Goal: Task Accomplishment & Management: Manage account settings

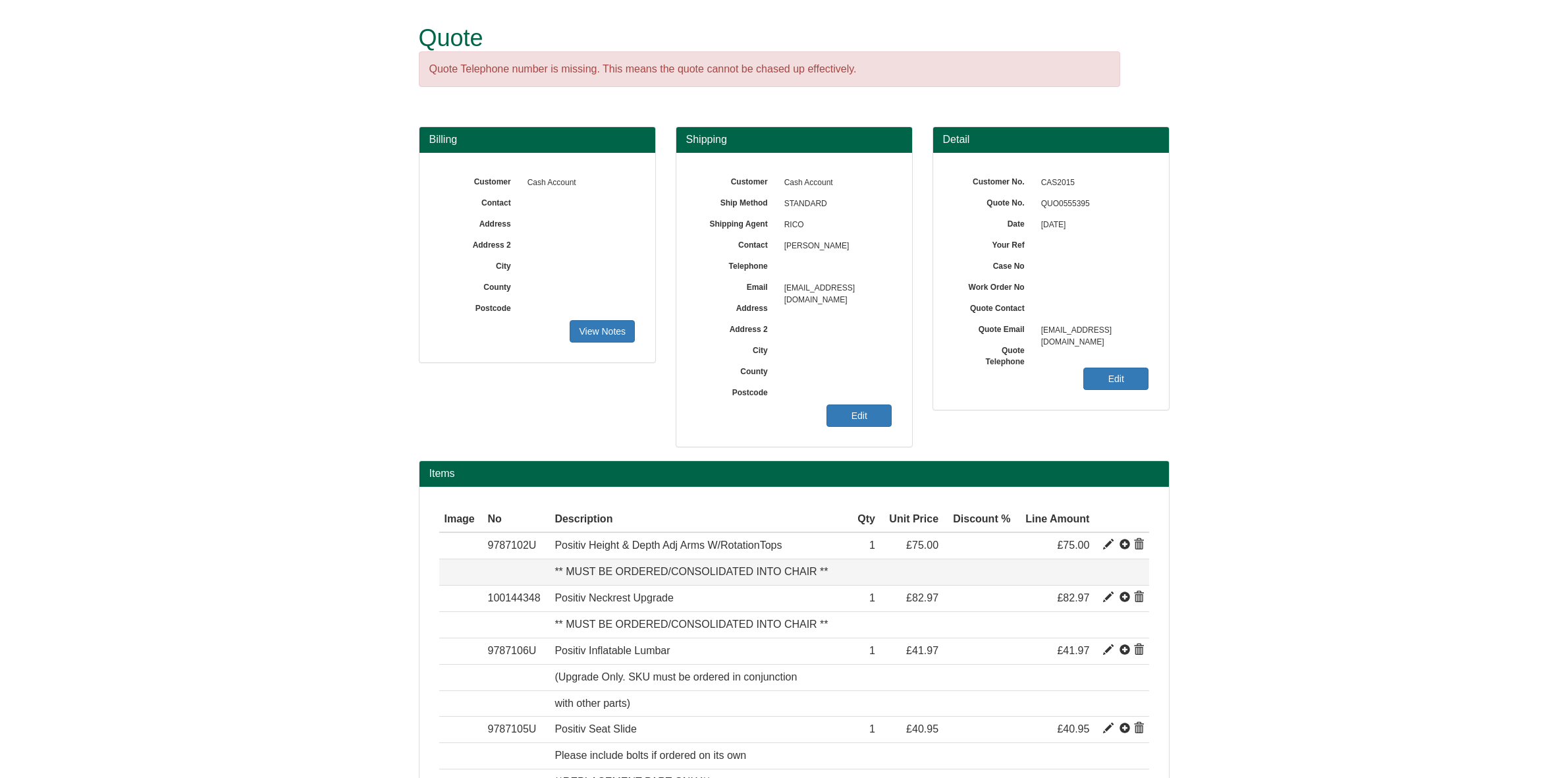
scroll to position [156, 0]
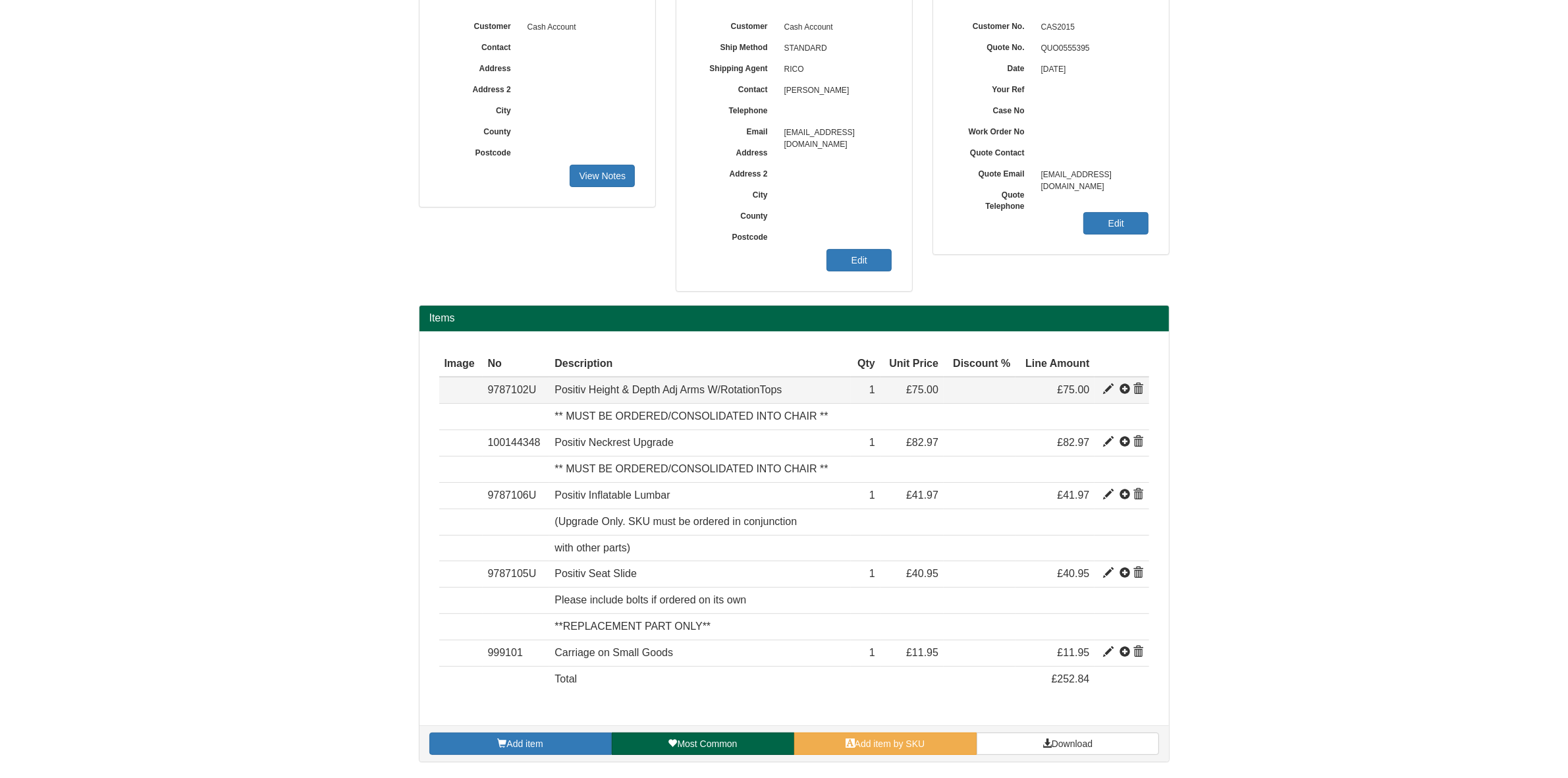
click at [1138, 391] on span at bounding box center [1139, 390] width 10 height 10
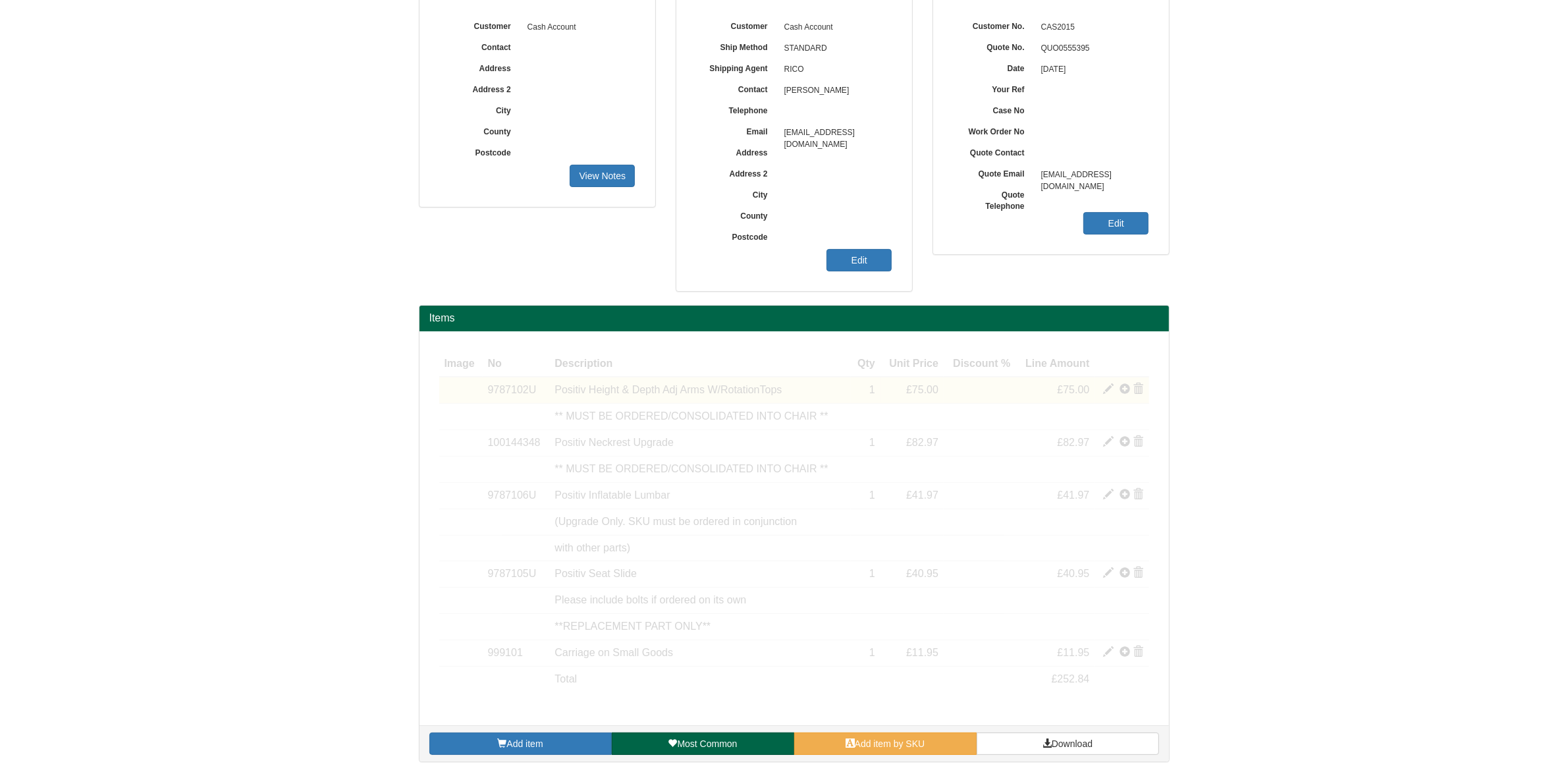
scroll to position [103, 0]
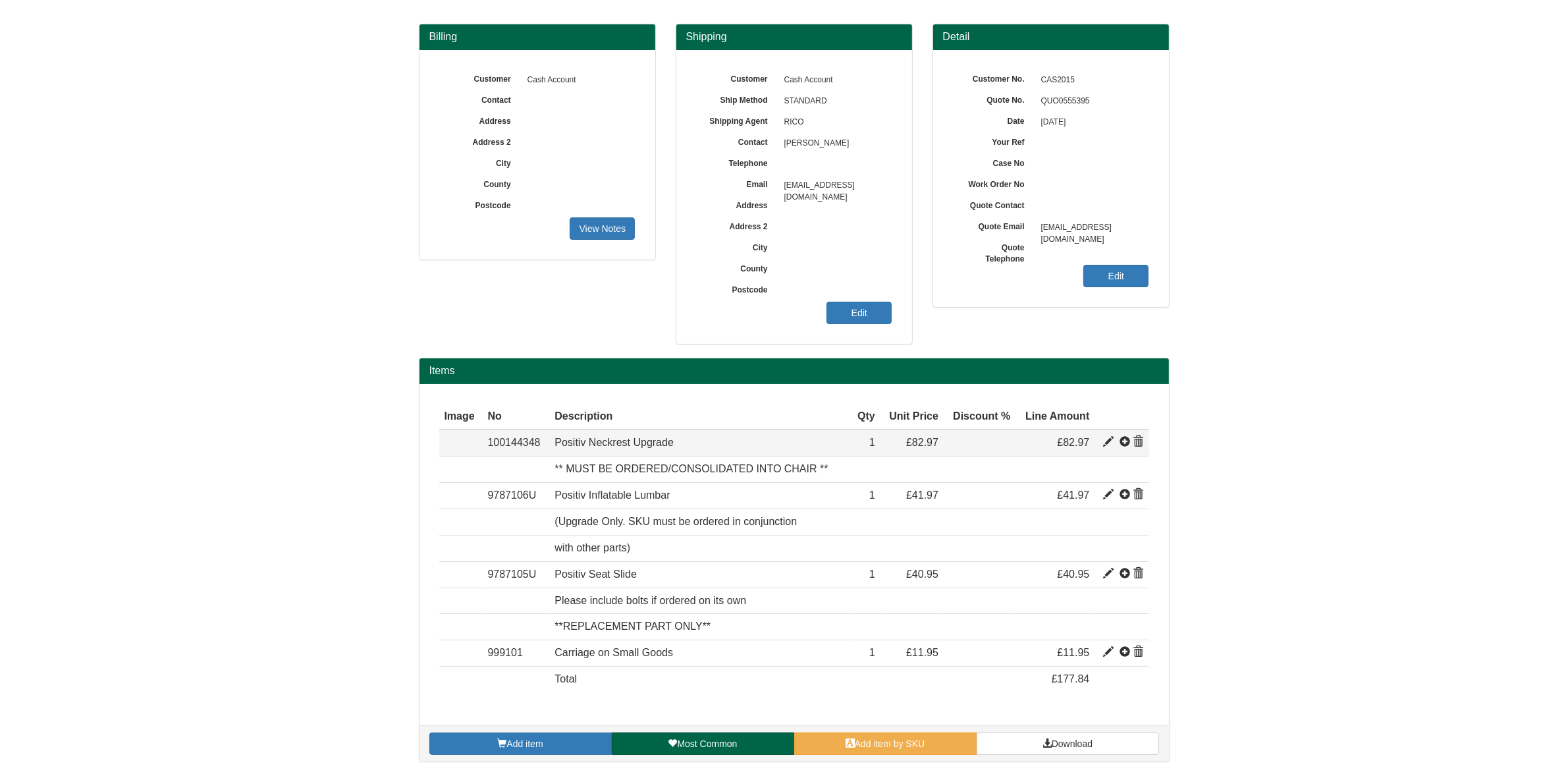
click at [1144, 444] on span at bounding box center [1139, 442] width 10 height 10
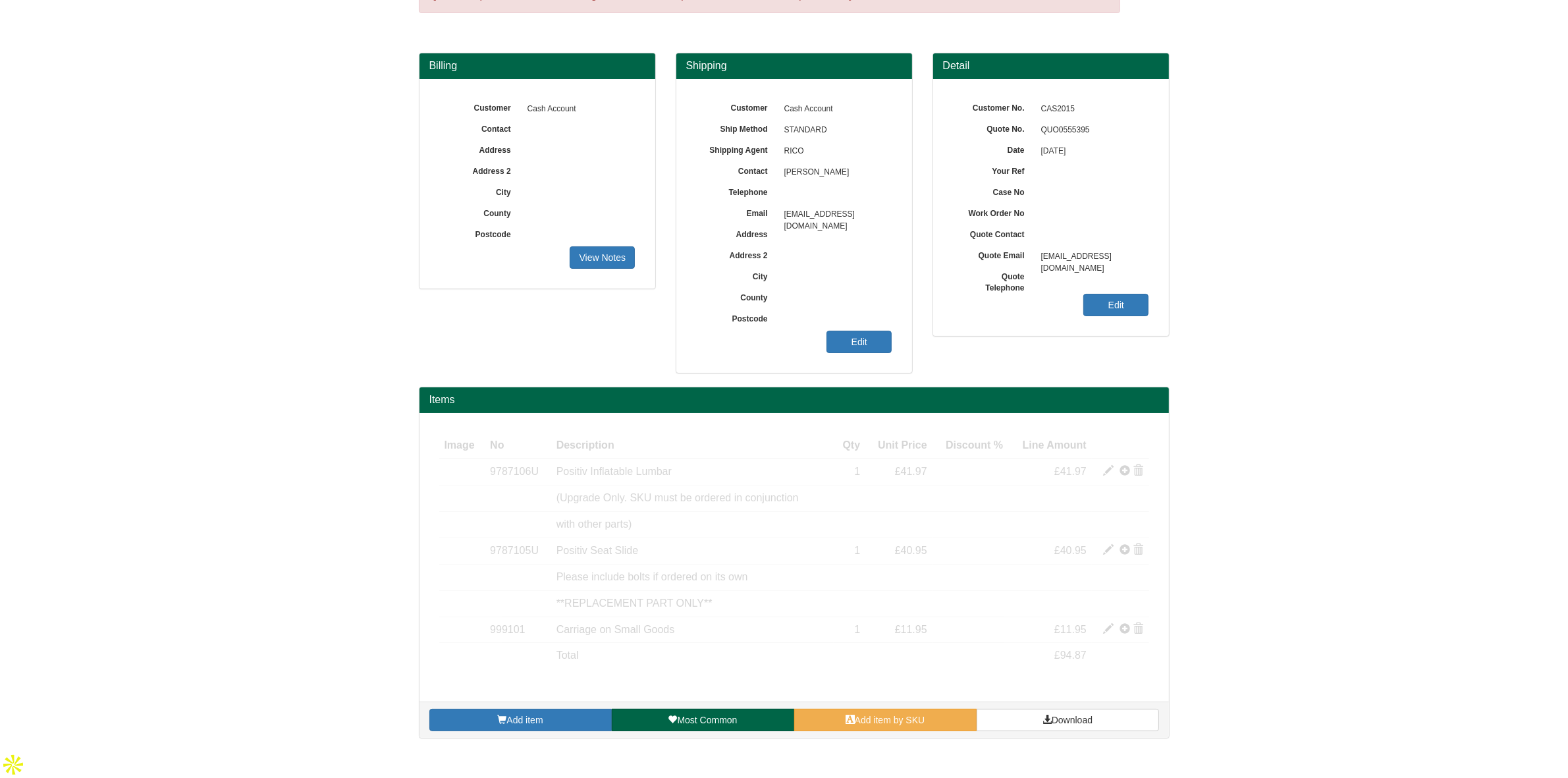
scroll to position [50, 0]
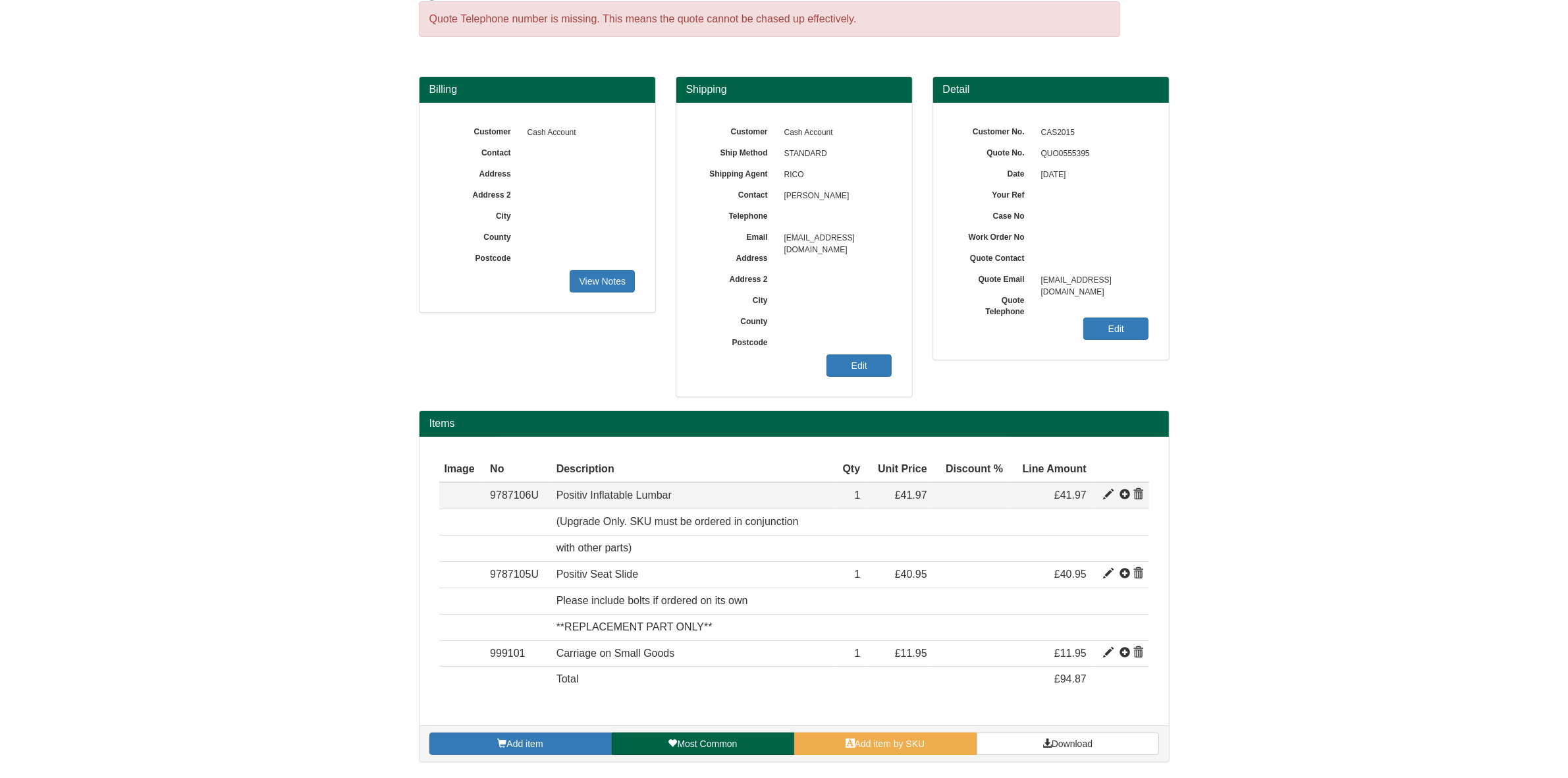
click at [1137, 498] on span at bounding box center [1139, 495] width 10 height 10
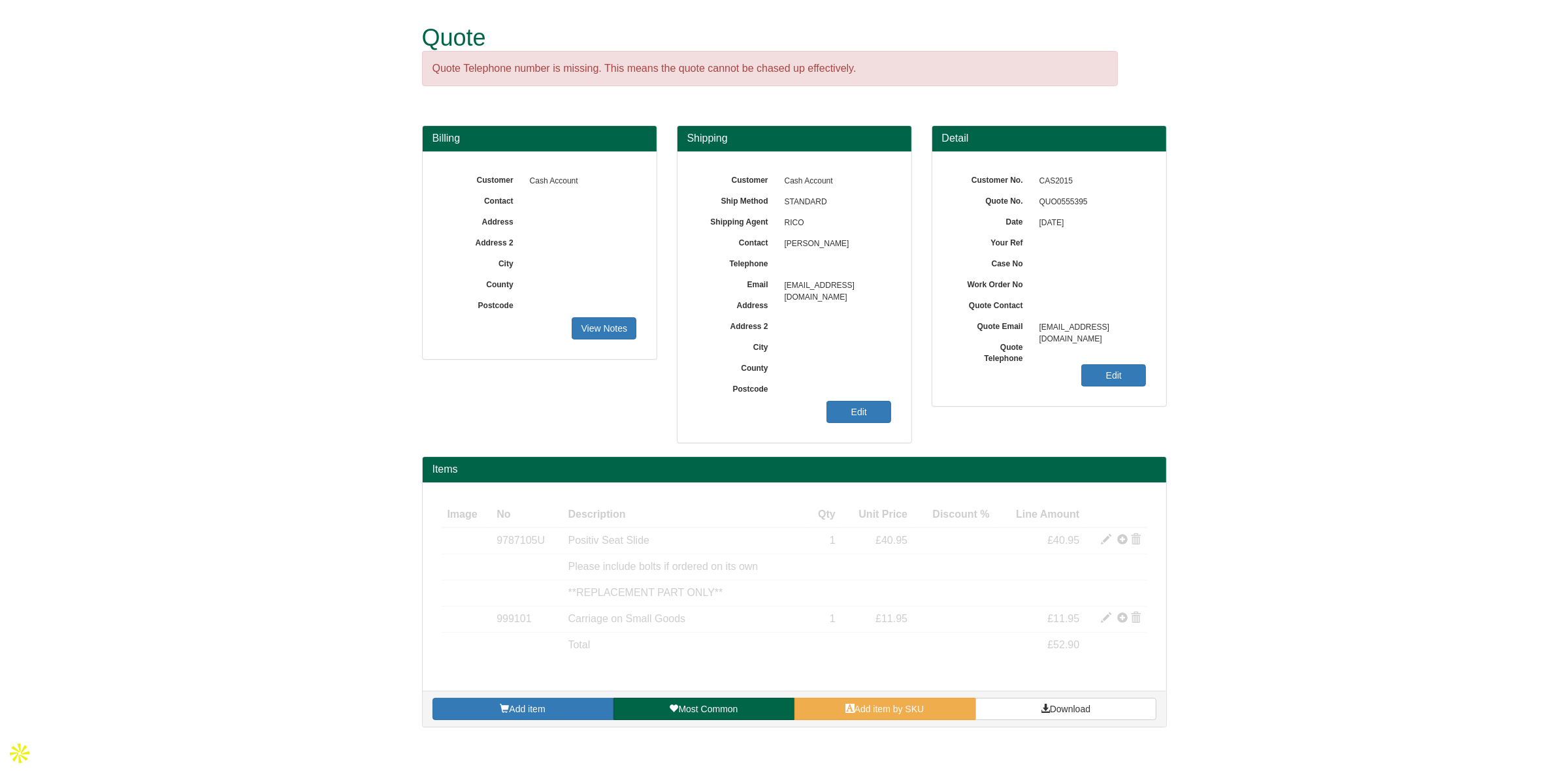
scroll to position [0, 0]
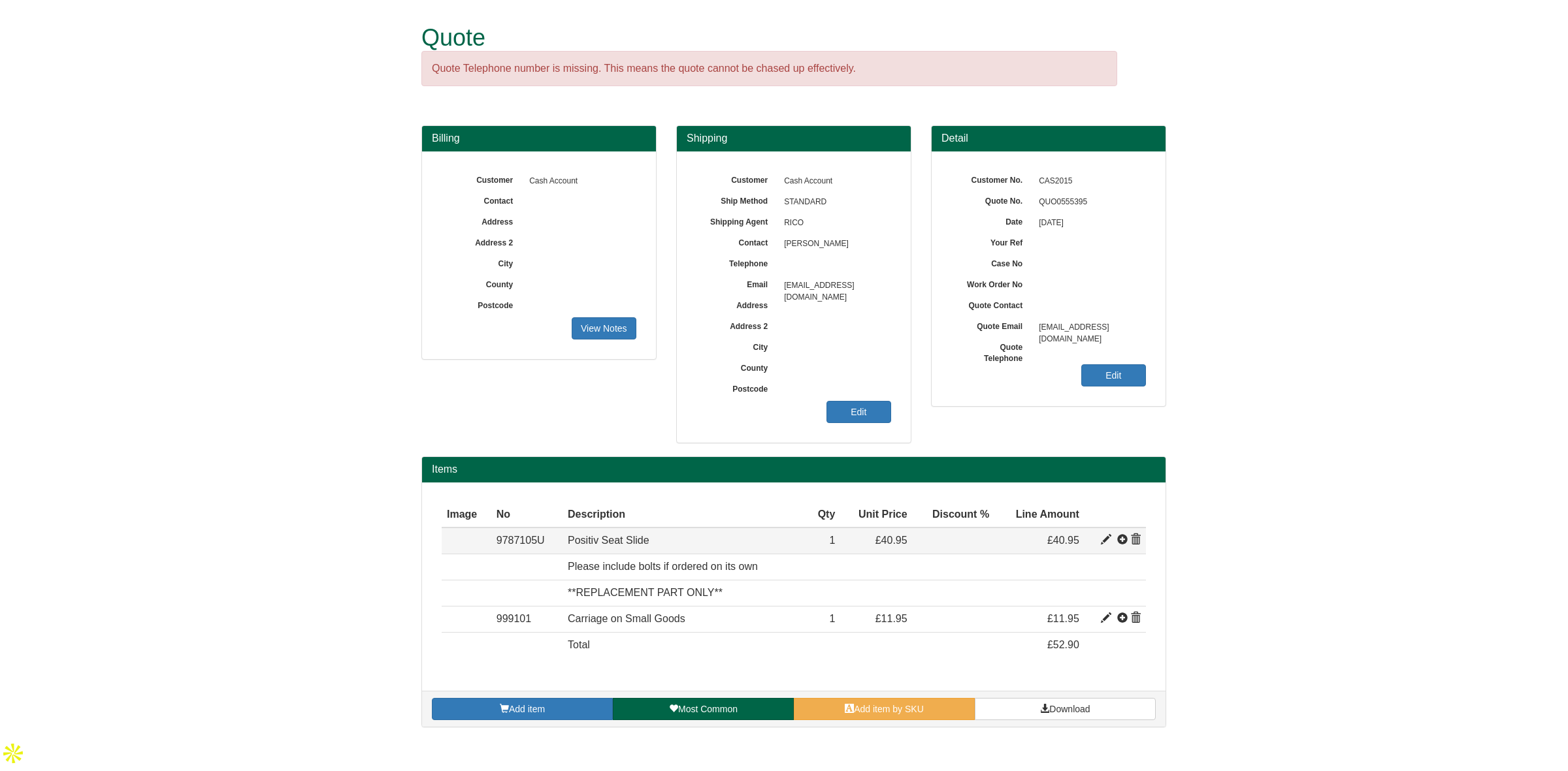
click at [1133, 537] on span at bounding box center [1135, 540] width 10 height 10
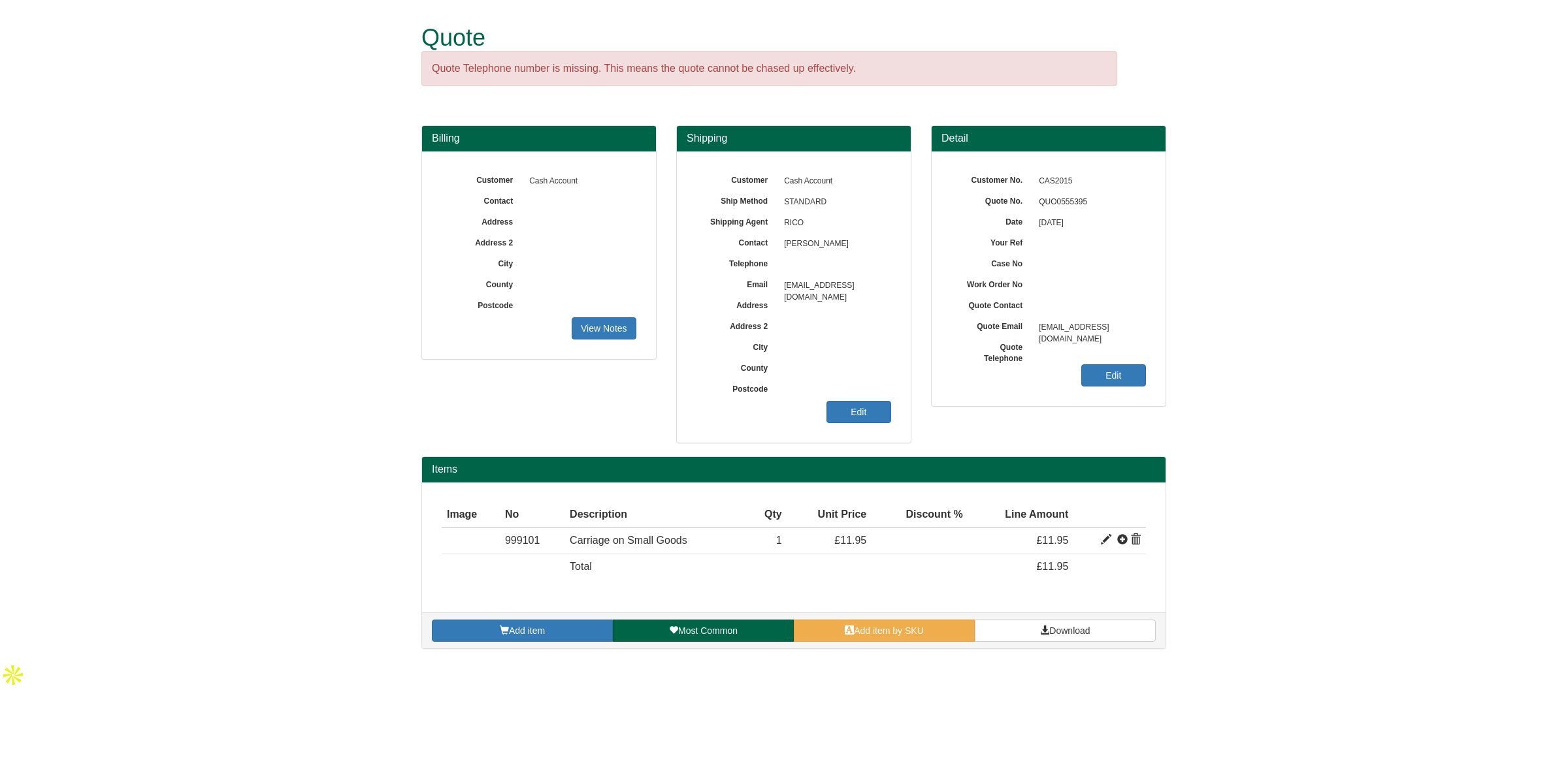
click at [854, 429] on div "Customer Cash Account Ship Method STANDARD Shipping Agent RICO Contact Surindde…" at bounding box center [793, 297] width 234 height 291
click at [856, 425] on div "Customer Cash Account Ship Method STANDARD Shipping Agent RICO Contact Surindde…" at bounding box center [793, 297] width 234 height 291
click at [856, 416] on link "Edit" at bounding box center [858, 412] width 64 height 22
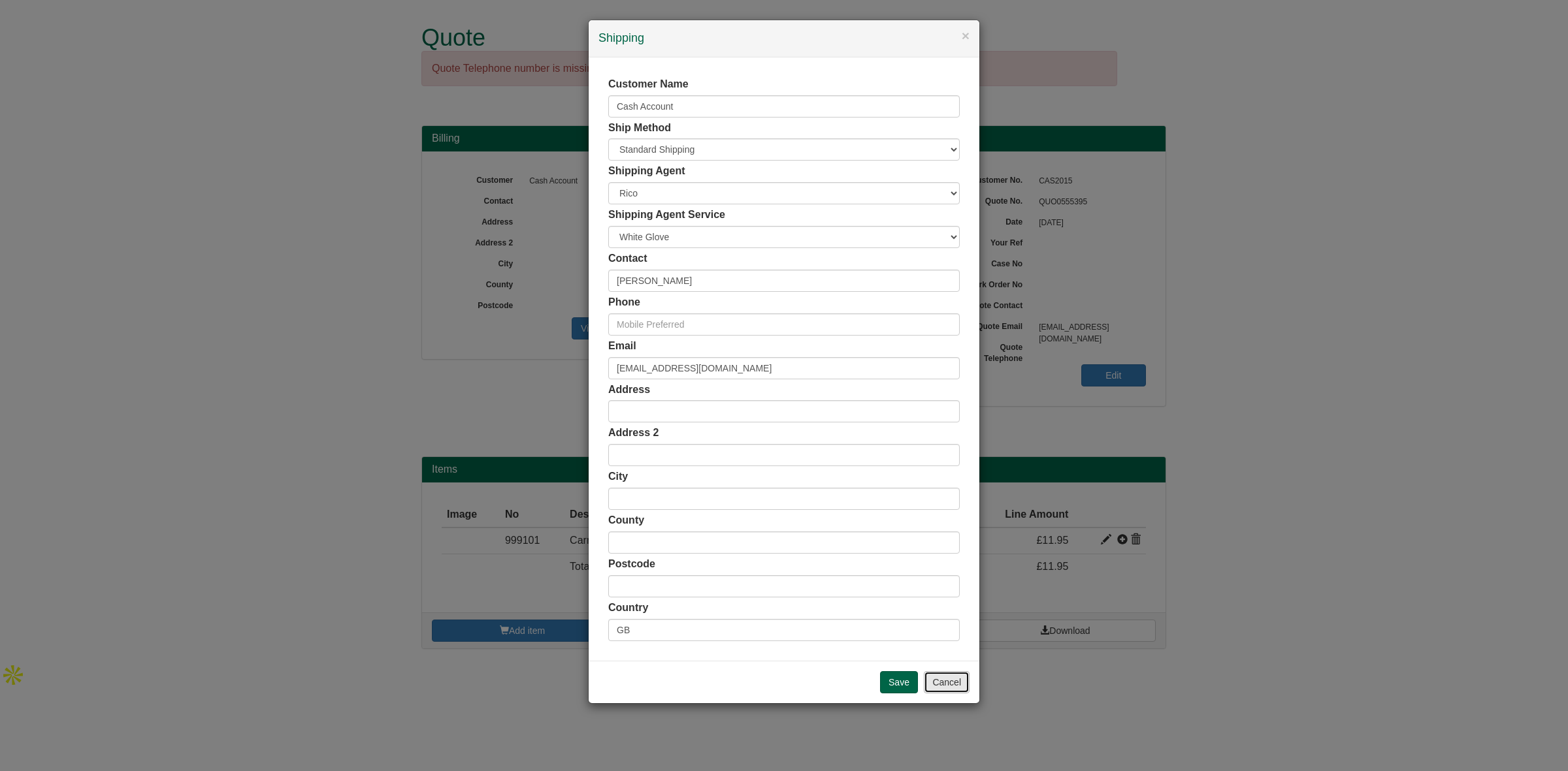
click at [952, 683] on button "Cancel" at bounding box center [946, 683] width 46 height 22
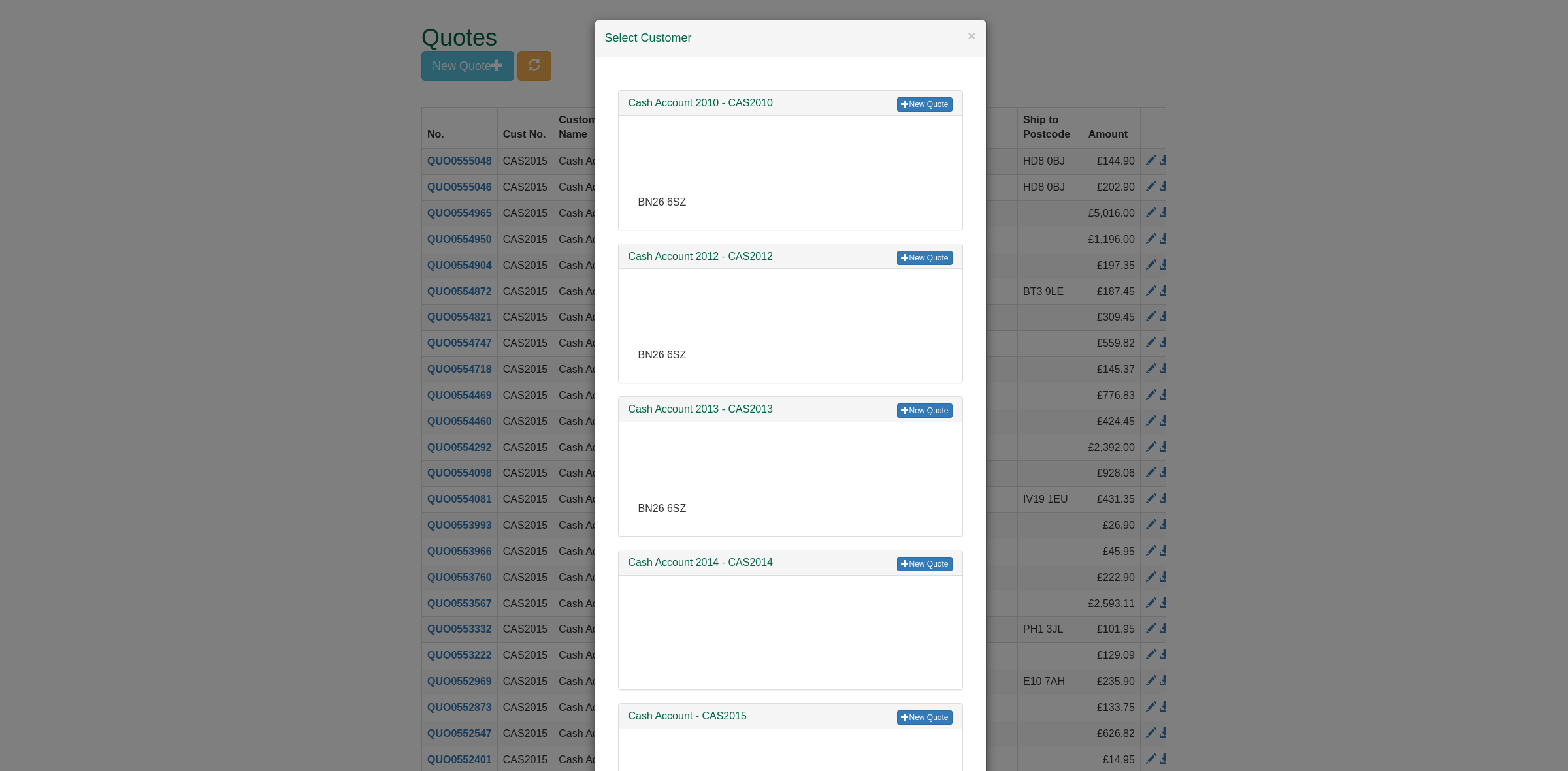
scroll to position [181, 0]
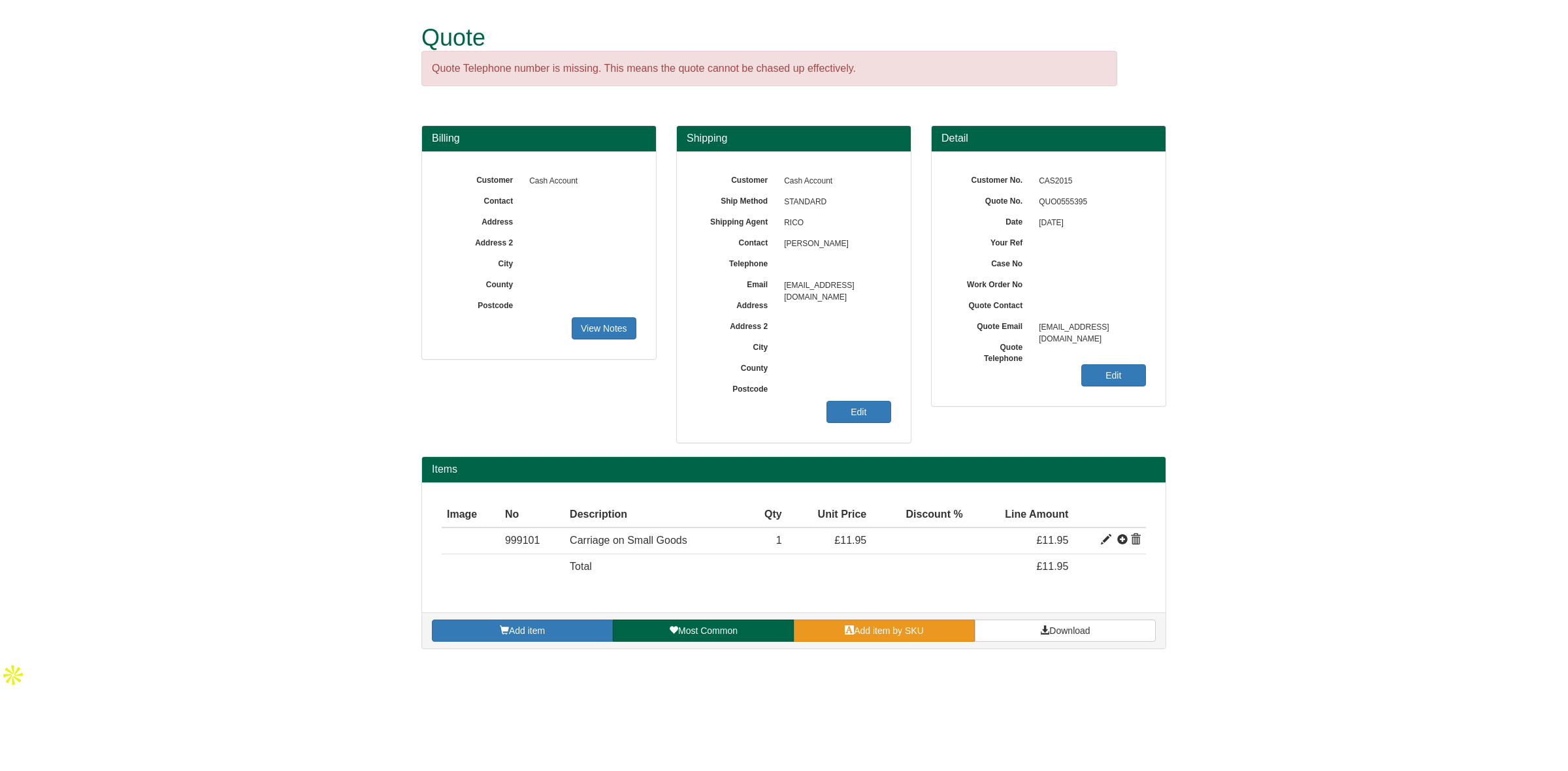
click at [847, 627] on span at bounding box center [849, 630] width 9 height 9
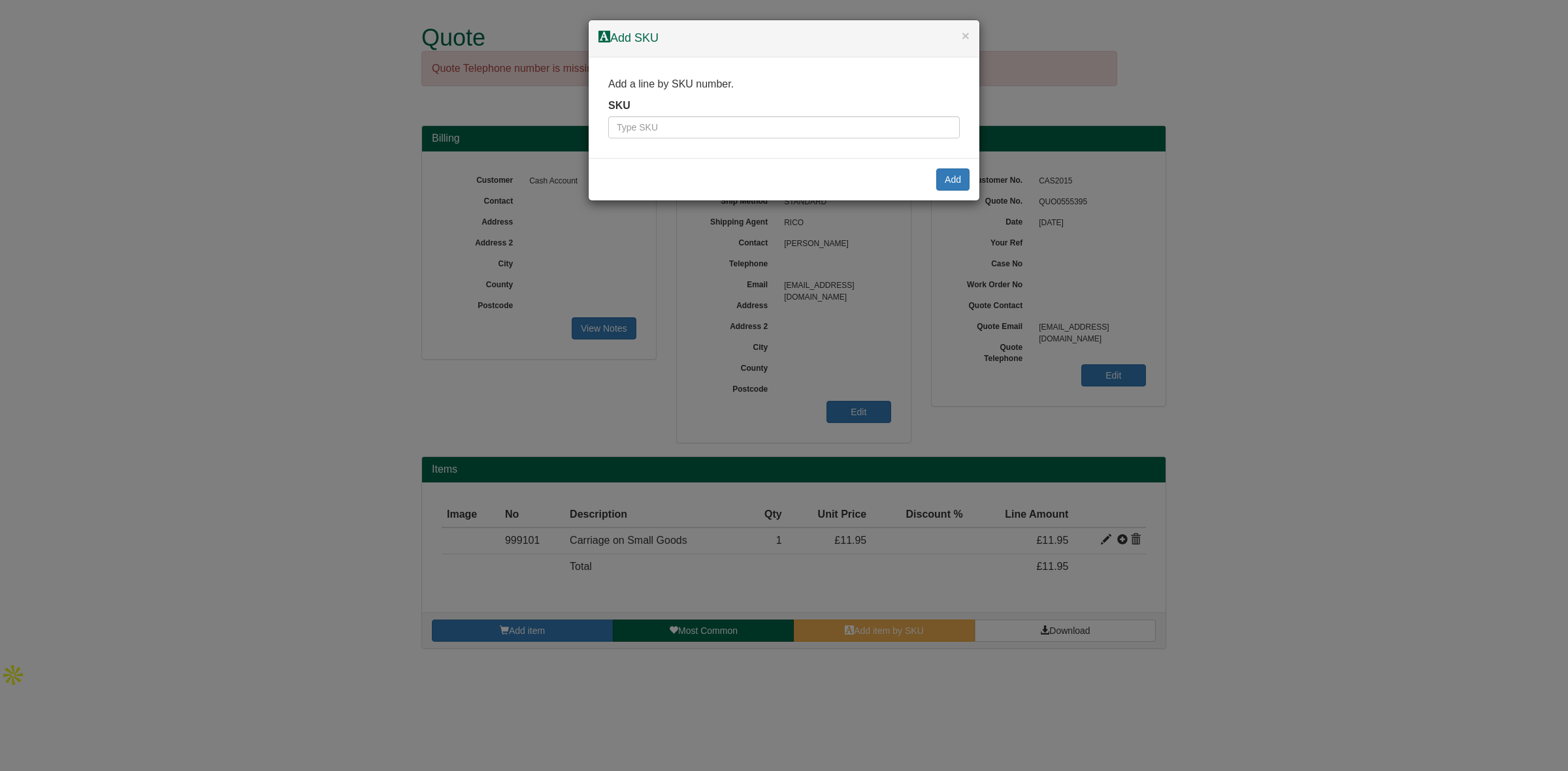
click at [642, 116] on div "SKU" at bounding box center [783, 118] width 351 height 40
click at [639, 132] on input "text" at bounding box center [783, 127] width 351 height 22
paste input "9787004INFULLBLA"
type input "9787004INFULLBLA"
click at [963, 185] on button "Add" at bounding box center [952, 179] width 33 height 22
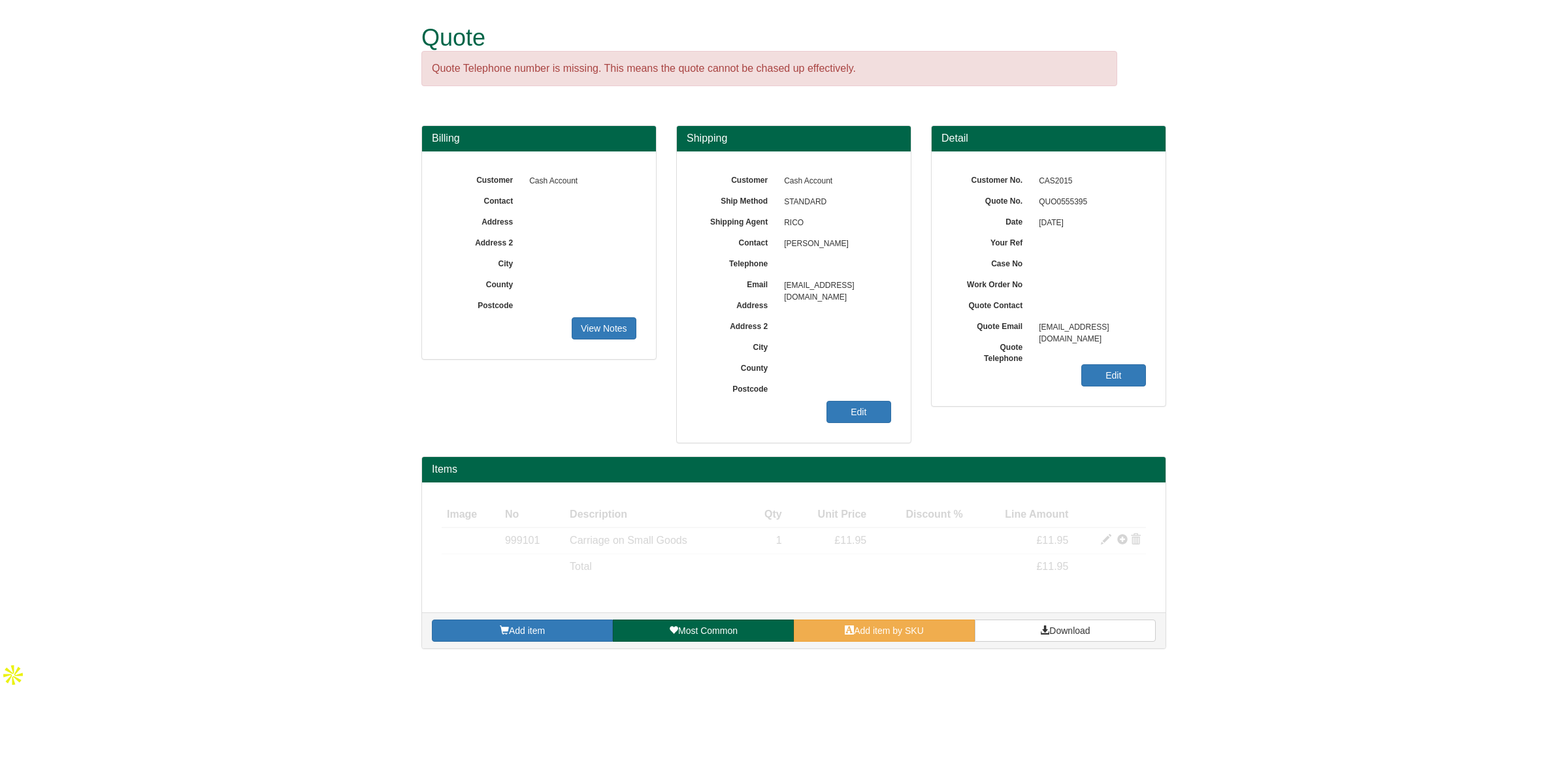
drag, startPoint x: 843, startPoint y: 241, endPoint x: 771, endPoint y: 240, distance: 72.0
click at [771, 171] on div "Contact Surindder Singh" at bounding box center [793, 171] width 195 height 0
copy div "Surindder Singh"
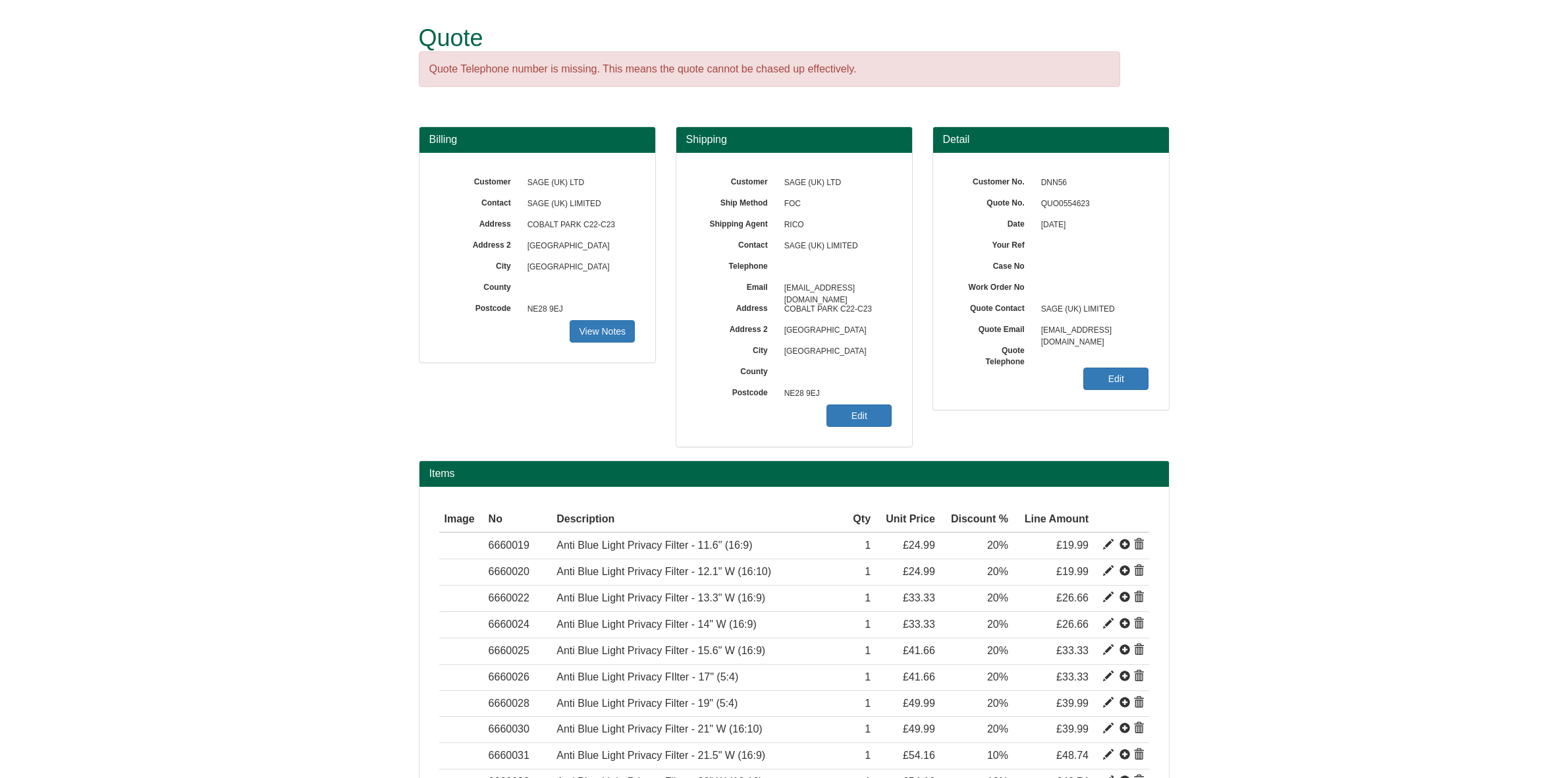
scroll to position [451, 0]
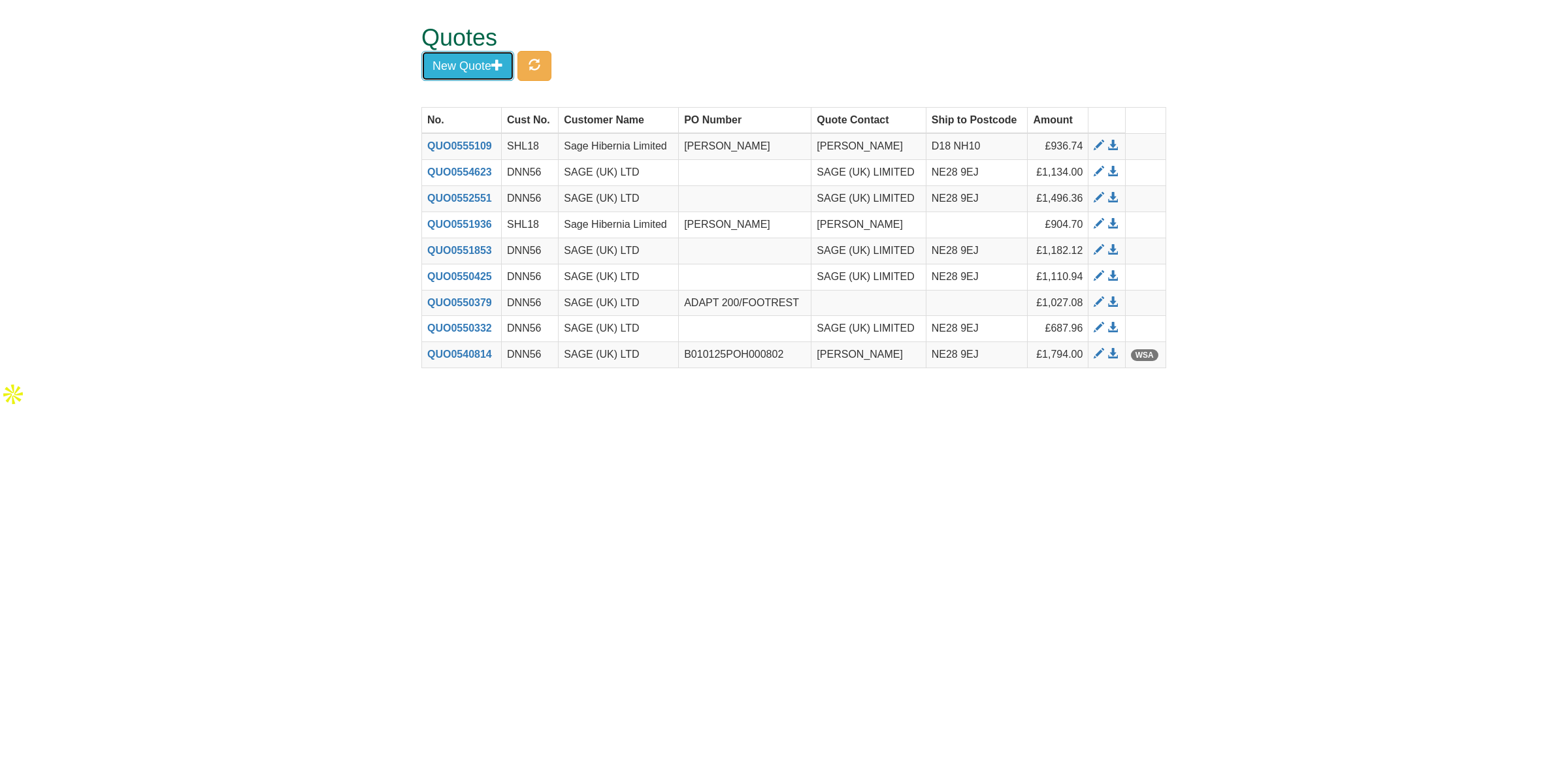
click at [482, 70] on button "New Quote" at bounding box center [468, 65] width 93 height 30
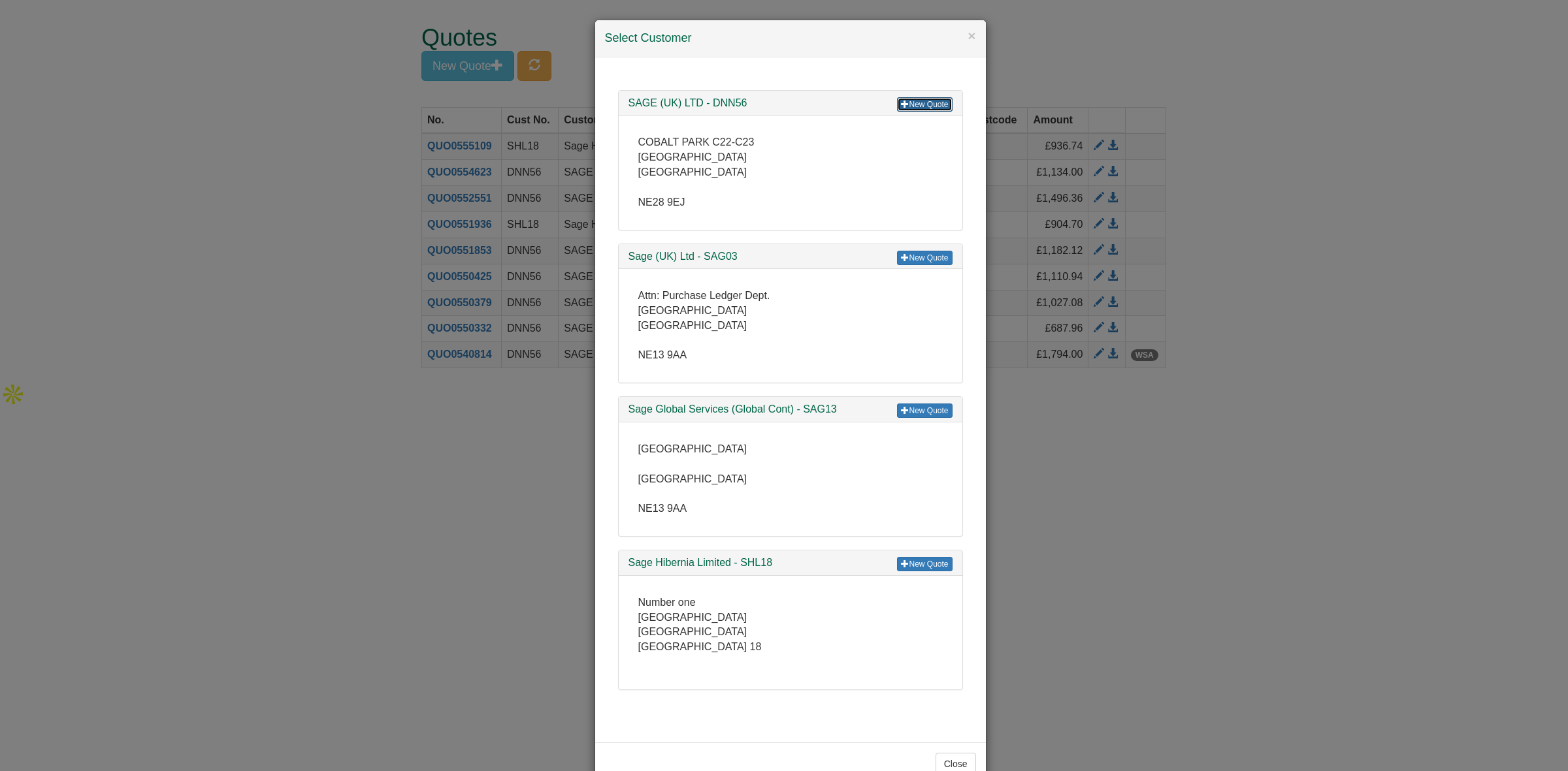
click at [913, 108] on link "New Quote" at bounding box center [925, 104] width 55 height 15
click at [918, 103] on link "New Quote" at bounding box center [925, 104] width 55 height 15
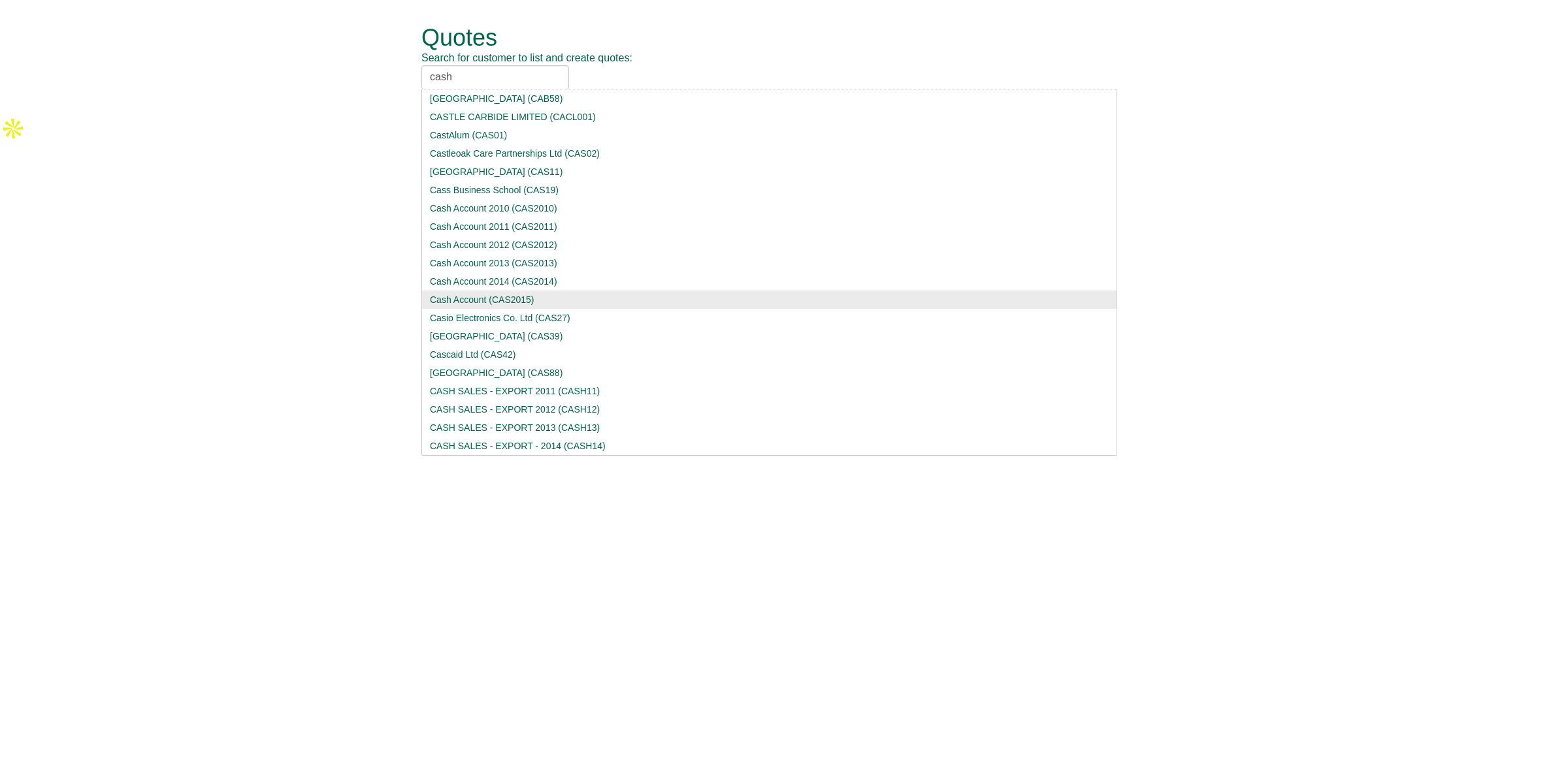
type input "cash"
click at [501, 298] on div "Cash Account (CAS2015)" at bounding box center [769, 300] width 678 height 13
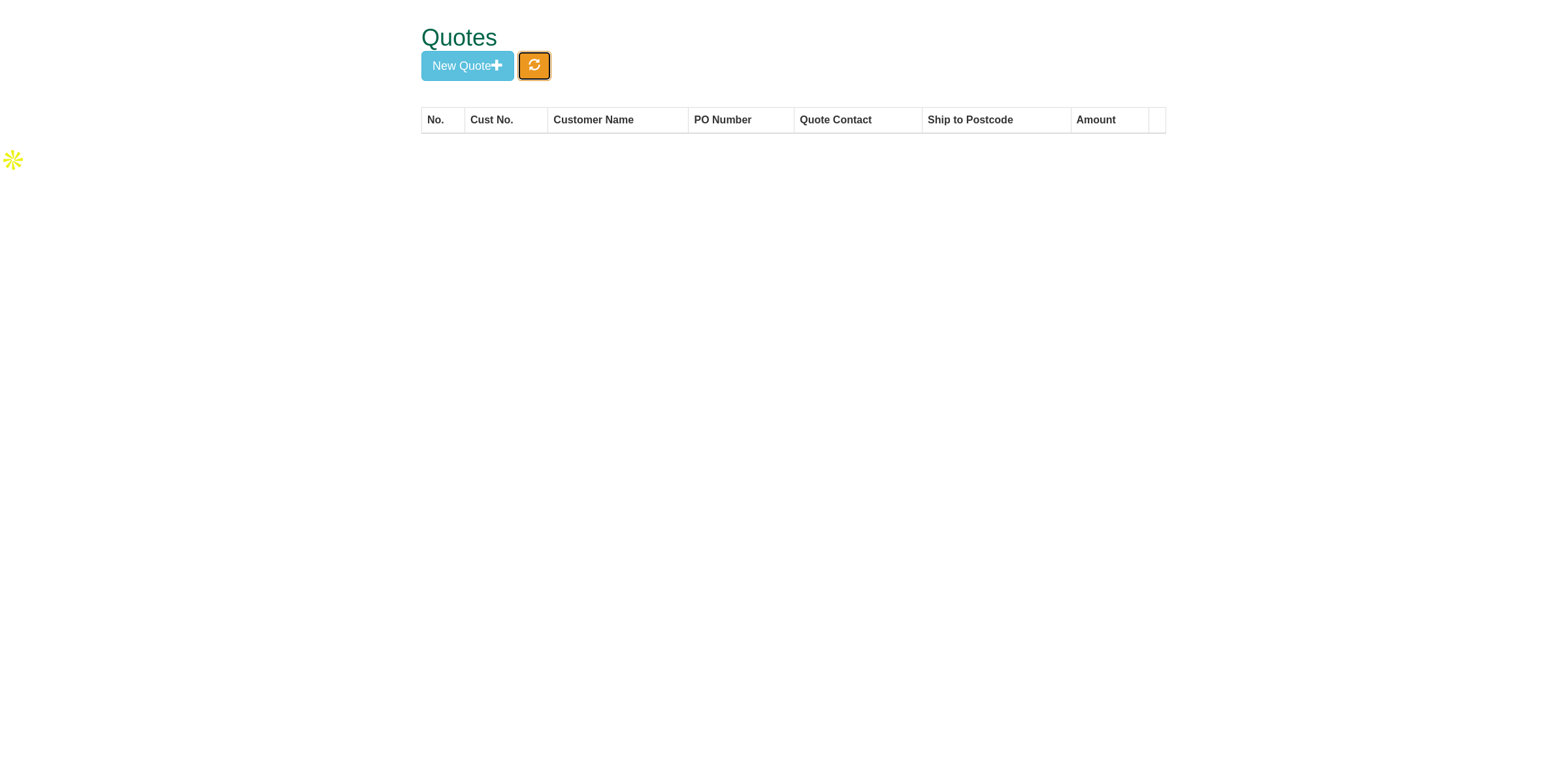
click at [549, 70] on button "button" at bounding box center [535, 65] width 34 height 30
click at [537, 70] on span "button" at bounding box center [534, 64] width 12 height 12
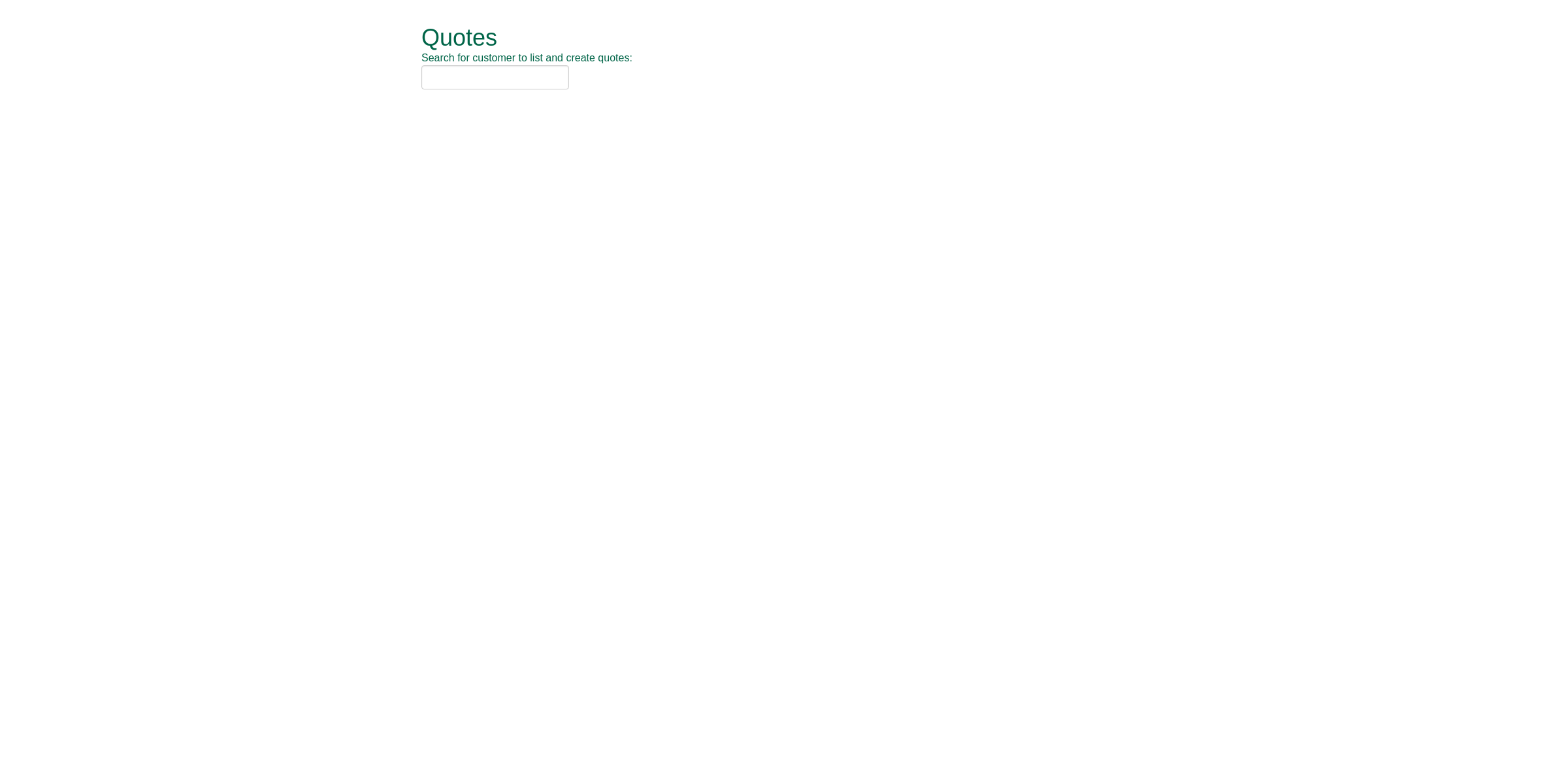
click at [467, 81] on input "text" at bounding box center [495, 77] width 148 height 24
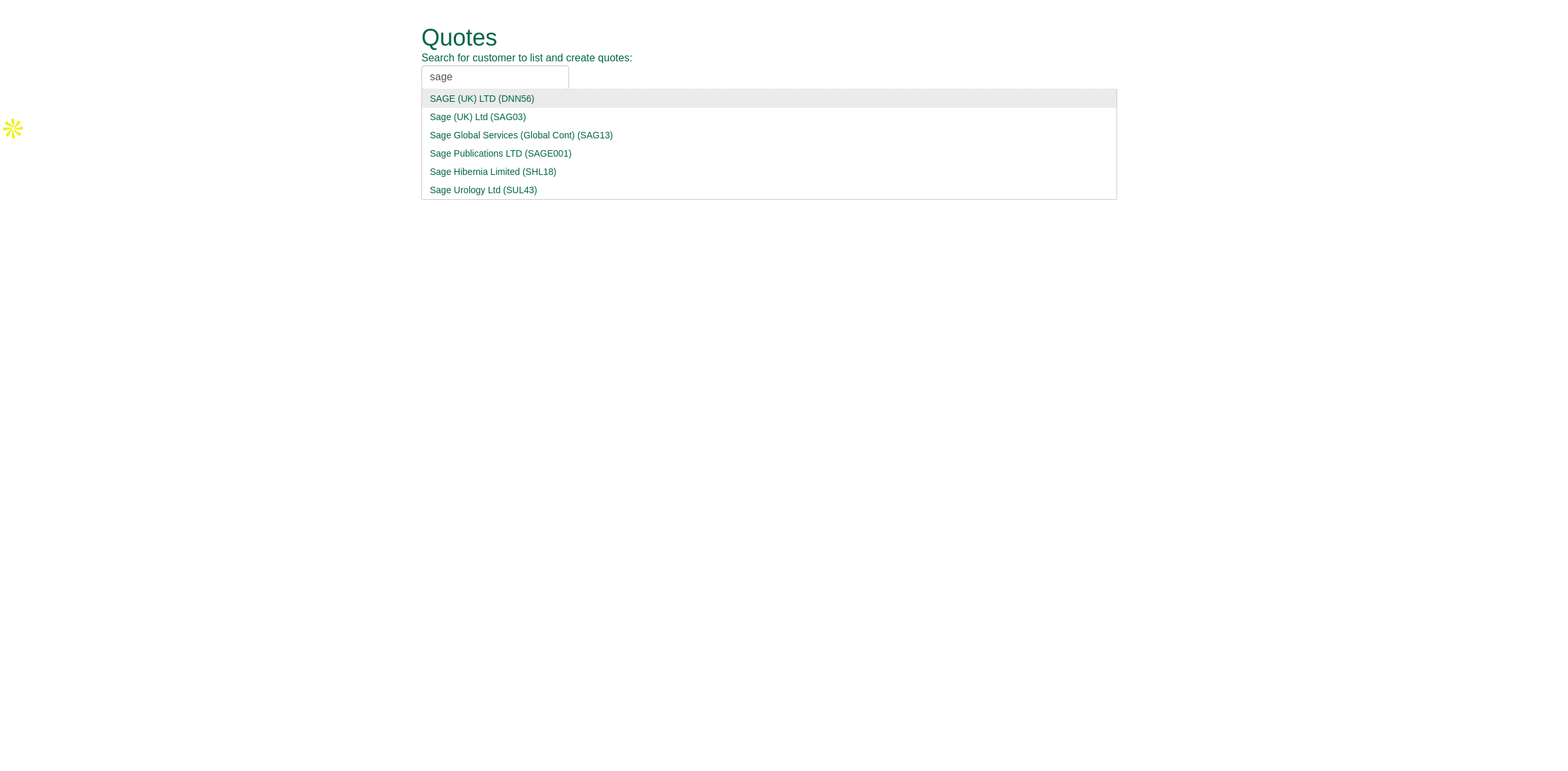
type input "sage"
click at [539, 92] on li "SAGE (UK) LTD (DNN56)" at bounding box center [769, 98] width 696 height 18
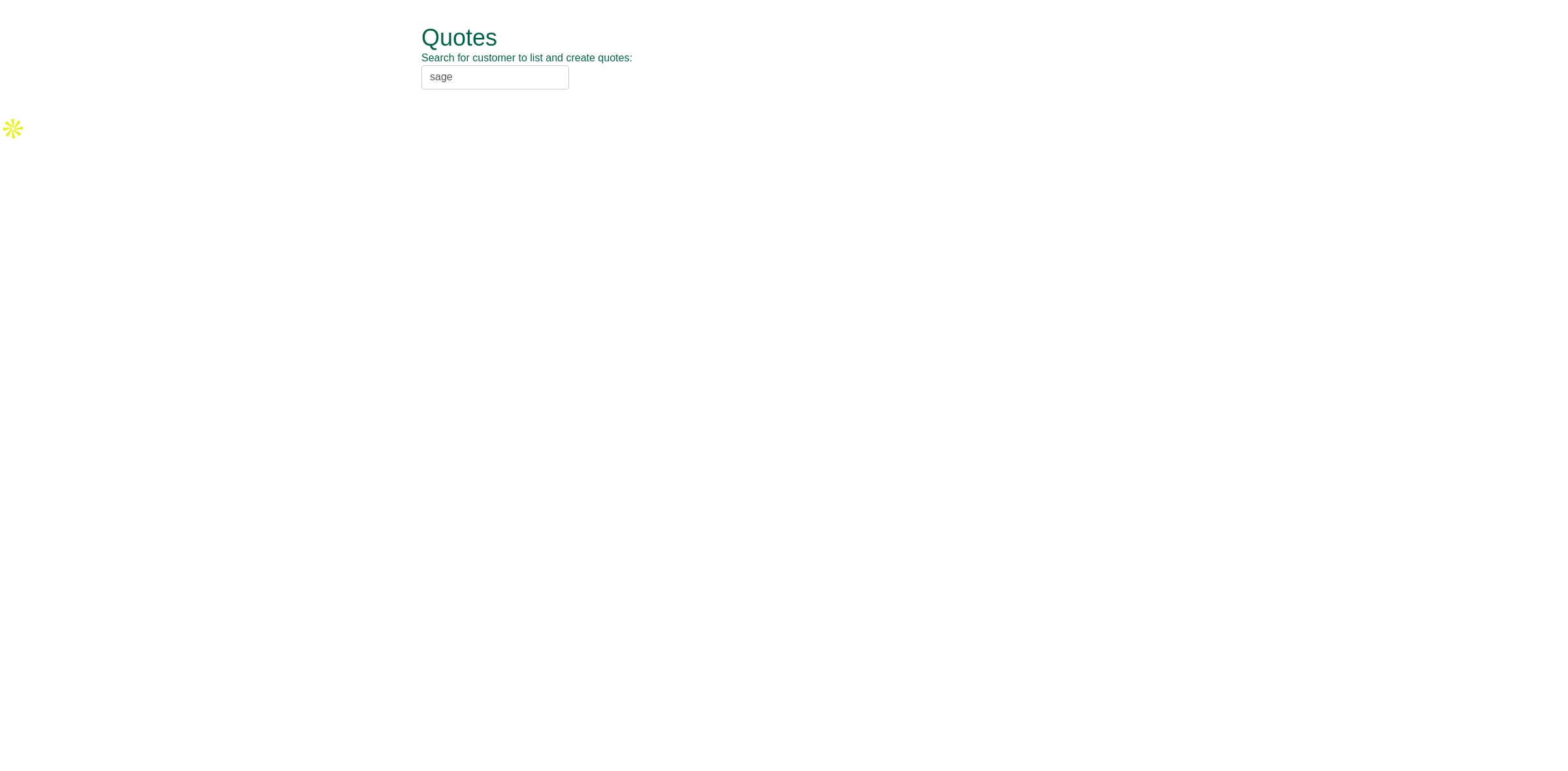
click at [465, 76] on input "sage" at bounding box center [495, 77] width 148 height 24
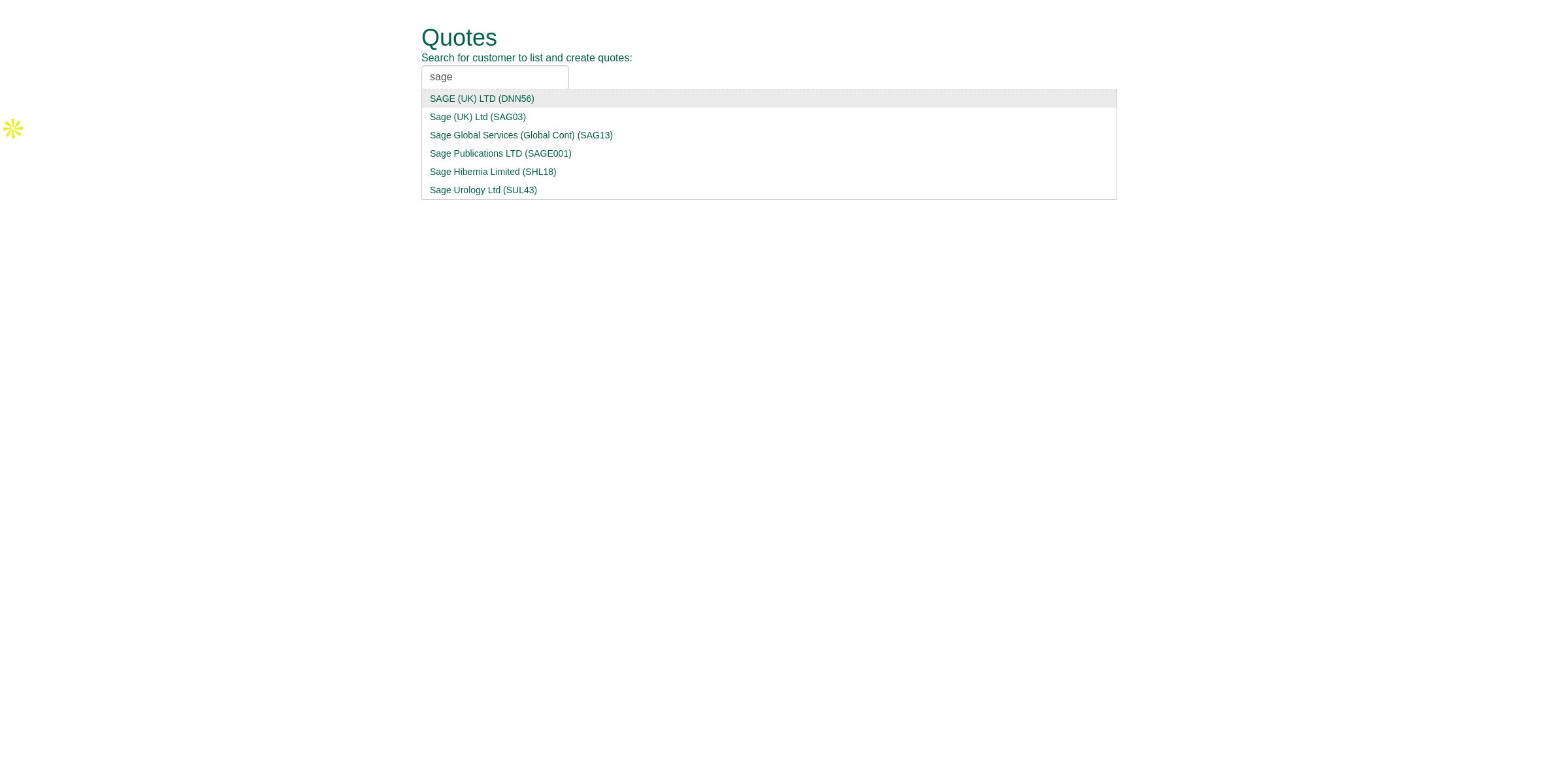
click at [464, 93] on div "SAGE (UK) LTD (DNN56)" at bounding box center [769, 98] width 678 height 13
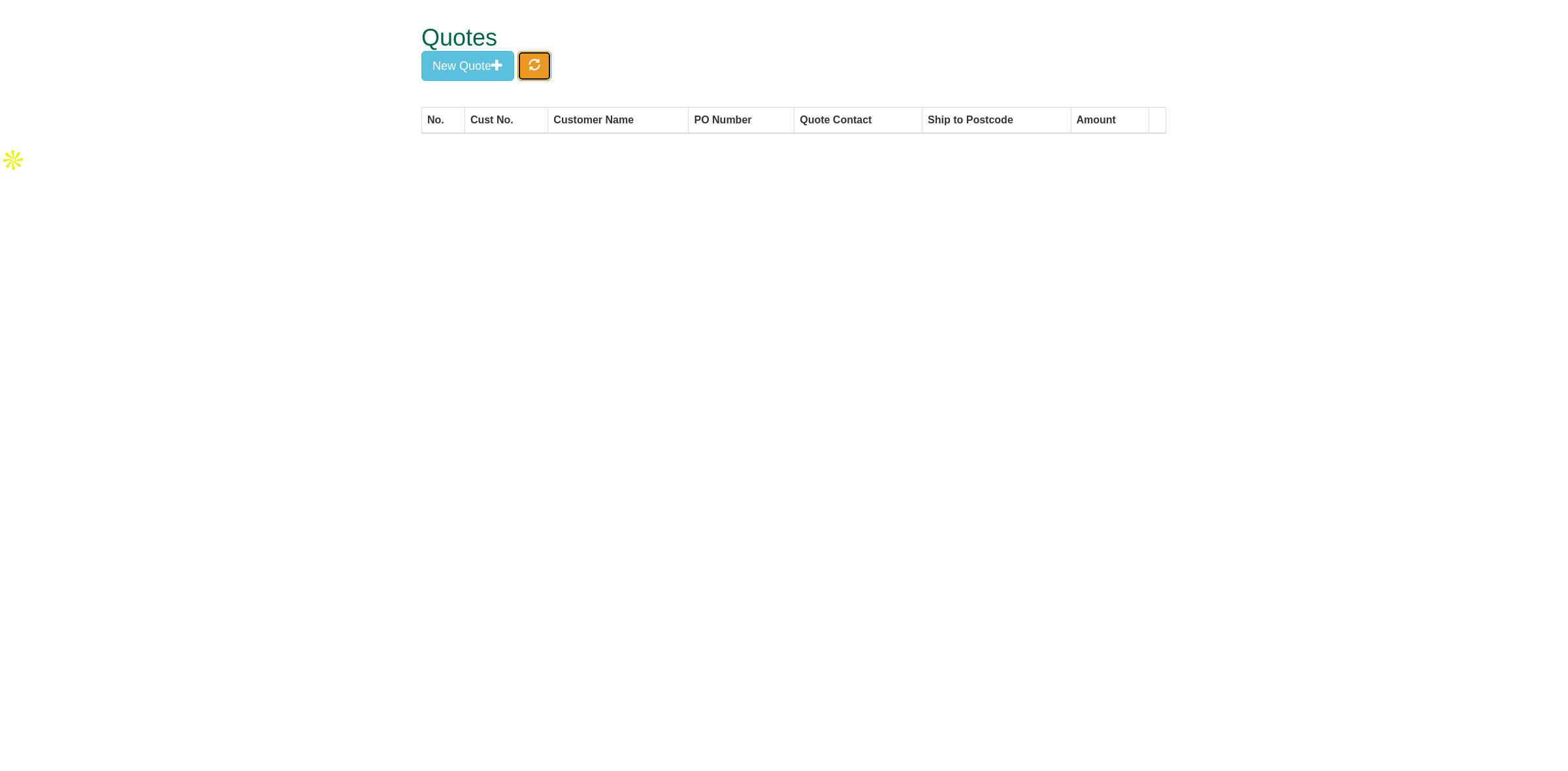
click at [534, 72] on button "button" at bounding box center [535, 65] width 34 height 30
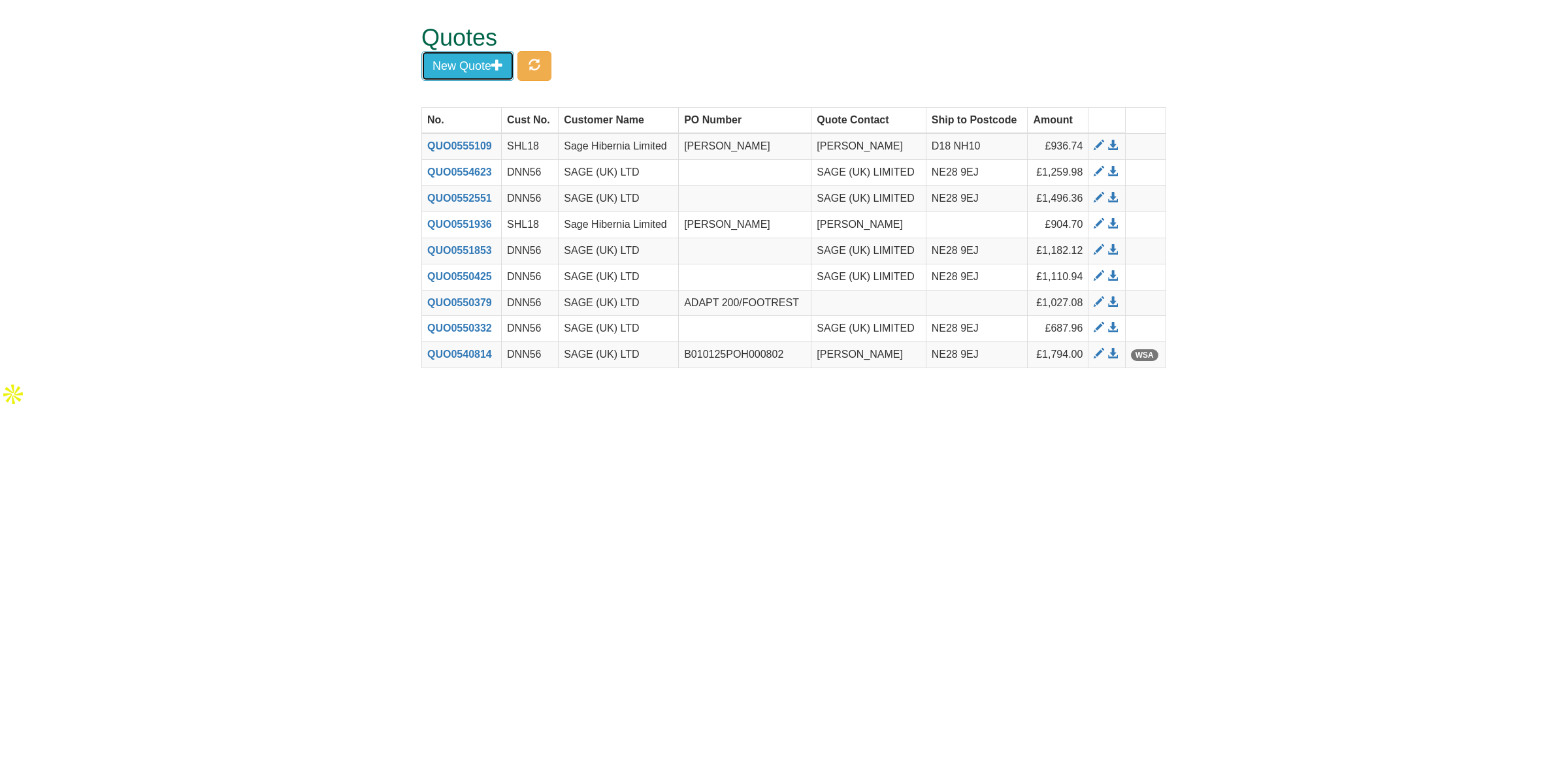
click at [488, 59] on button "New Quote" at bounding box center [468, 65] width 93 height 30
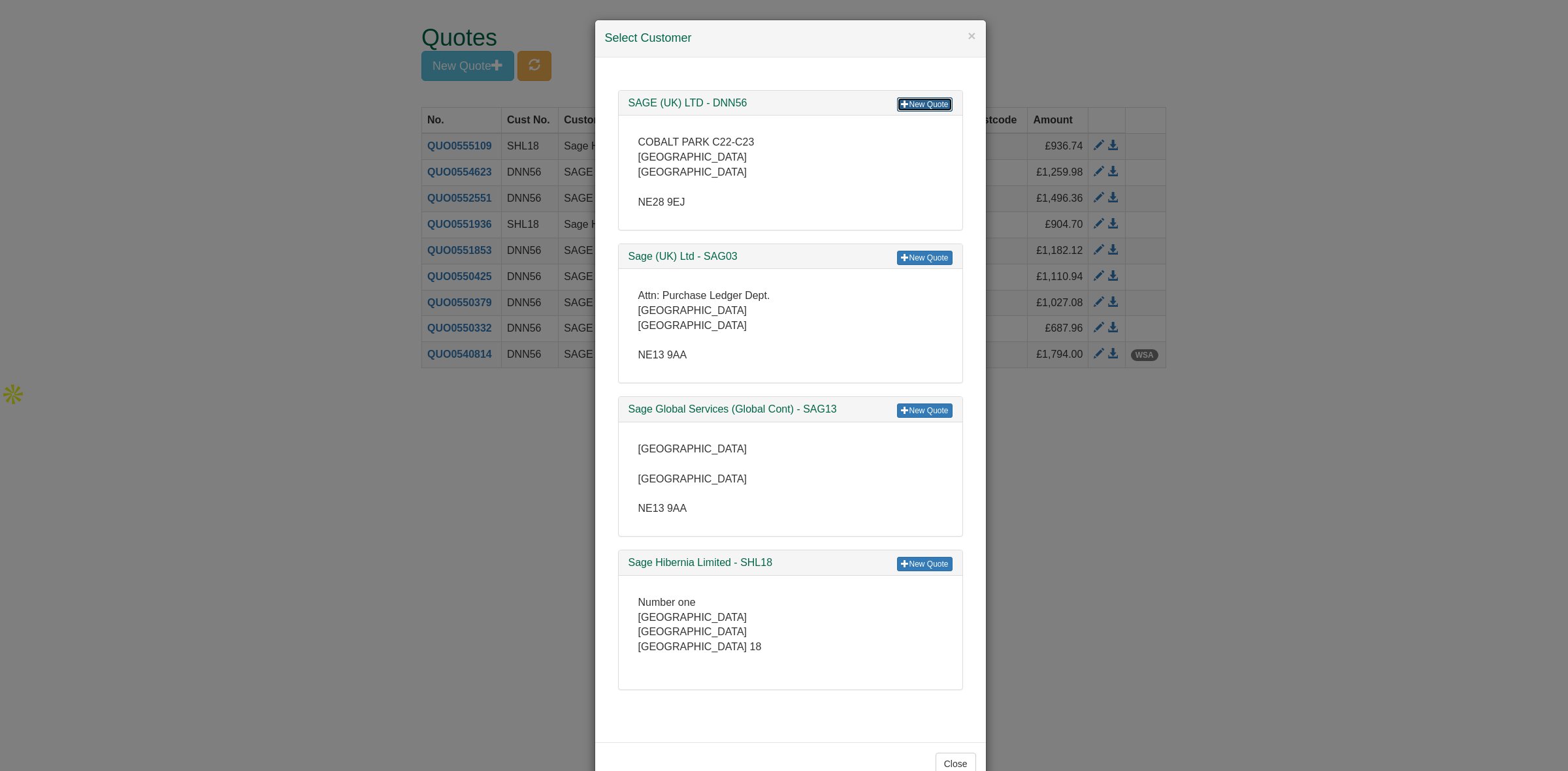
click at [910, 99] on link "New Quote" at bounding box center [925, 104] width 55 height 15
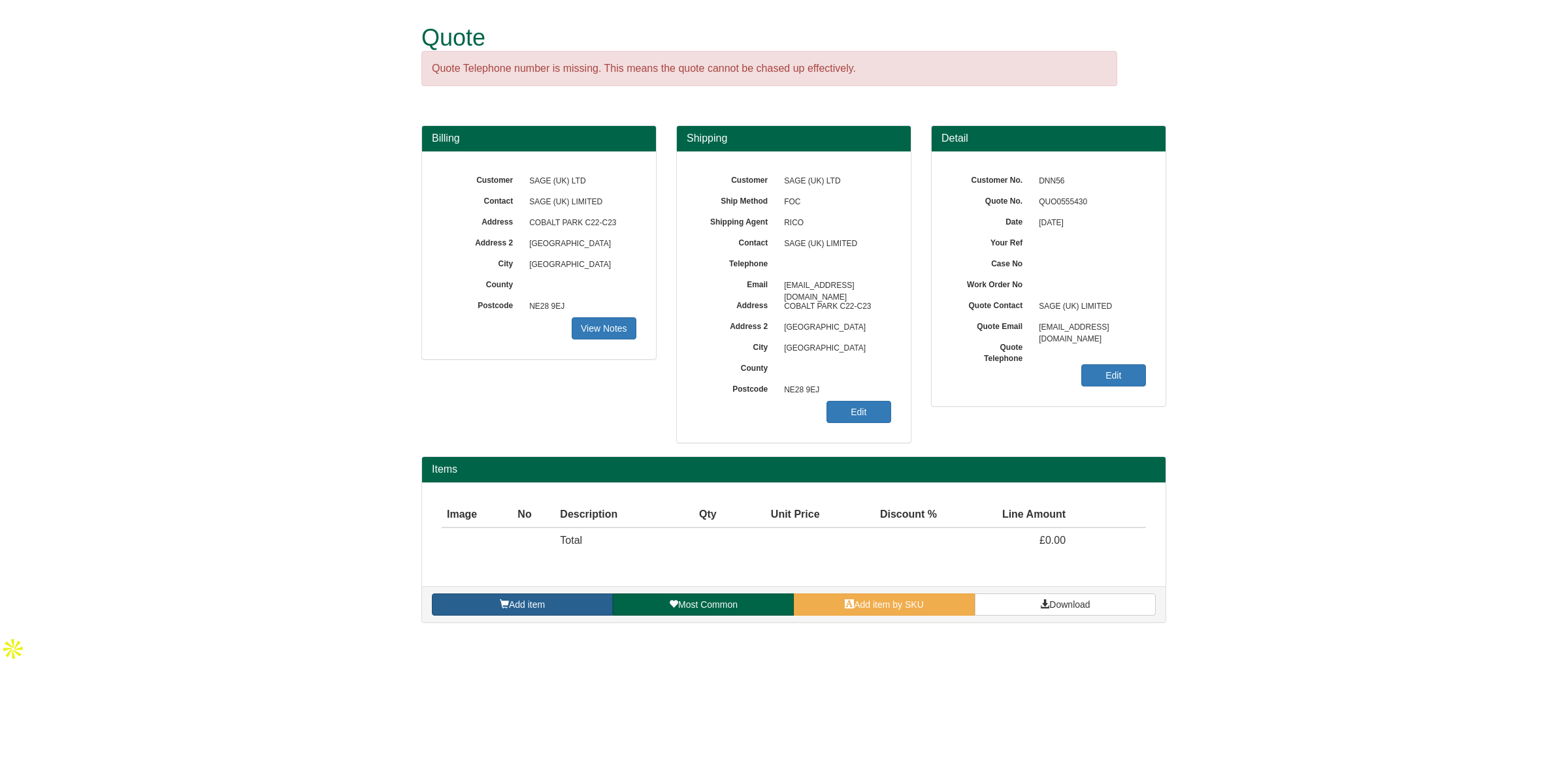
click at [517, 608] on span "Add item" at bounding box center [527, 604] width 36 height 10
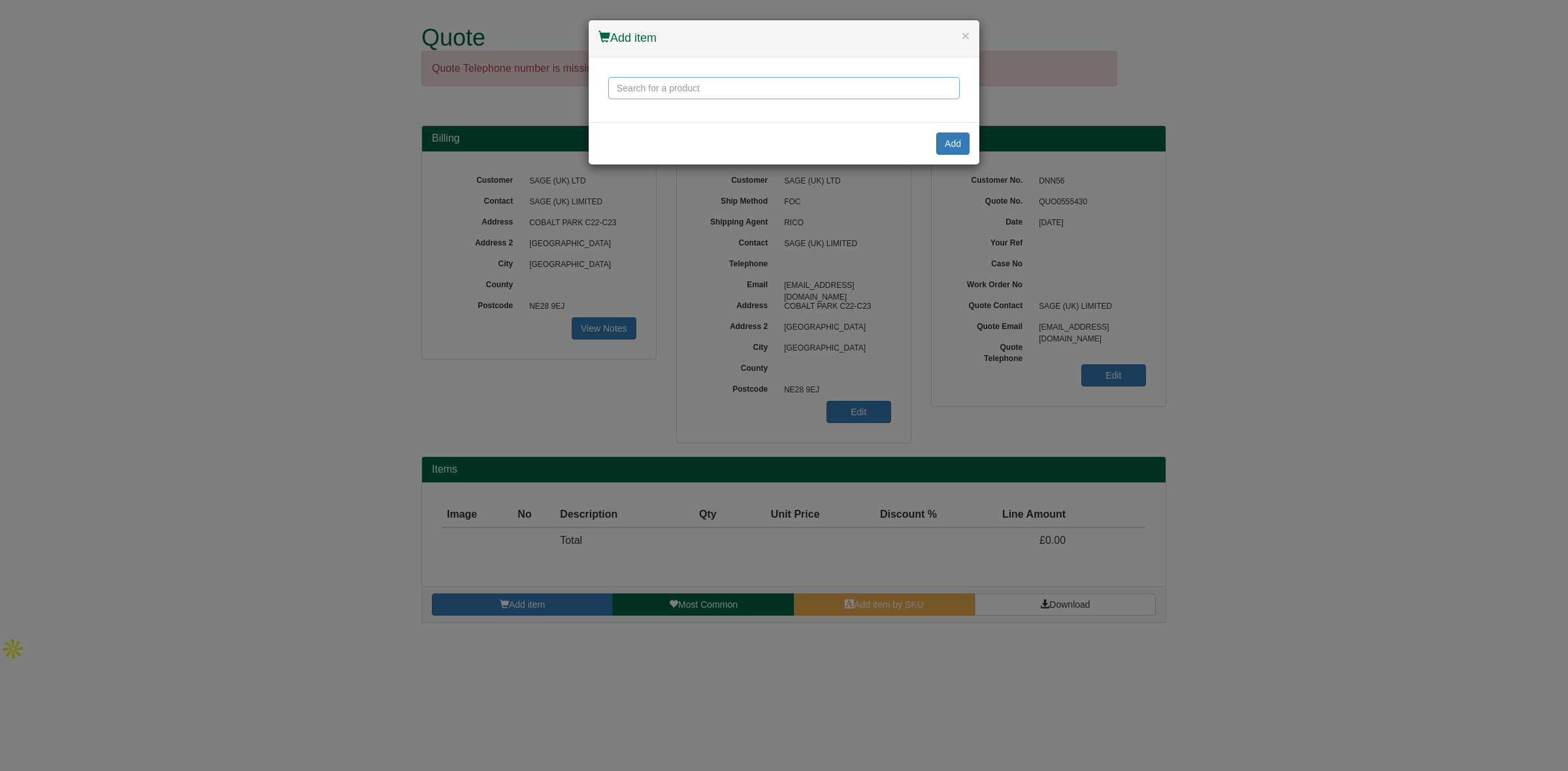
click at [674, 95] on input "text" at bounding box center [783, 88] width 351 height 22
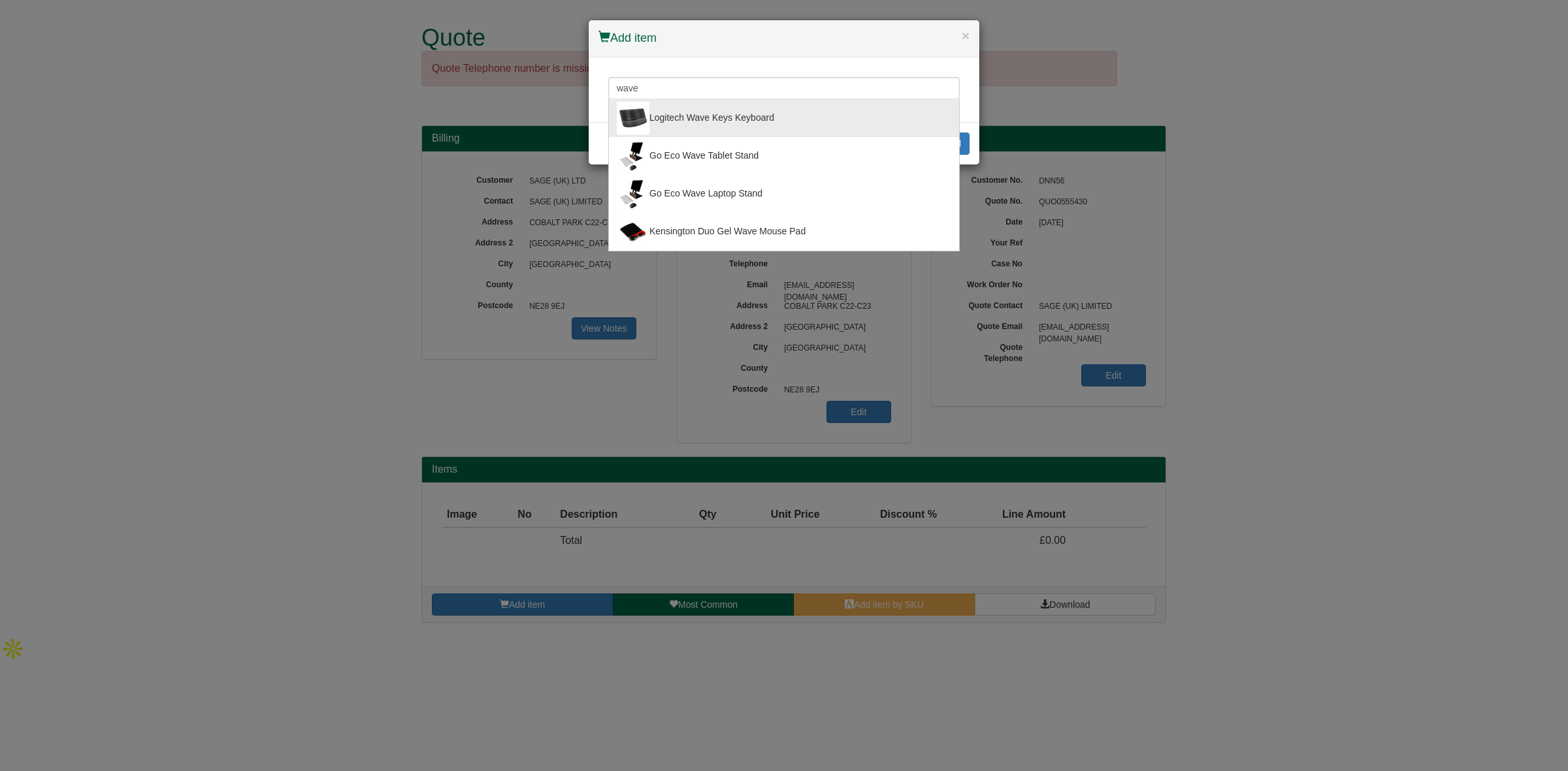
click at [688, 111] on div "Logitech Wave Keys Keyboard" at bounding box center [784, 118] width 335 height 33
type input "Logitech Wave Keys Keyboard"
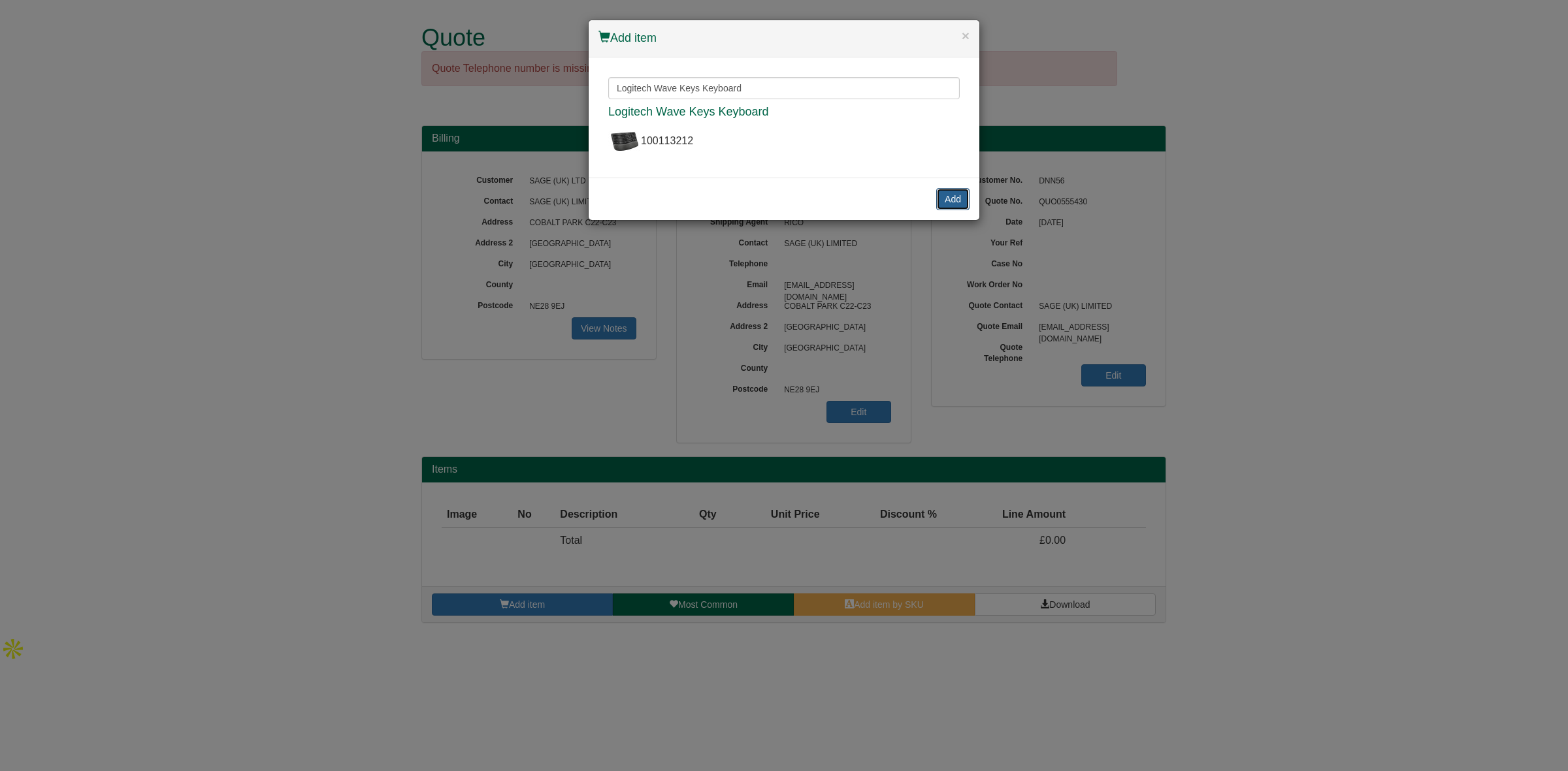
click at [951, 201] on button "Add" at bounding box center [952, 199] width 33 height 22
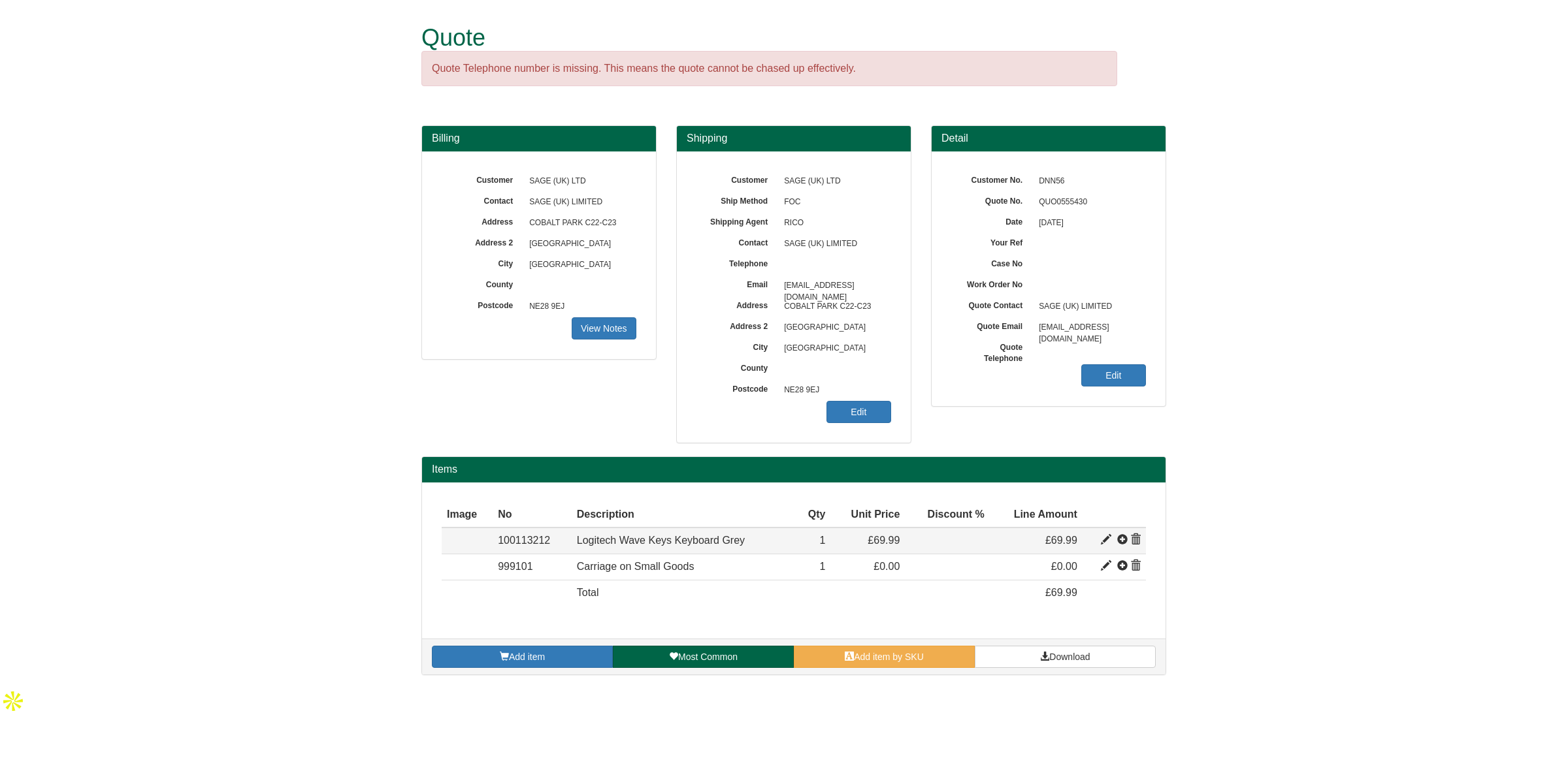
click at [1102, 541] on span at bounding box center [1106, 540] width 10 height 10
type input "Logitech Wave Keys Keyboard Grey"
type input "For Business"
type input "42.84"
type input "69.99"
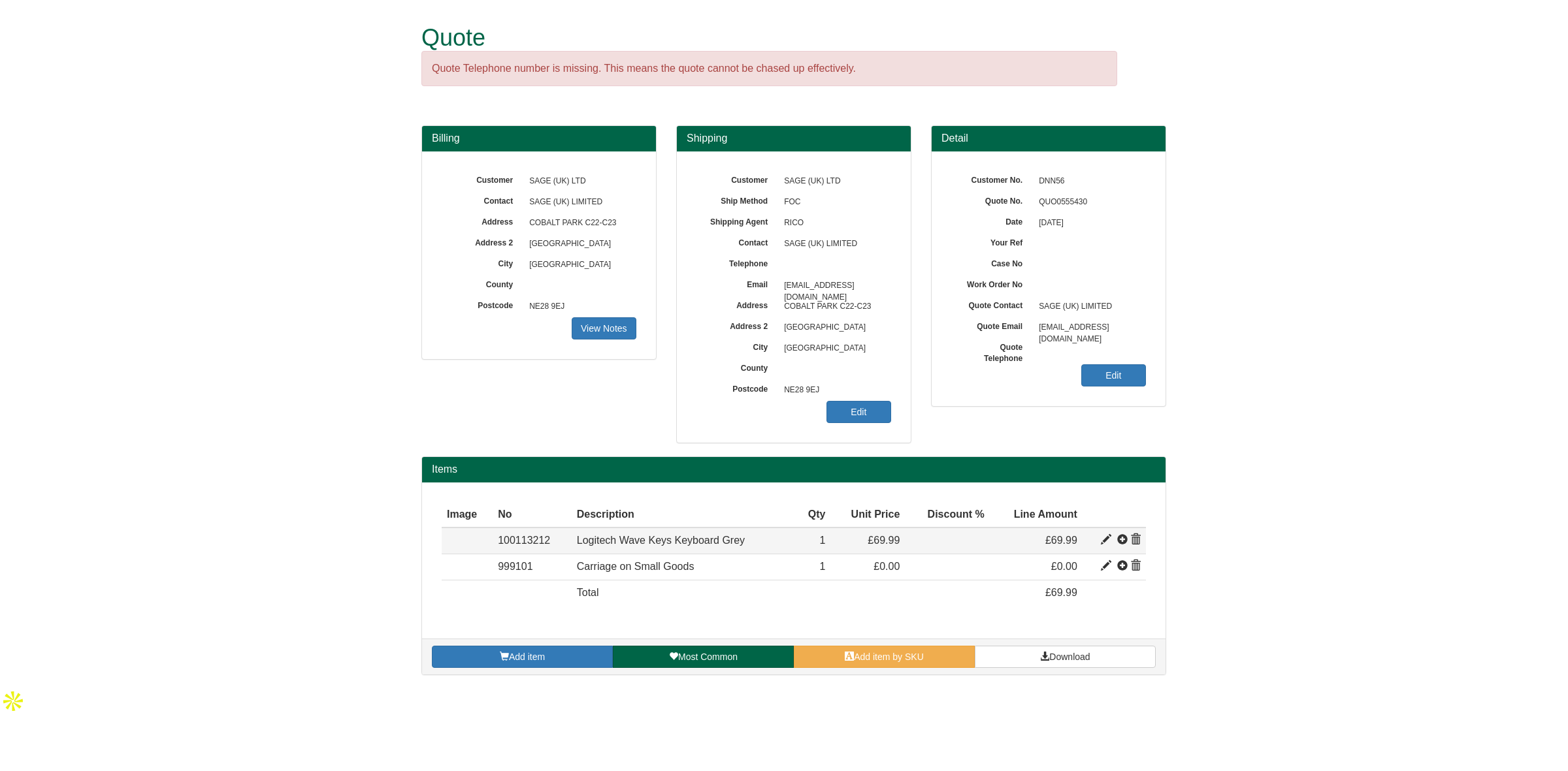
type input "69.99"
type input "1"
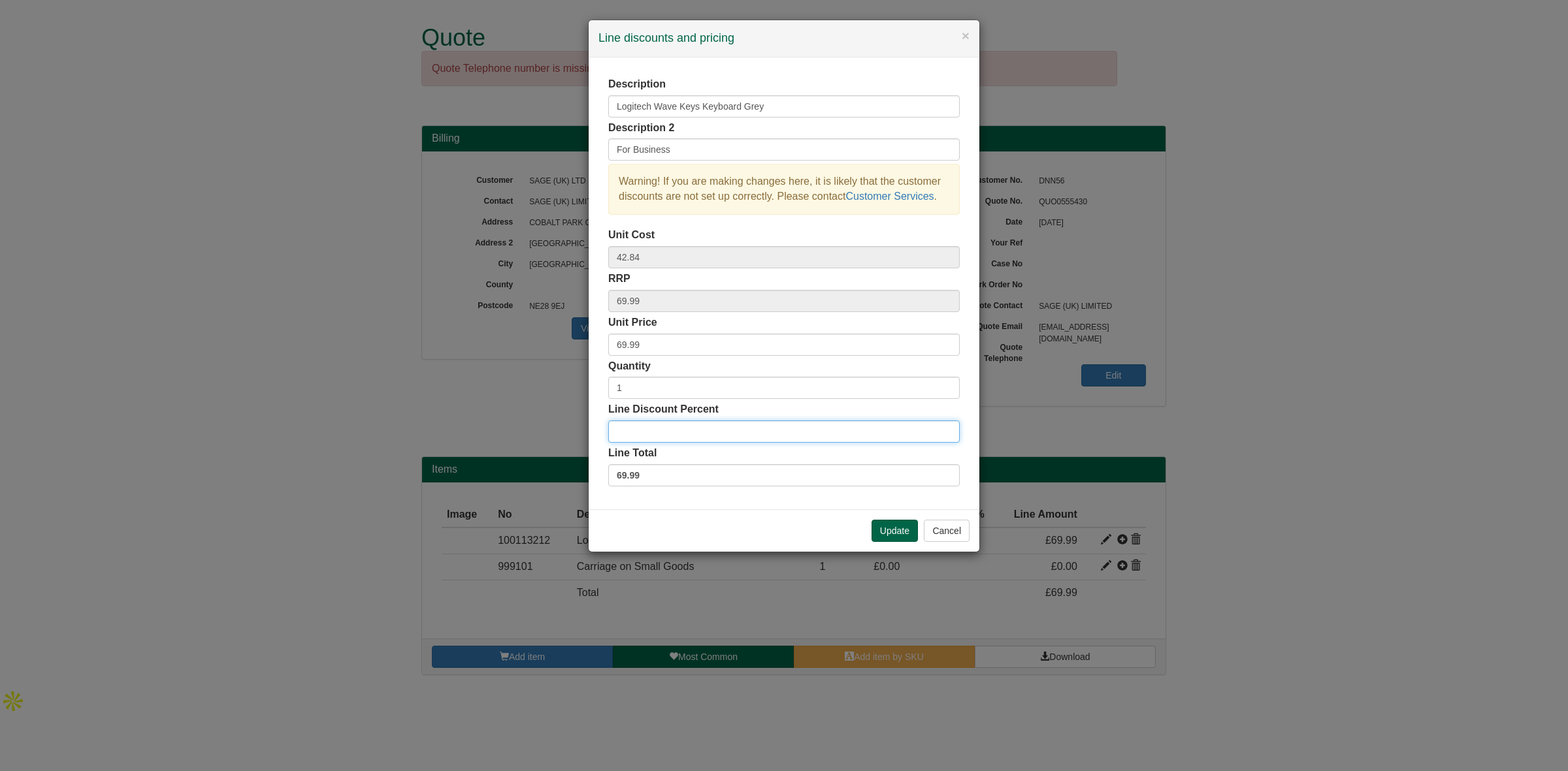
click at [657, 434] on input "Line Discount Percent" at bounding box center [783, 432] width 351 height 22
type input "10"
click at [883, 531] on button "Update" at bounding box center [895, 531] width 46 height 22
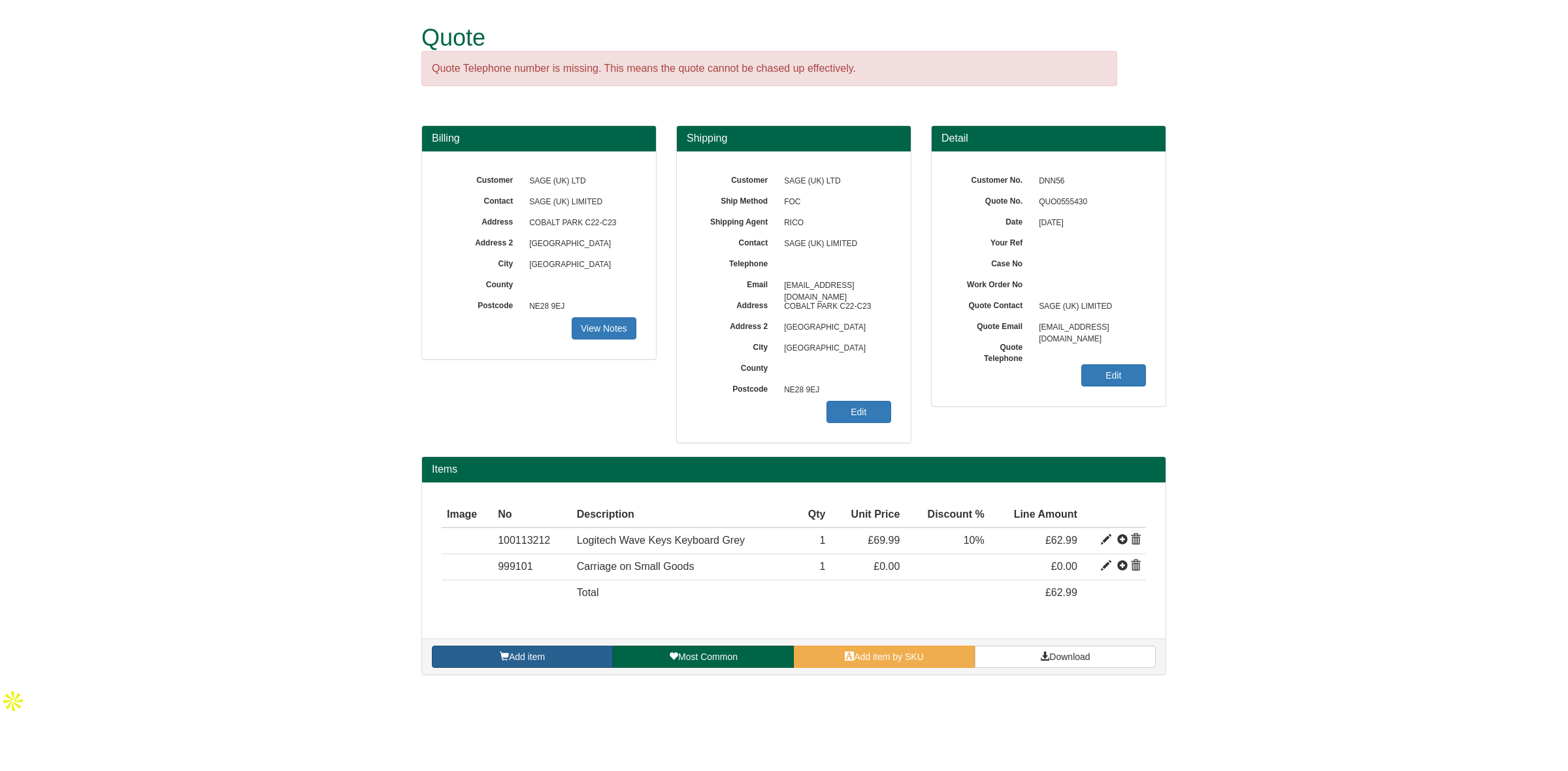
click at [547, 659] on link "Add item" at bounding box center [522, 657] width 181 height 22
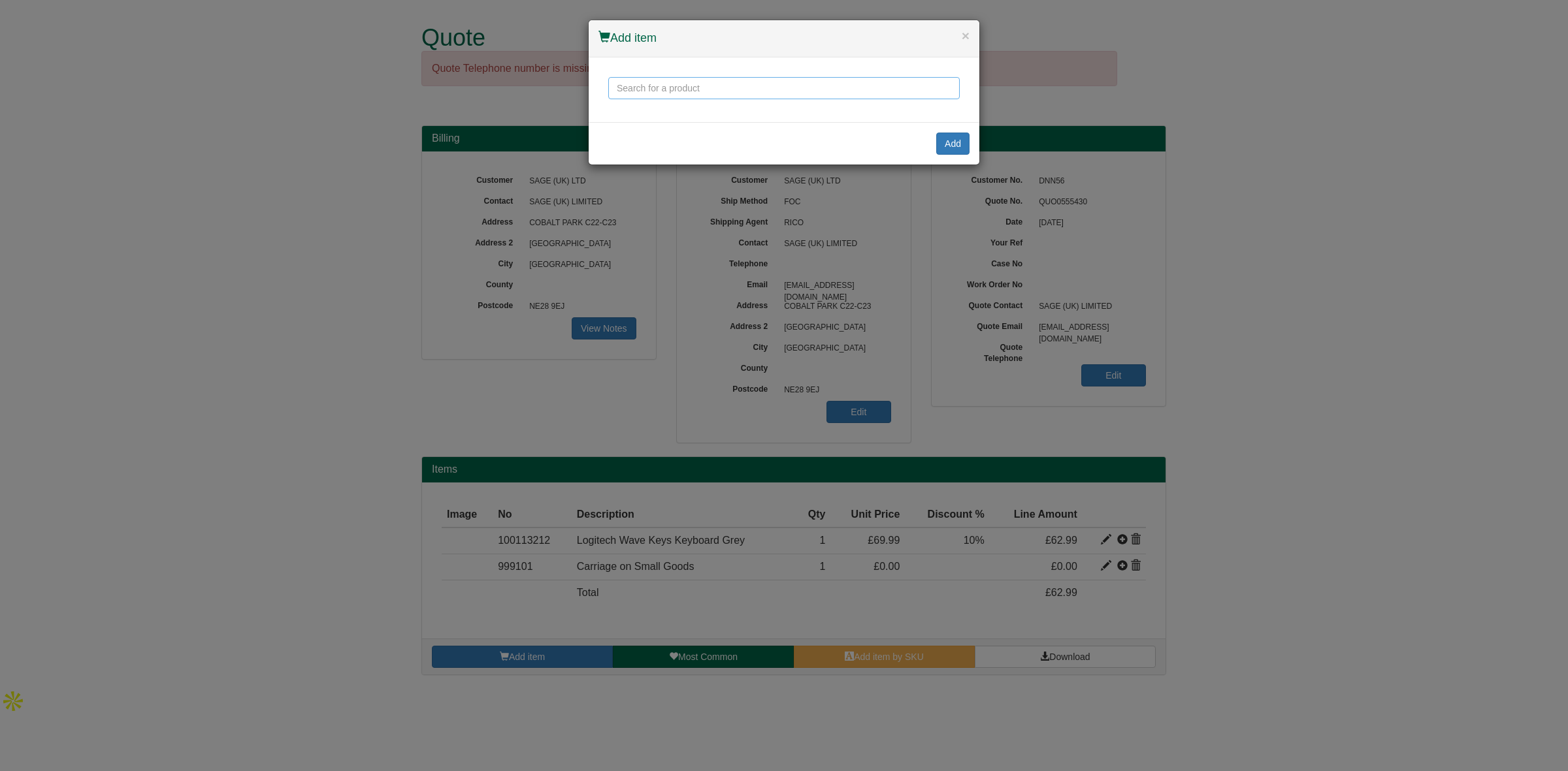
click at [683, 92] on input "text" at bounding box center [783, 88] width 351 height 22
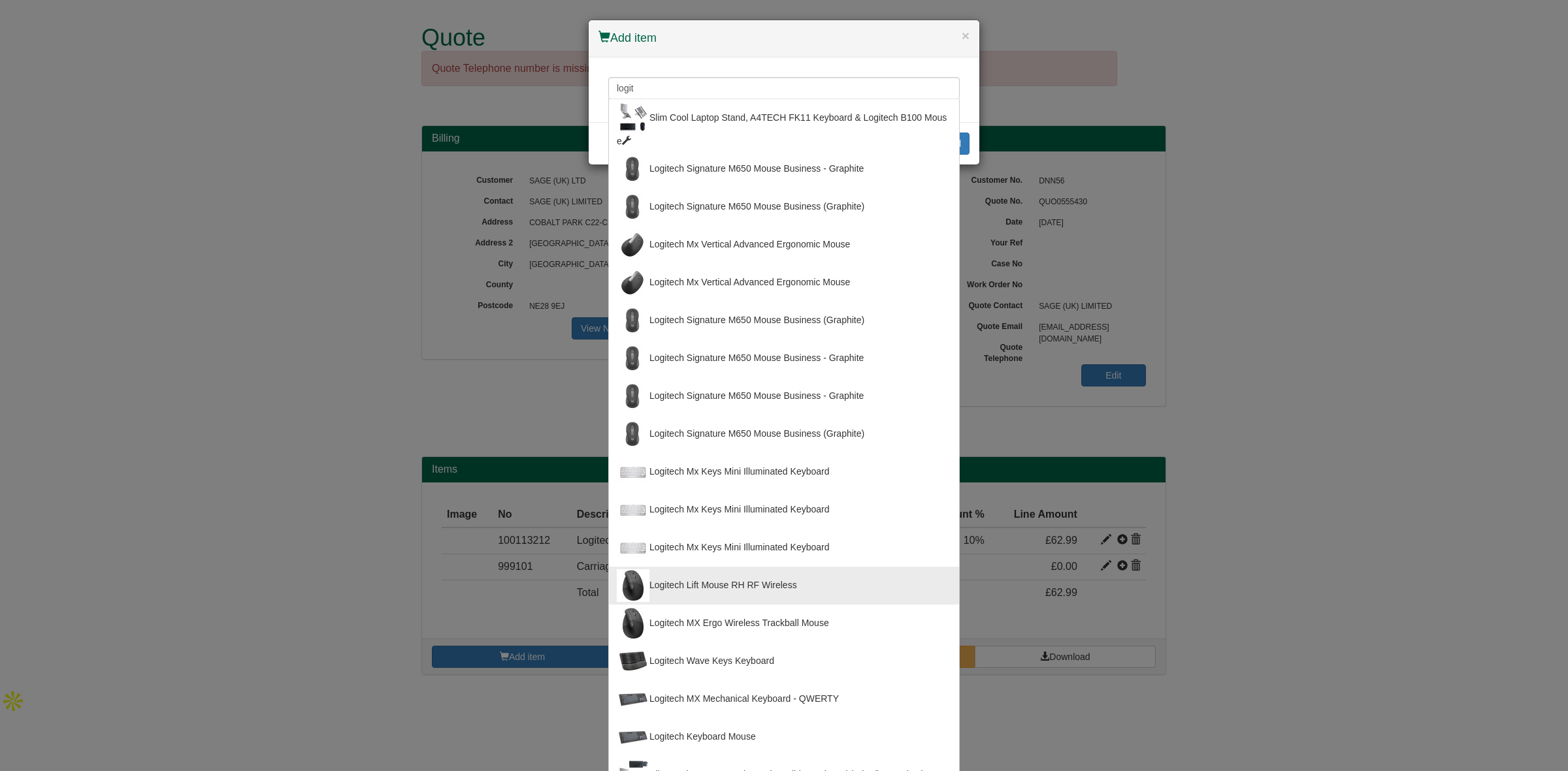
click at [792, 586] on div "Logitech Lift Mouse RH RF Wireless" at bounding box center [784, 586] width 335 height 33
type input "Logitech Lift Mouse RH RF Wireless"
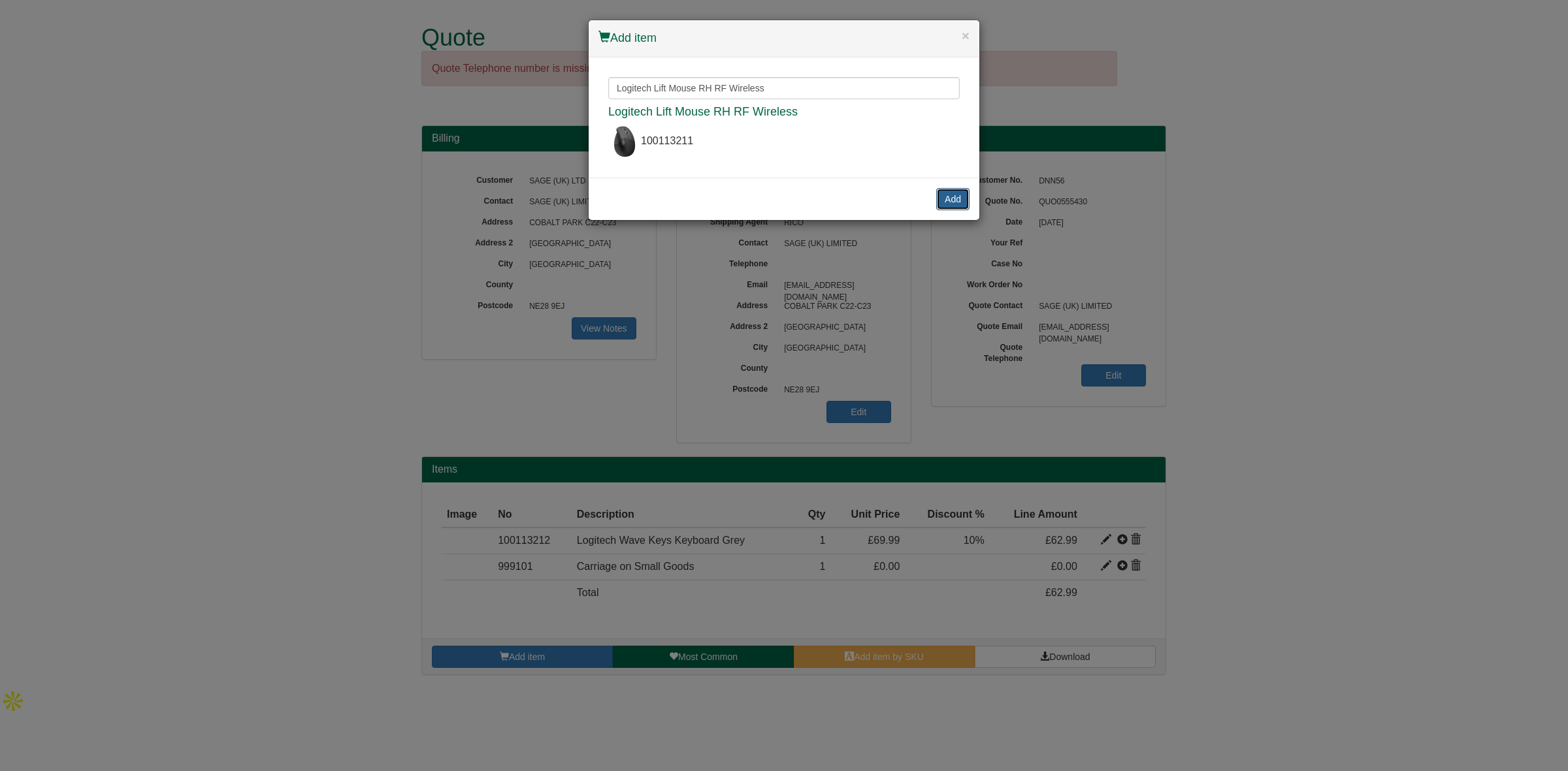
click at [946, 193] on button "Add" at bounding box center [952, 199] width 33 height 22
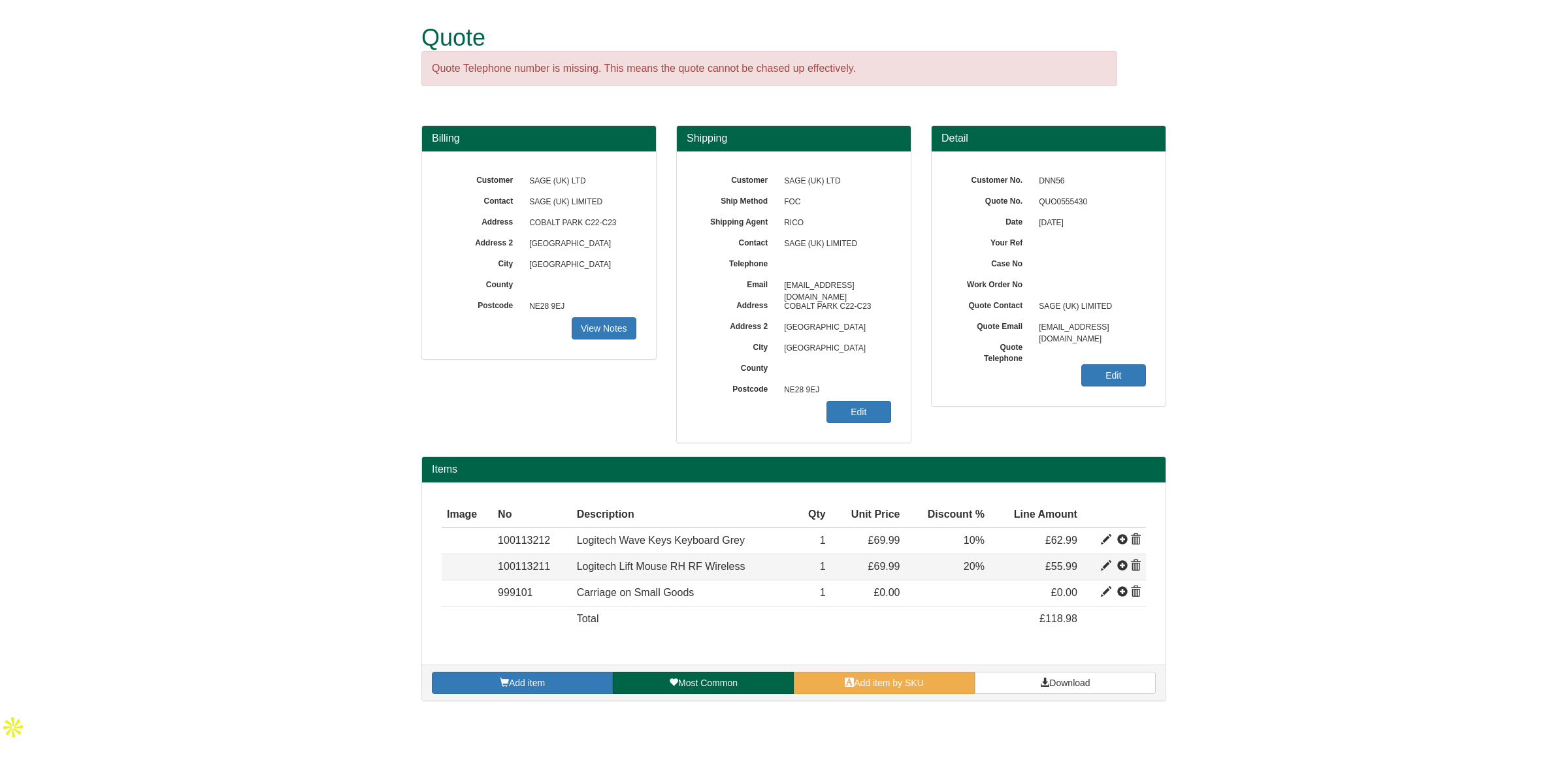
click at [1102, 569] on span at bounding box center [1106, 567] width 10 height 10
type input "Logitech Lift Mouse RH RF Wireless"
type input "White"
type input "57.49"
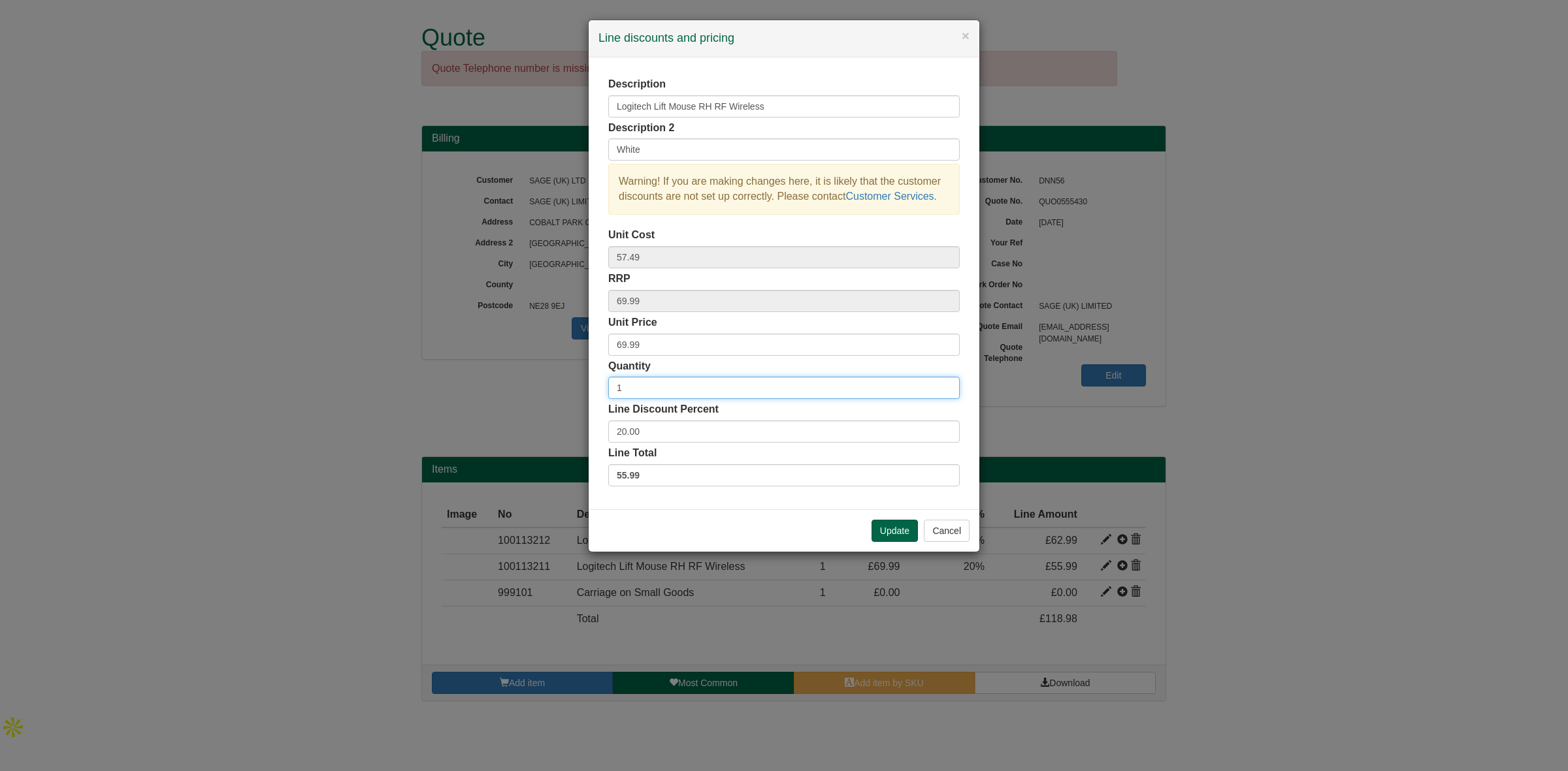
click at [671, 392] on input "1" at bounding box center [783, 388] width 351 height 22
drag, startPoint x: 654, startPoint y: 433, endPoint x: 564, endPoint y: 416, distance: 91.6
click at [564, 416] on div "× Line discounts and pricing Description Logitech Lift Mouse RH RF Wireless Des…" at bounding box center [784, 386] width 1568 height 771
type input "10"
click at [887, 534] on button "Update" at bounding box center [895, 531] width 46 height 22
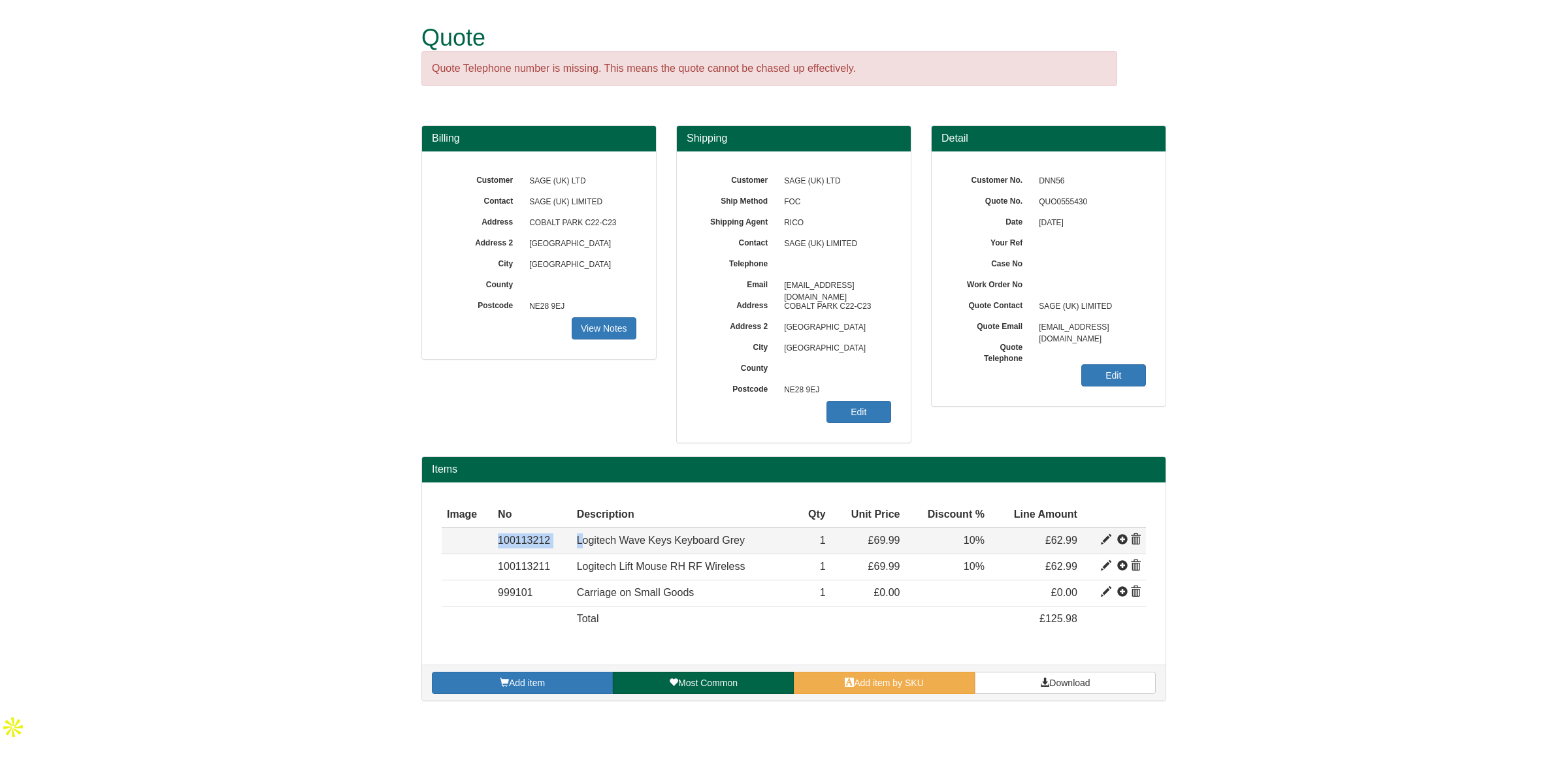
drag, startPoint x: 496, startPoint y: 541, endPoint x: 581, endPoint y: 543, distance: 85.0
click at [581, 543] on tr "Item 100113212 Logitech Wave Keys Keyboard Grey For Business 42.84021 69.99 1 £…" at bounding box center [793, 541] width 704 height 26
copy tr "100113212 L"
drag, startPoint x: 549, startPoint y: 569, endPoint x: 490, endPoint y: 567, distance: 59.0
click at [490, 567] on tr "Item 100113211 Logitech Lift Mouse RH RF Wireless White 57.49 69.99 1 £69.99 10…" at bounding box center [793, 568] width 704 height 26
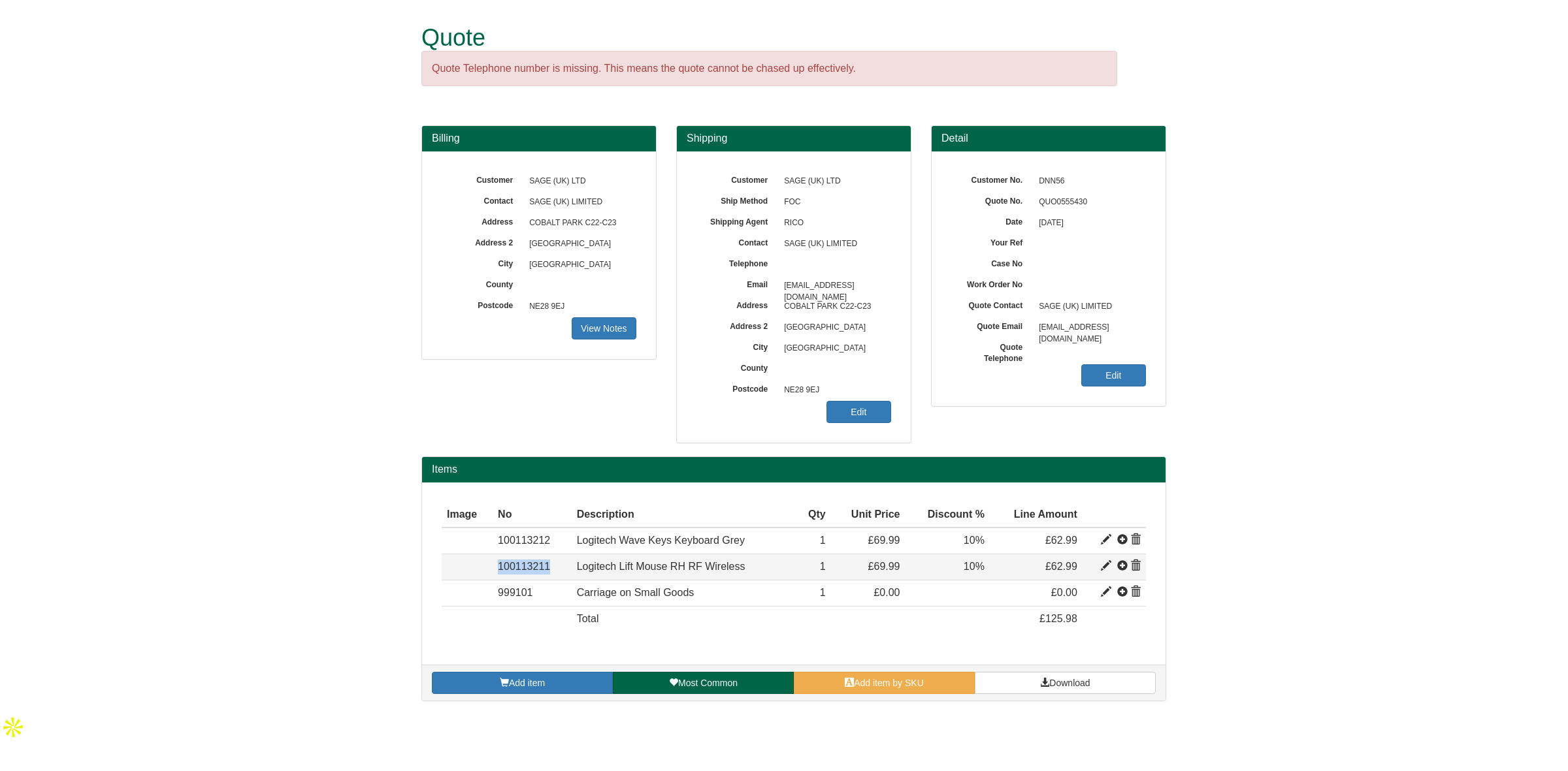
copy tr "Item 100113211"
click at [526, 696] on div "Add item Most Common Add item by SKU Download" at bounding box center [793, 683] width 744 height 36
click at [520, 678] on link "Add item" at bounding box center [522, 683] width 181 height 22
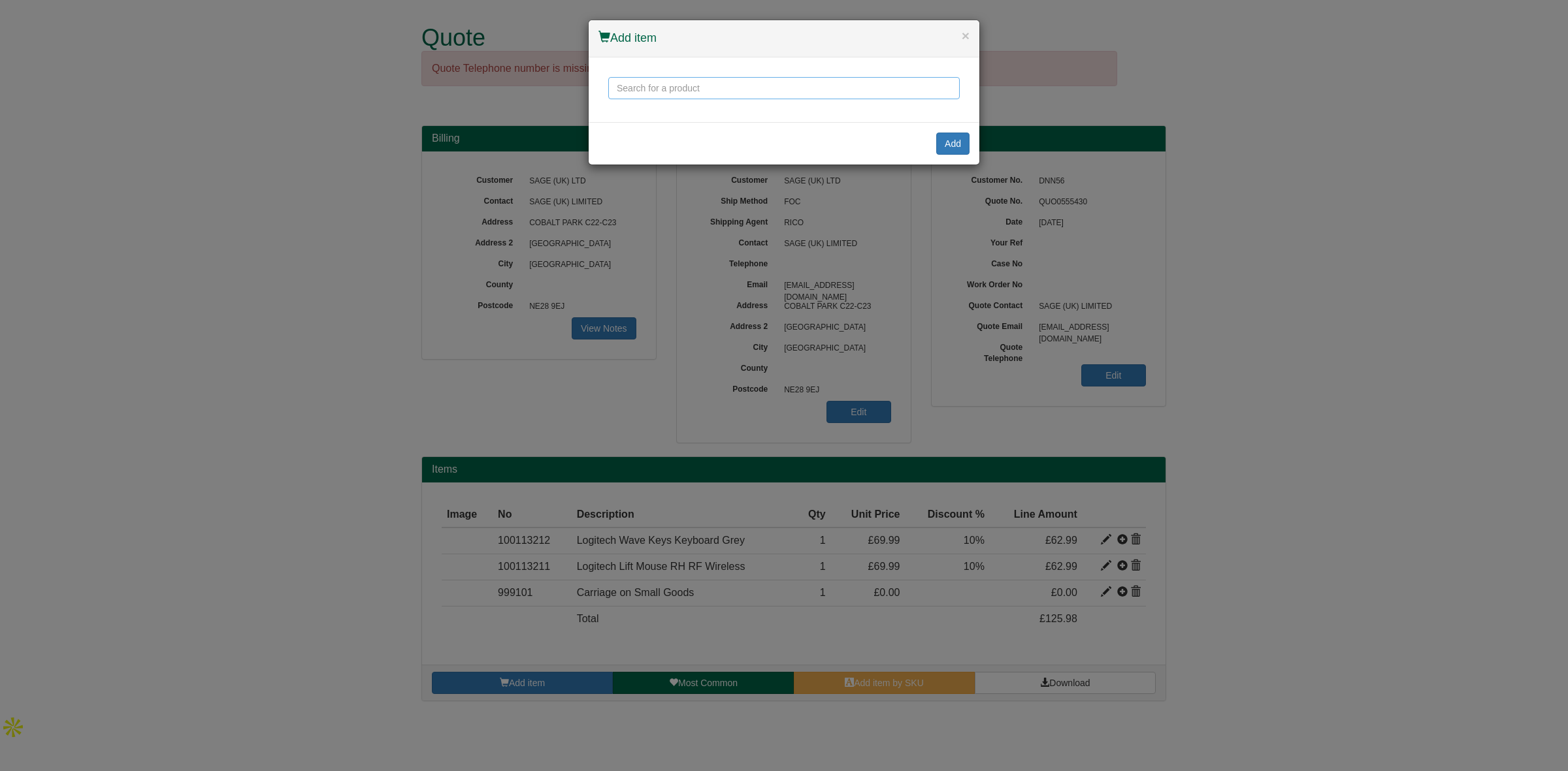
click at [665, 89] on input "text" at bounding box center [783, 88] width 351 height 22
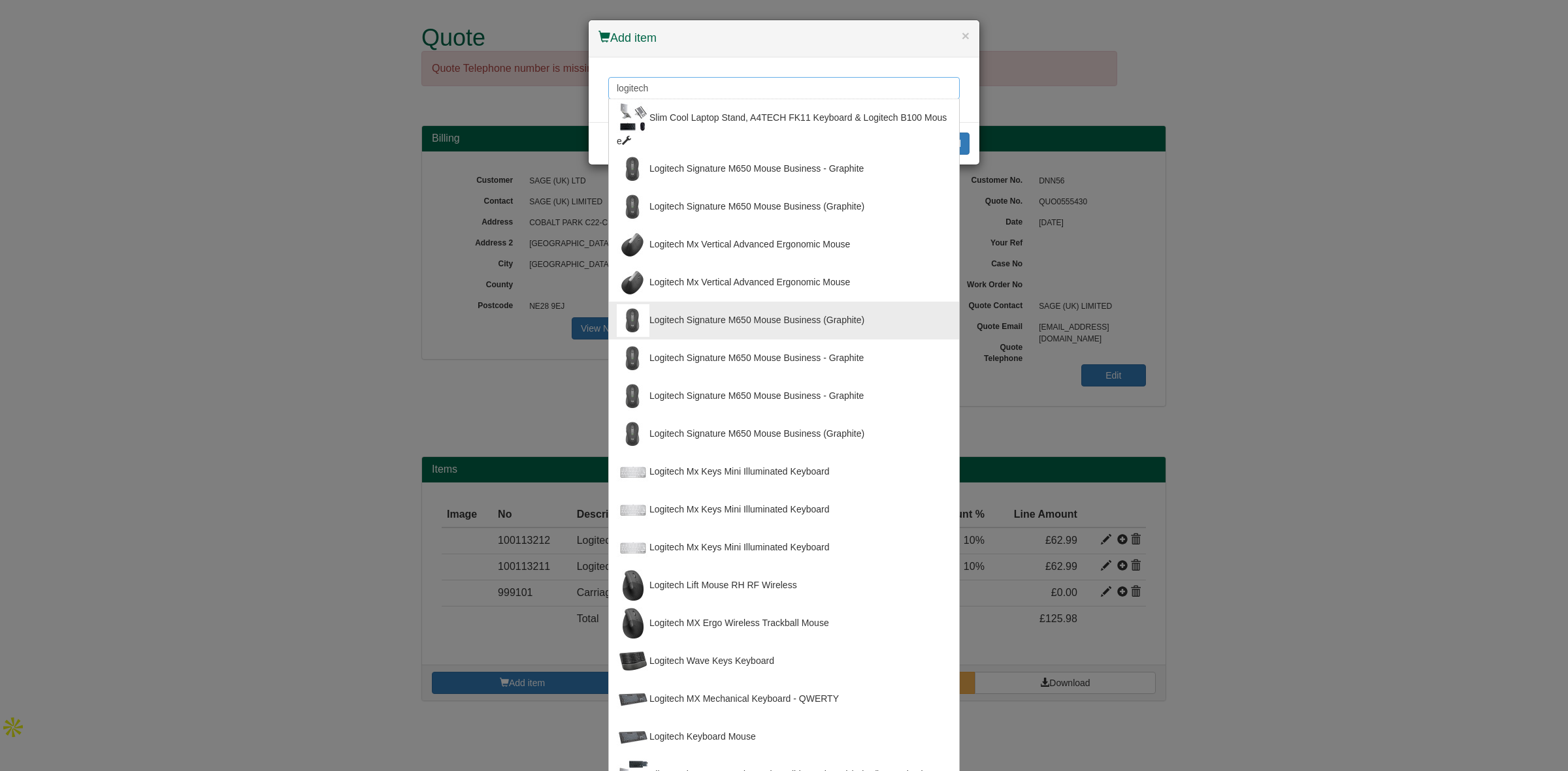
type input "logitech"
click at [1340, 278] on div "× Add item logitech Slim Cool Laptop Stand, A4TECH FK11 Keyboard & Logitech B10…" at bounding box center [784, 386] width 1568 height 771
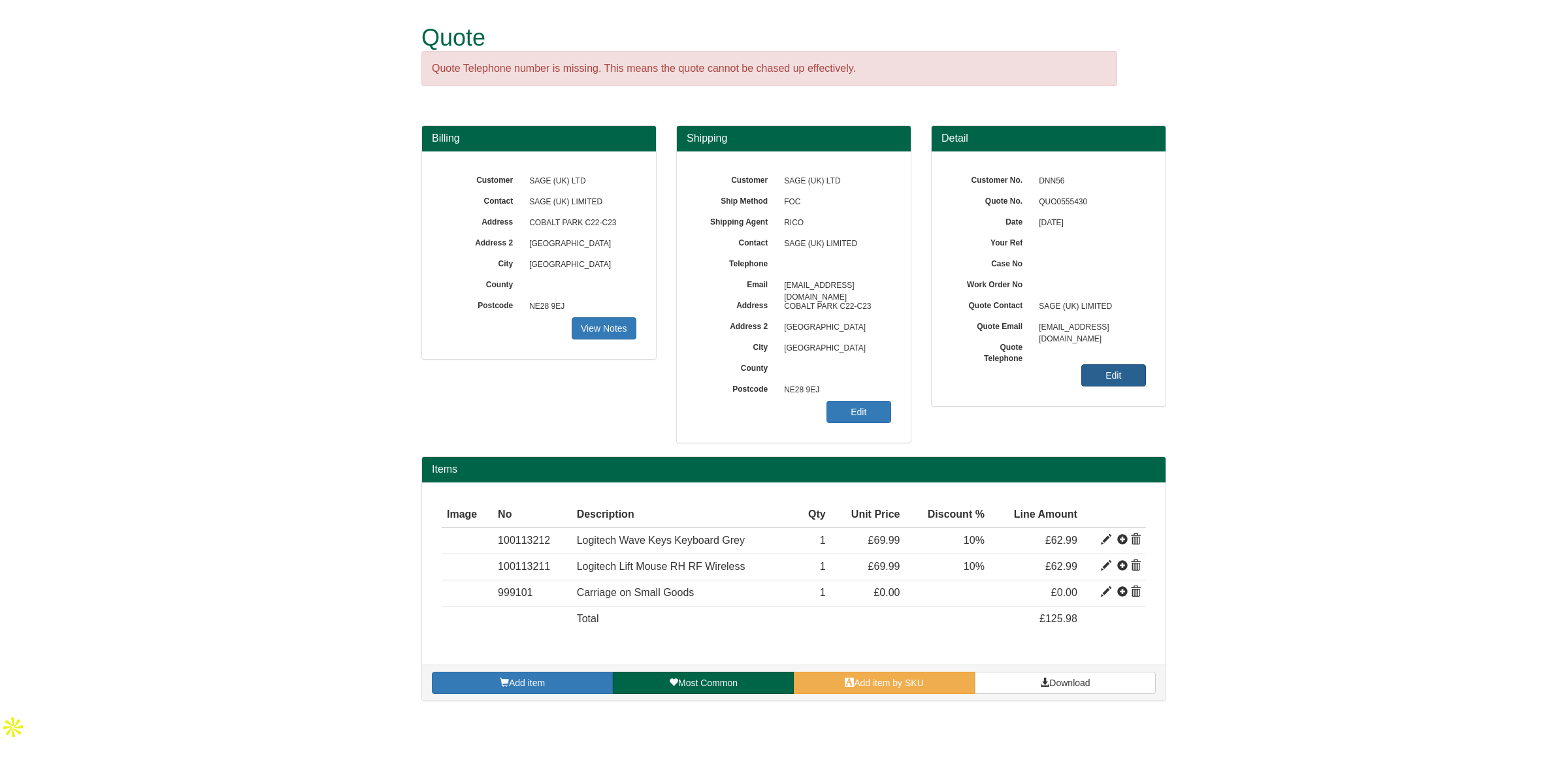
click at [1102, 378] on link "Edit" at bounding box center [1113, 376] width 64 height 22
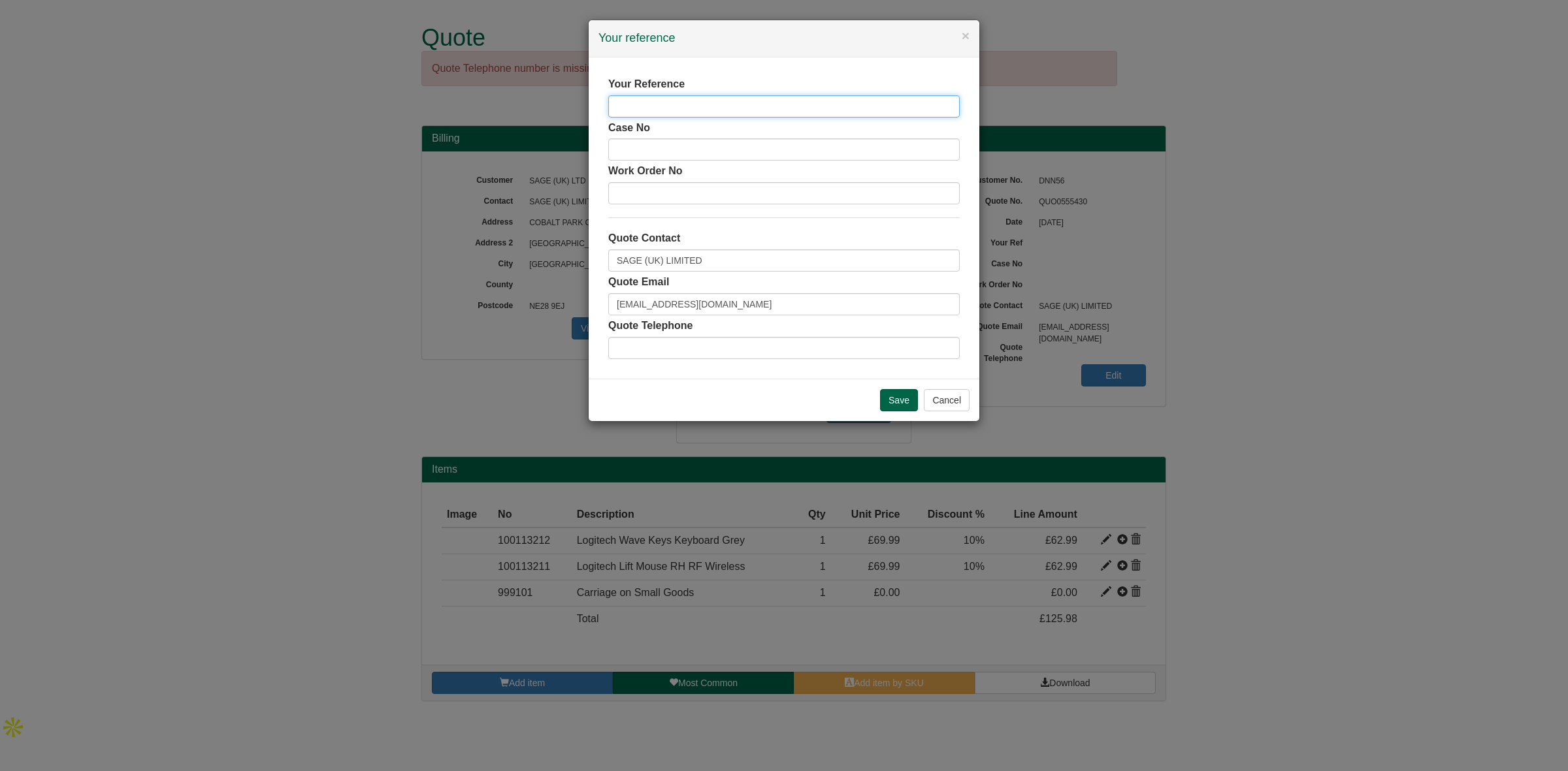
click at [712, 100] on input "text" at bounding box center [783, 106] width 351 height 22
paste input "Mohor Roy"
type input "Mohor Roy"
drag, startPoint x: 715, startPoint y: 259, endPoint x: 567, endPoint y: 260, distance: 148.0
click at [567, 260] on div "× Your reference Your Reference Mohor Roy Case No Work Order No Quote Contact S…" at bounding box center [784, 386] width 1568 height 771
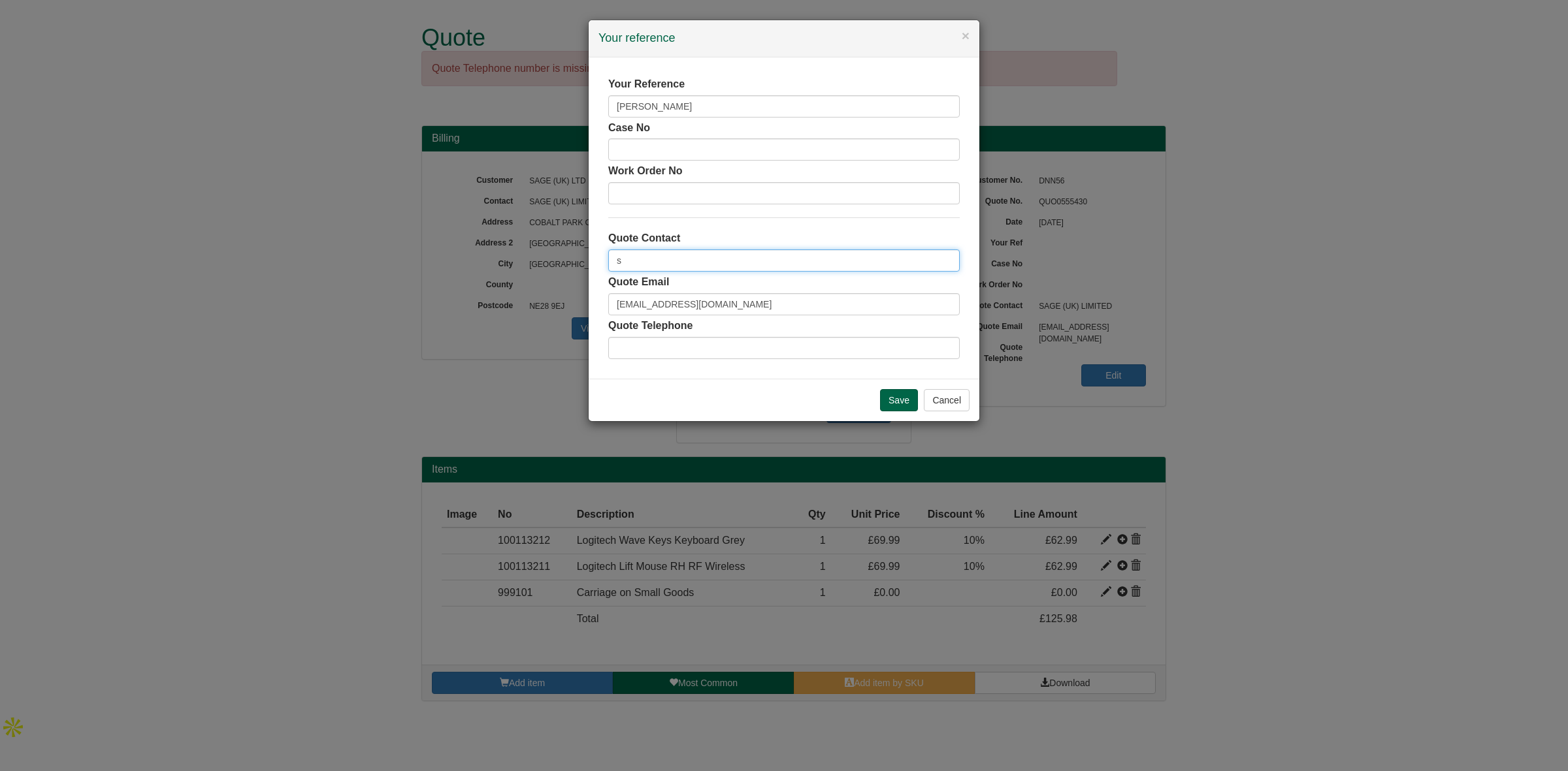
type input "[PERSON_NAME]"
drag, startPoint x: 781, startPoint y: 313, endPoint x: 501, endPoint y: 321, distance: 280.1
click at [501, 321] on div "× Your reference Your Reference Mohor Roy Case No Work Order No Quote Contact S…" at bounding box center [784, 386] width 1568 height 771
click at [896, 400] on input "Save" at bounding box center [899, 400] width 38 height 22
click at [890, 398] on input "Save" at bounding box center [899, 400] width 38 height 22
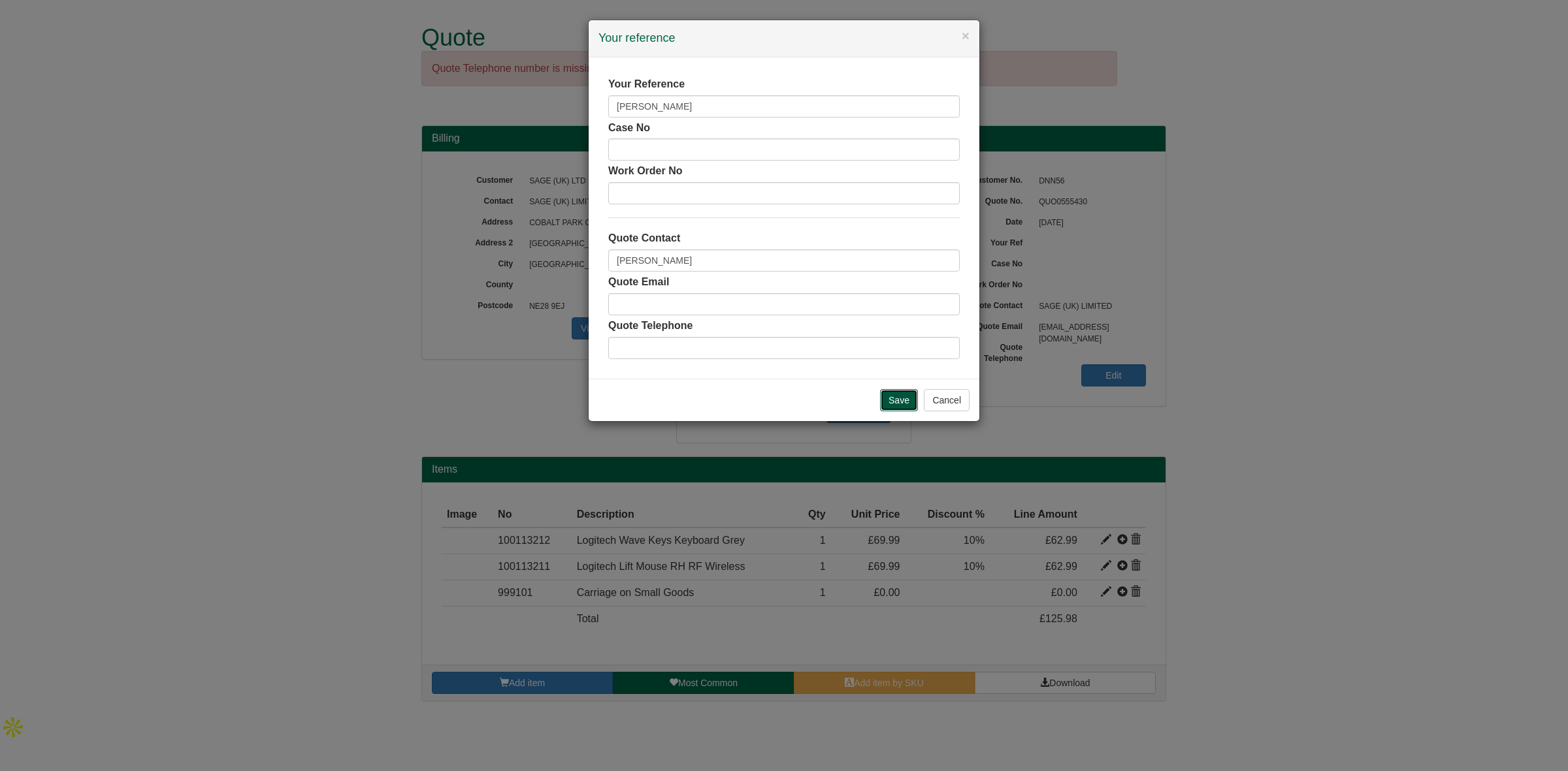
click at [887, 392] on input "Save" at bounding box center [899, 400] width 38 height 22
click at [1288, 399] on div "× Your reference Your Reference Mohor Roy Case No Work Order No Quote Contact S…" at bounding box center [784, 386] width 1568 height 771
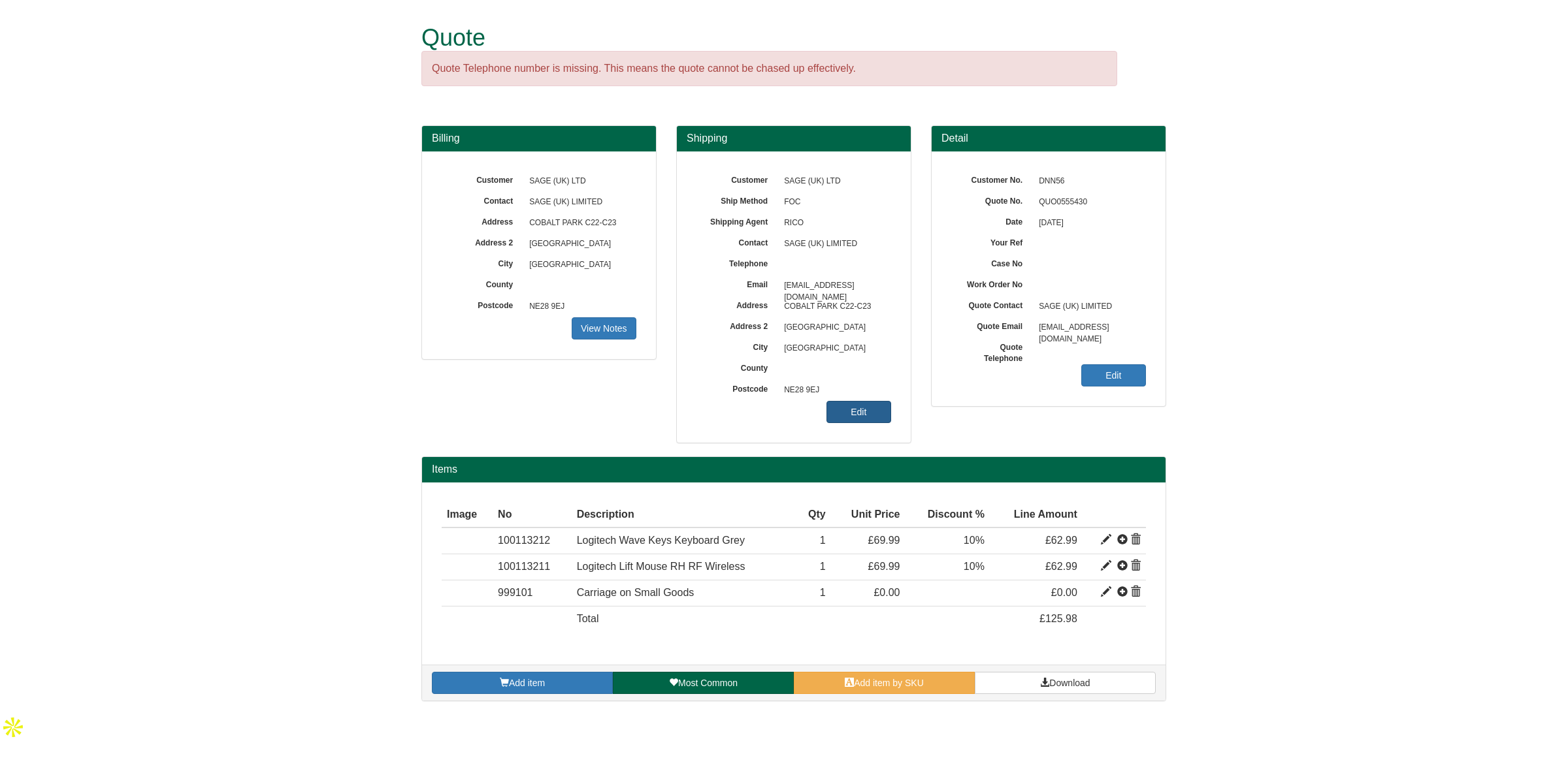
click at [860, 416] on link "Edit" at bounding box center [858, 412] width 64 height 22
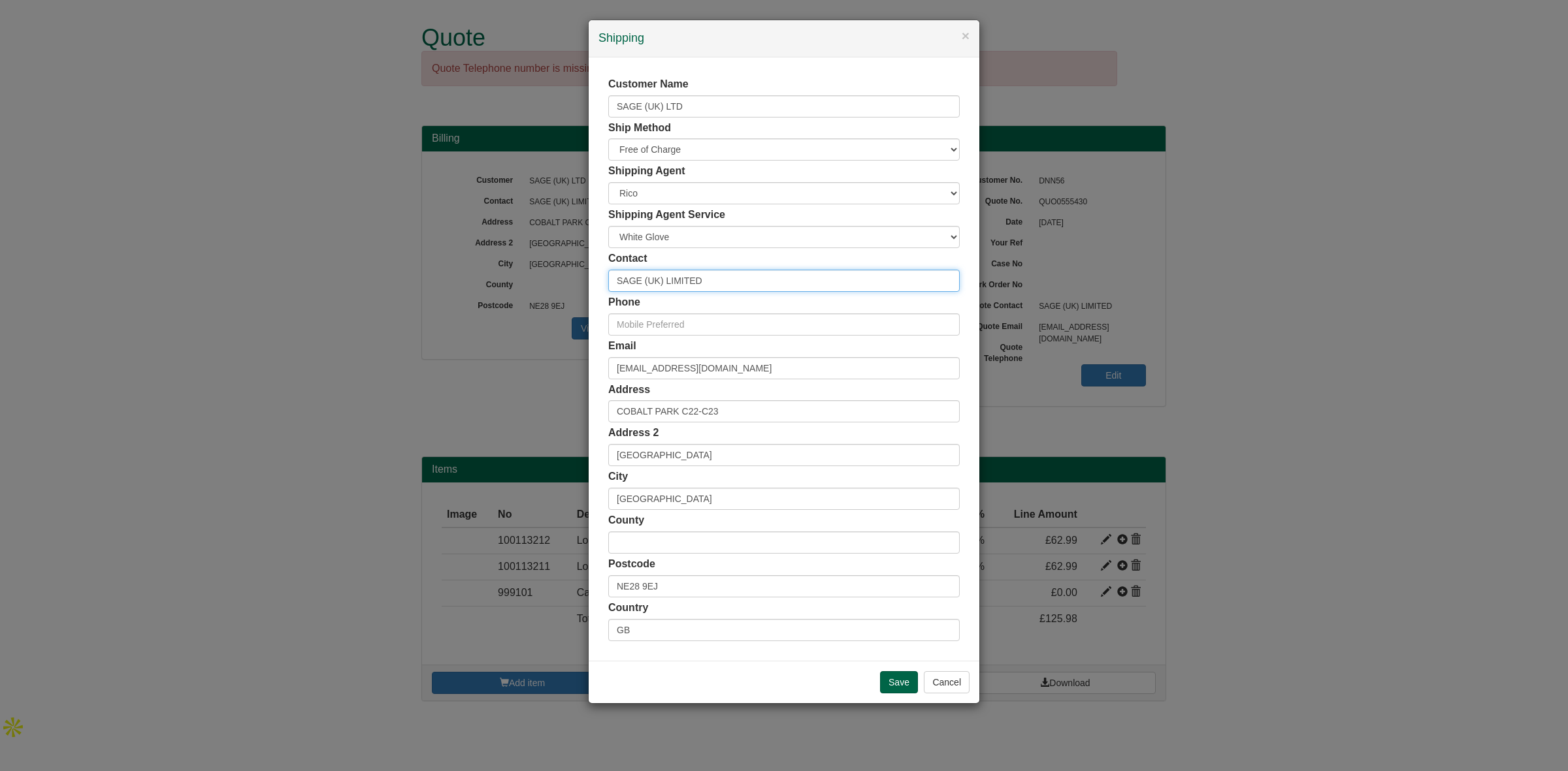
drag, startPoint x: 731, startPoint y: 282, endPoint x: 524, endPoint y: 282, distance: 207.0
click at [524, 282] on div "× Shipping Customer Name SAGE (UK) LTD Ship Method Free of Charge £5 Flat Rate …" at bounding box center [784, 386] width 1568 height 771
paste input "[PERSON_NAME]"
type input "[PERSON_NAME]"
drag, startPoint x: 771, startPoint y: 370, endPoint x: 559, endPoint y: 377, distance: 212.1
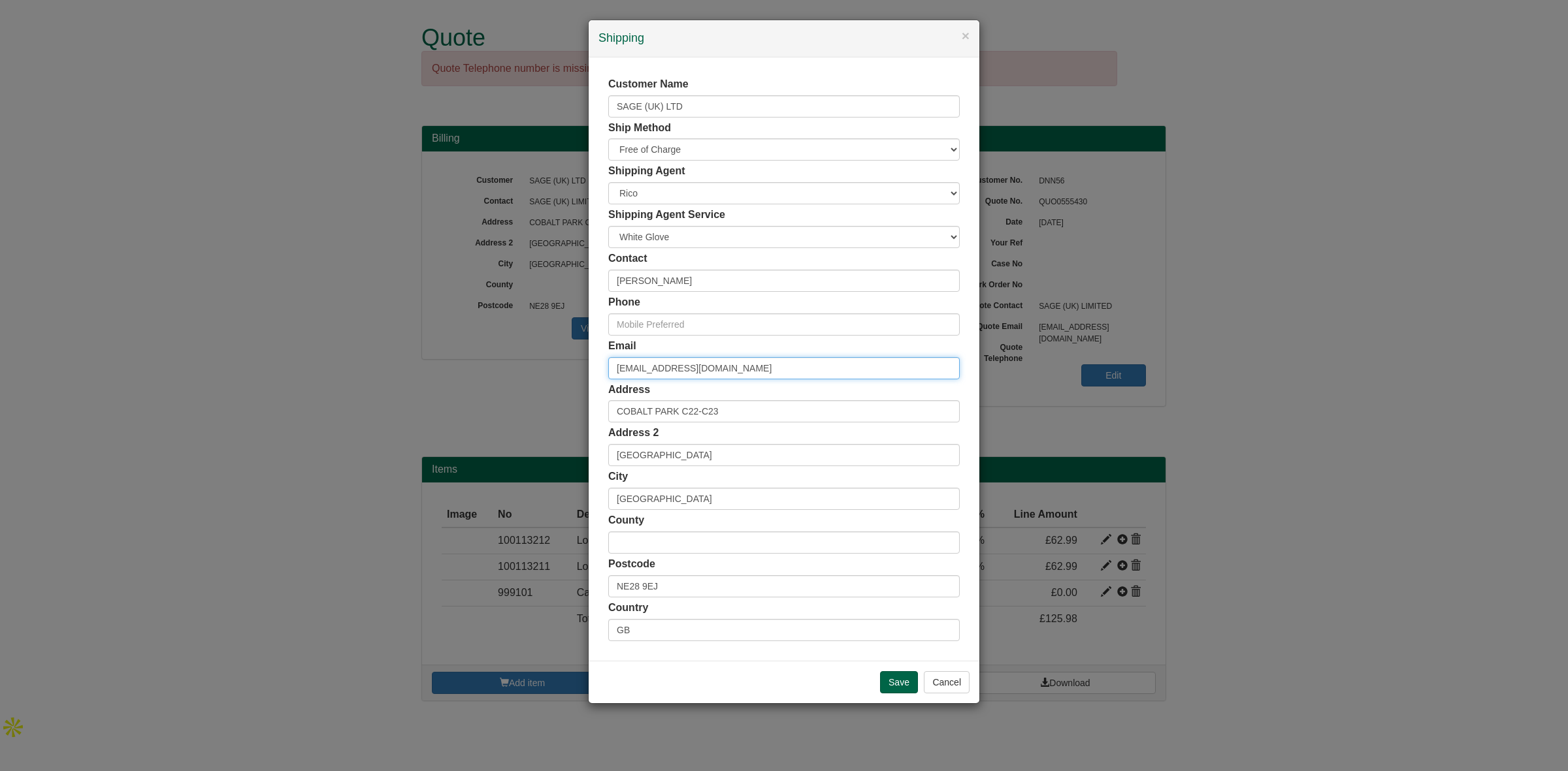
click at [559, 377] on div "× Shipping Customer Name SAGE (UK) LTD Ship Method Free of Charge £5 Flat Rate …" at bounding box center [784, 386] width 1568 height 771
type input "[PERSON_NAME][EMAIL_ADDRESS][PERSON_NAME][DOMAIN_NAME]"
drag, startPoint x: 755, startPoint y: 418, endPoint x: 561, endPoint y: 410, distance: 194.2
click at [561, 410] on div "× Shipping Customer Name SAGE (UK) LTD Ship Method Free of Charge £5 Flat Rate …" at bounding box center [784, 386] width 1568 height 771
drag, startPoint x: 680, startPoint y: 583, endPoint x: 553, endPoint y: 576, distance: 127.2
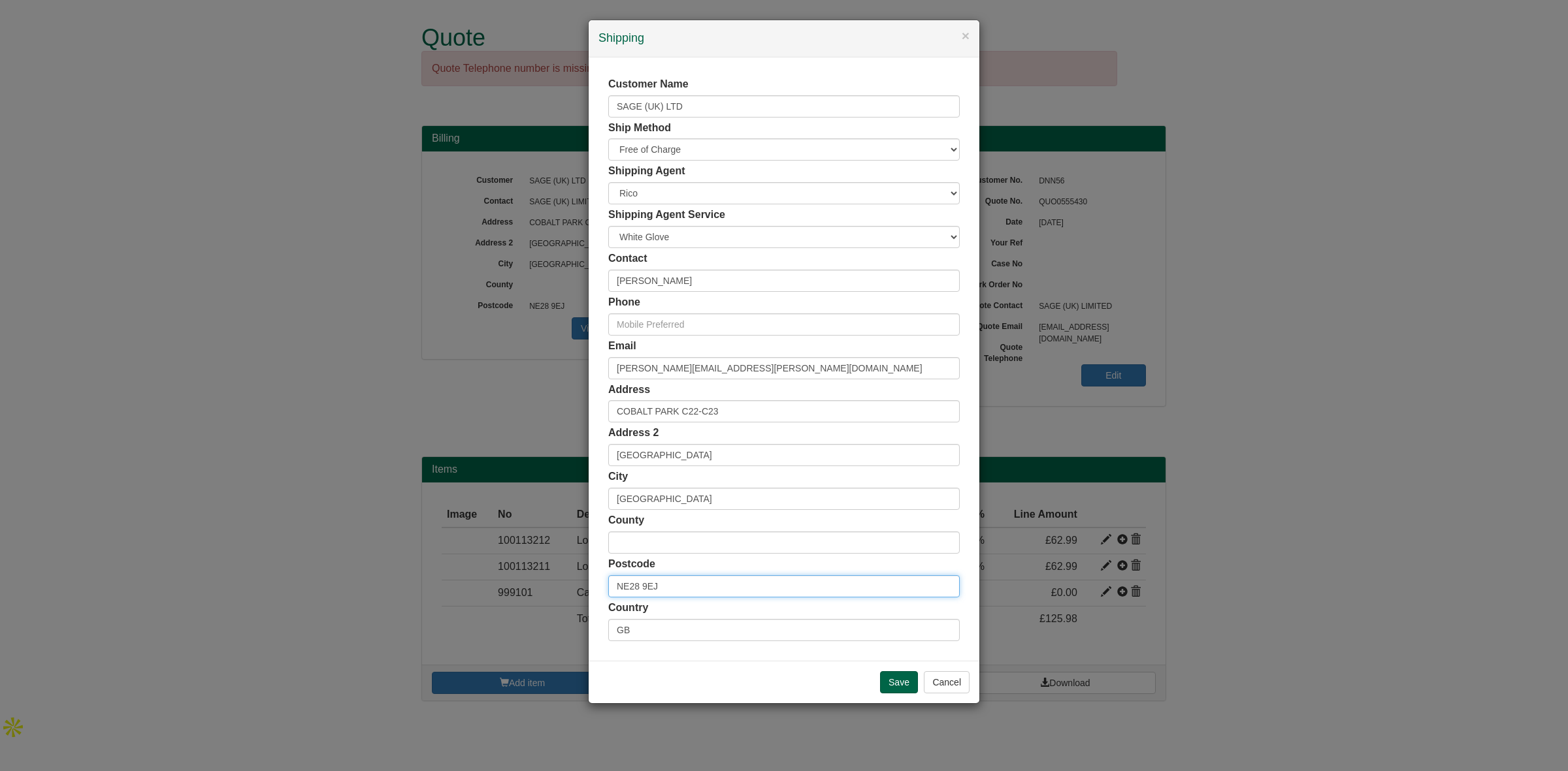
click at [553, 576] on div "× Shipping Customer Name SAGE (UK) LTD Ship Method Free of Charge £5 Flat Rate …" at bounding box center [784, 386] width 1568 height 771
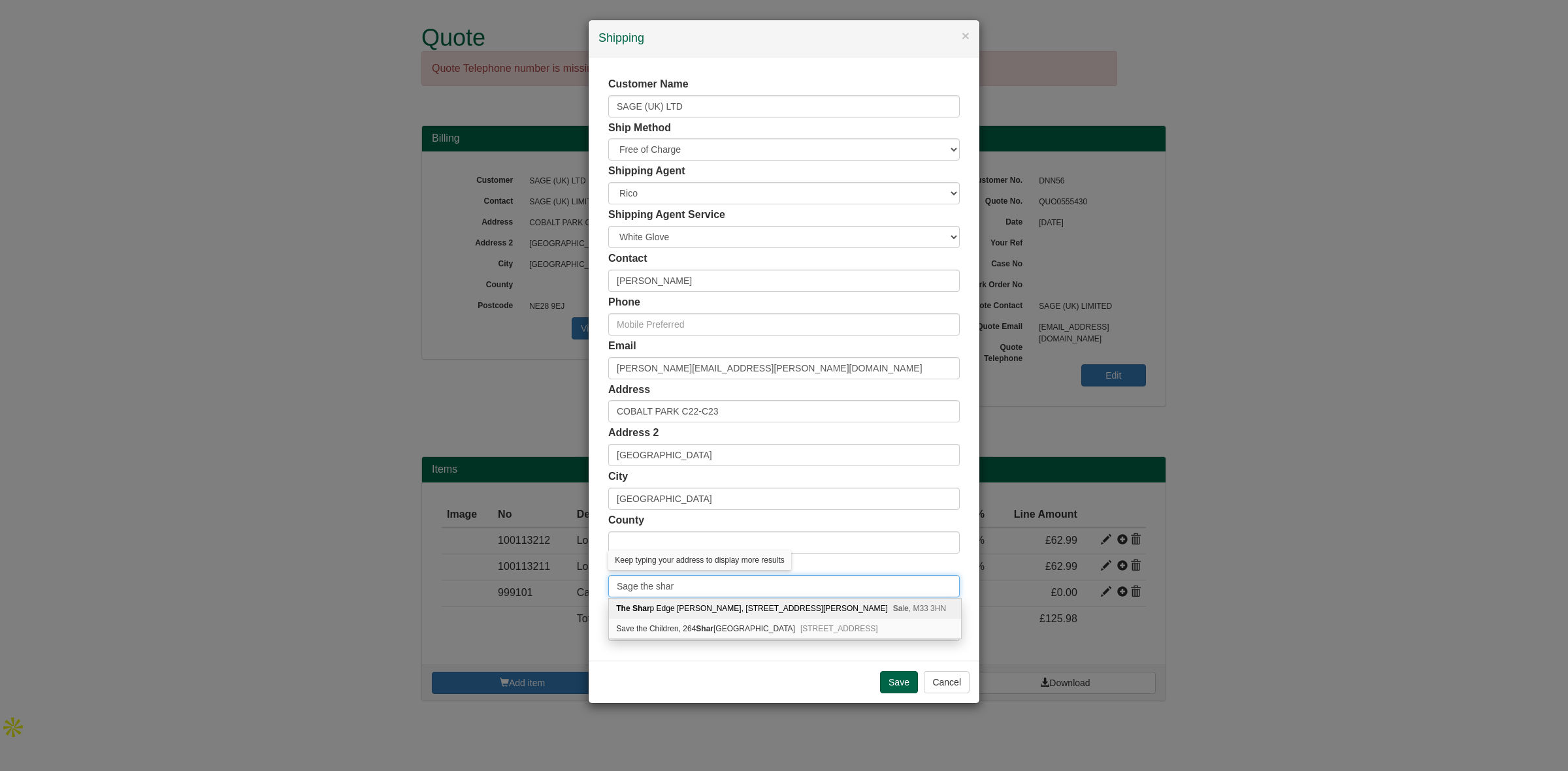
type input "Sage the shard"
drag, startPoint x: 694, startPoint y: 583, endPoint x: 580, endPoint y: 574, distance: 114.4
click at [580, 574] on div "× Shipping Customer Name SAGE (UK) LTD Ship Method Free of Charge £5 Flat Rate …" at bounding box center [784, 386] width 1568 height 771
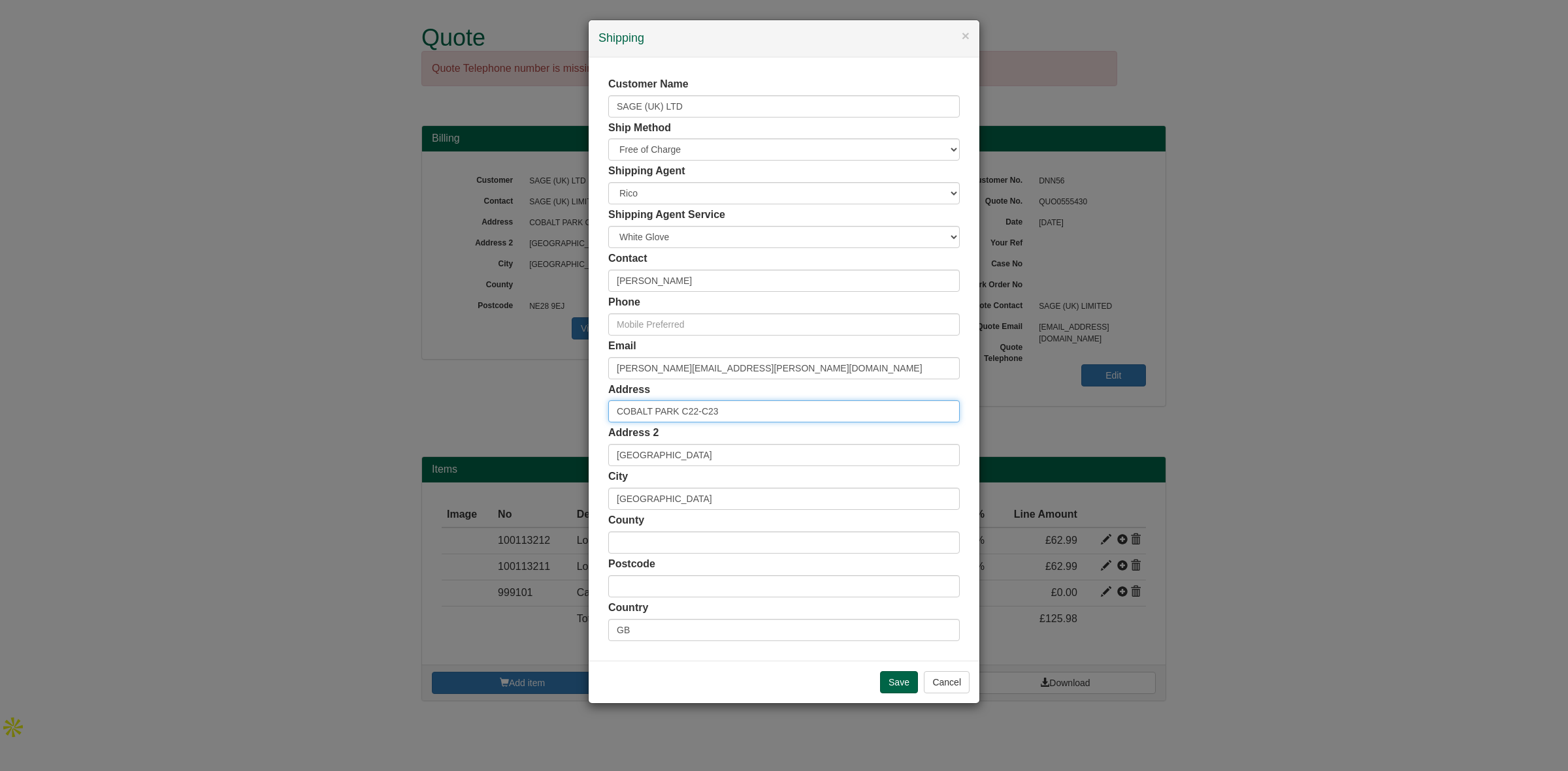
drag, startPoint x: 736, startPoint y: 413, endPoint x: 564, endPoint y: 400, distance: 172.5
click at [564, 400] on div "× Shipping Customer Name SAGE (UK) LTD Ship Method Free of Charge £5 Flat Rate …" at bounding box center [784, 386] width 1568 height 771
drag, startPoint x: 699, startPoint y: 413, endPoint x: 544, endPoint y: 416, distance: 155.0
click at [544, 416] on div "× Shipping Customer Name SAGE (UK) LTD Ship Method Free of Charge £5 Flat Rate …" at bounding box center [784, 386] width 1568 height 771
paste input "32 London Bridge Street London SE1 9SG"
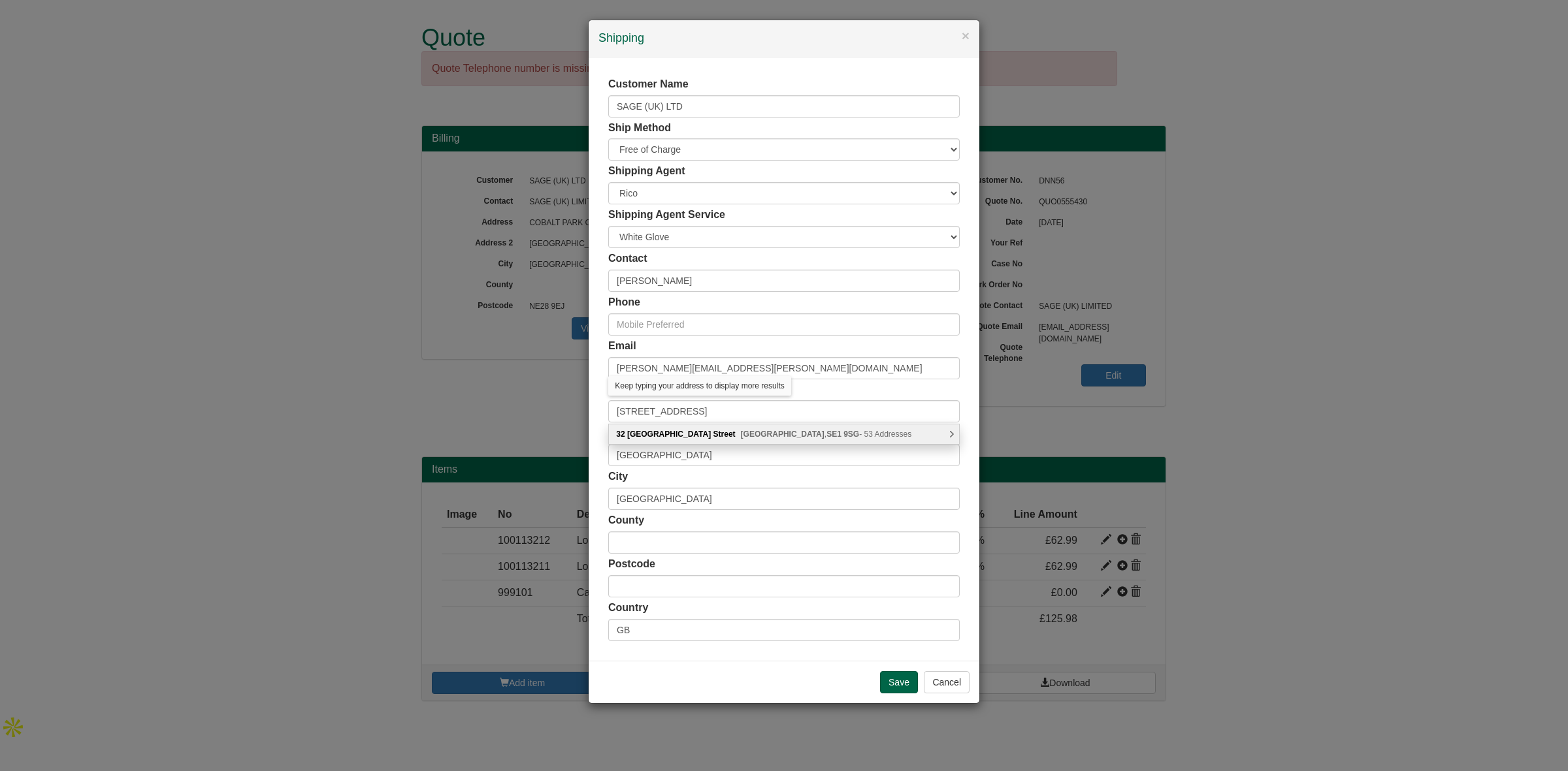
click at [714, 435] on b "Street" at bounding box center [725, 434] width 22 height 9
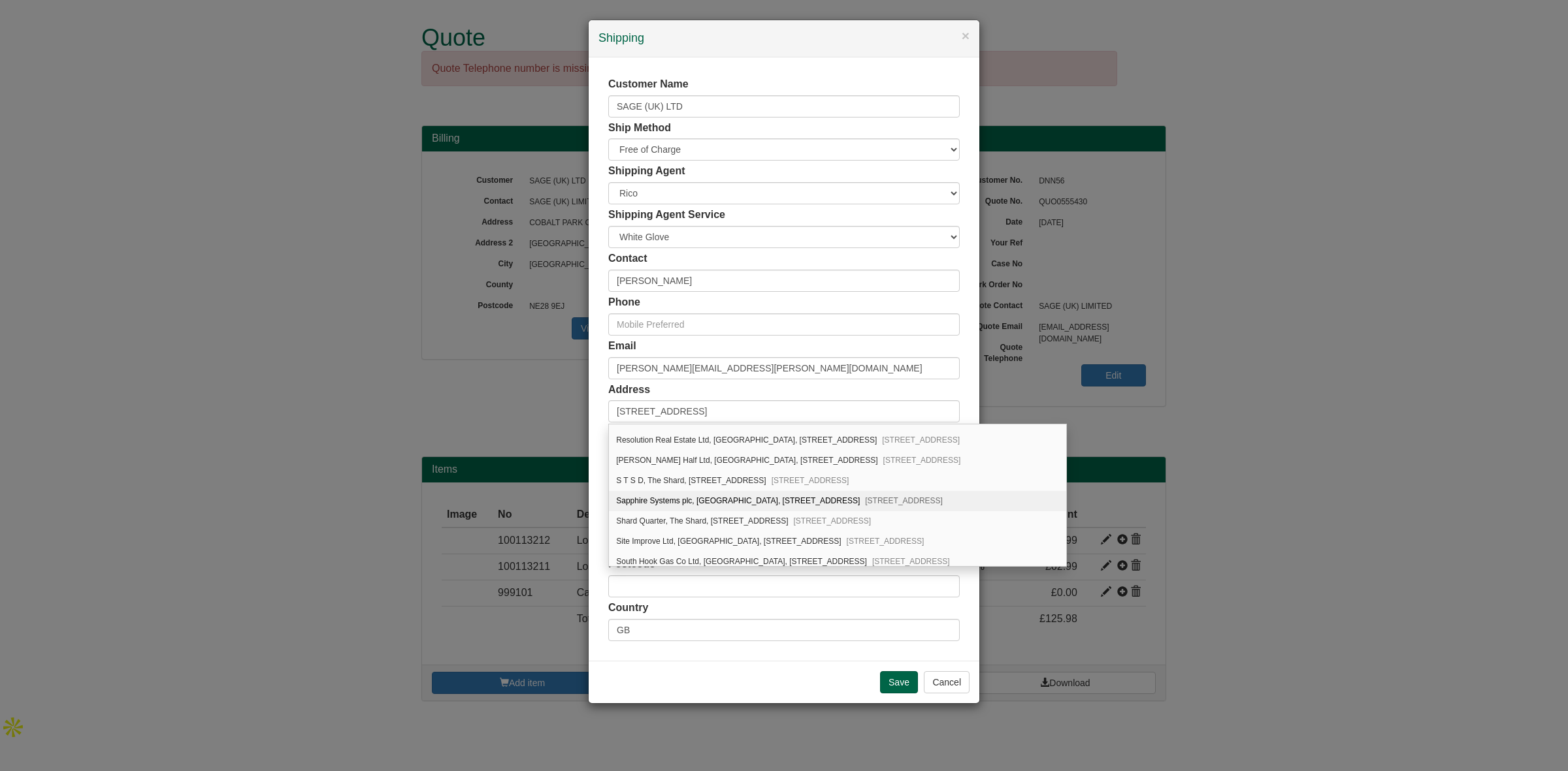
scroll to position [802, 0]
click at [784, 389] on div "Address 32 London Bridge Street" at bounding box center [783, 403] width 351 height 40
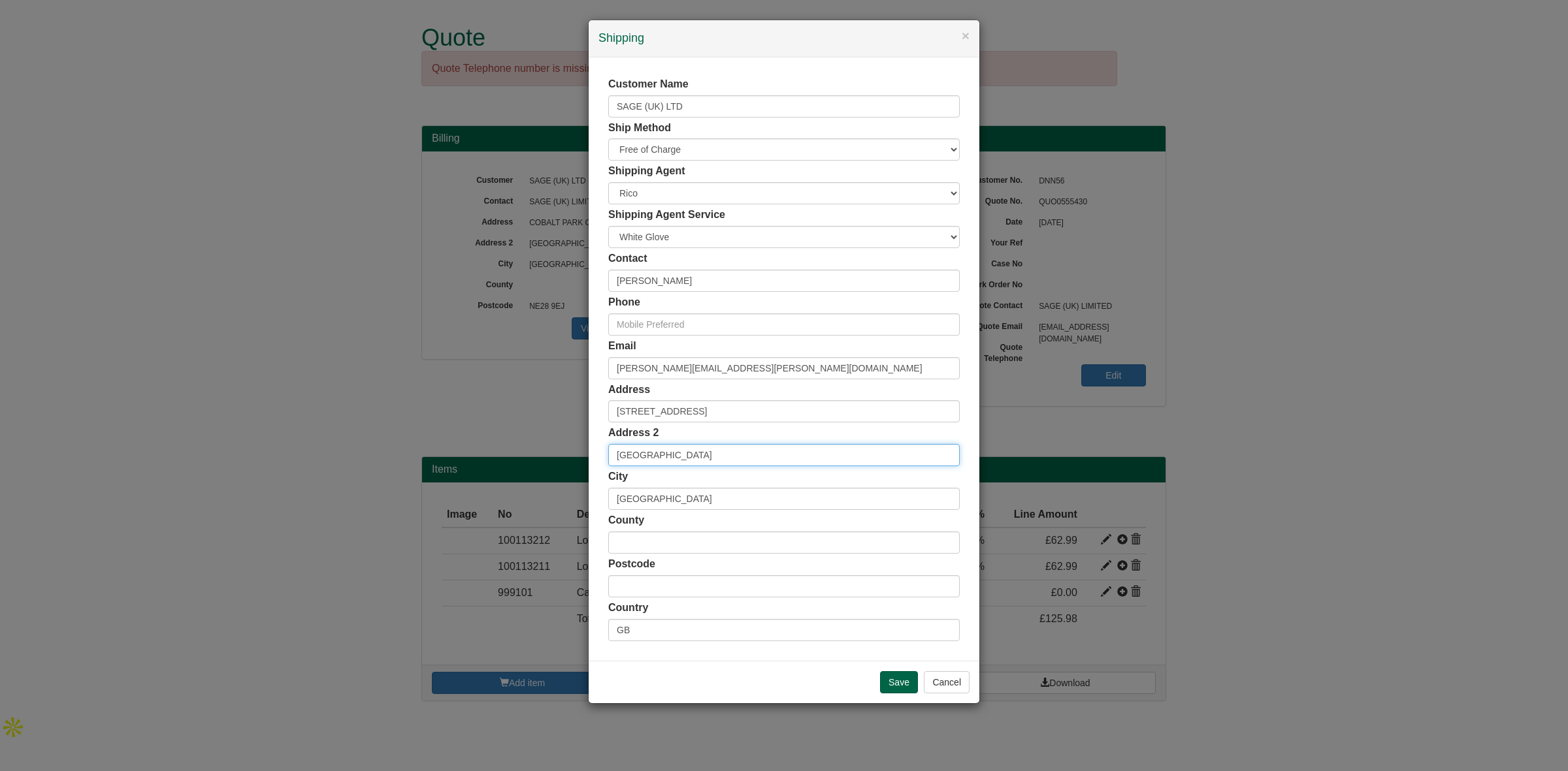
drag, startPoint x: 725, startPoint y: 456, endPoint x: 564, endPoint y: 422, distance: 164.6
click at [564, 422] on div "× Shipping Customer Name SAGE (UK) LTD Ship Method Free of Charge £5 Flat Rate …" at bounding box center [784, 386] width 1568 height 771
drag, startPoint x: 733, startPoint y: 418, endPoint x: 496, endPoint y: 383, distance: 239.6
click at [496, 383] on div "× Shipping Customer Name SAGE (UK) LTD Ship Method Free of Charge £5 Flat Rate …" at bounding box center [784, 386] width 1568 height 771
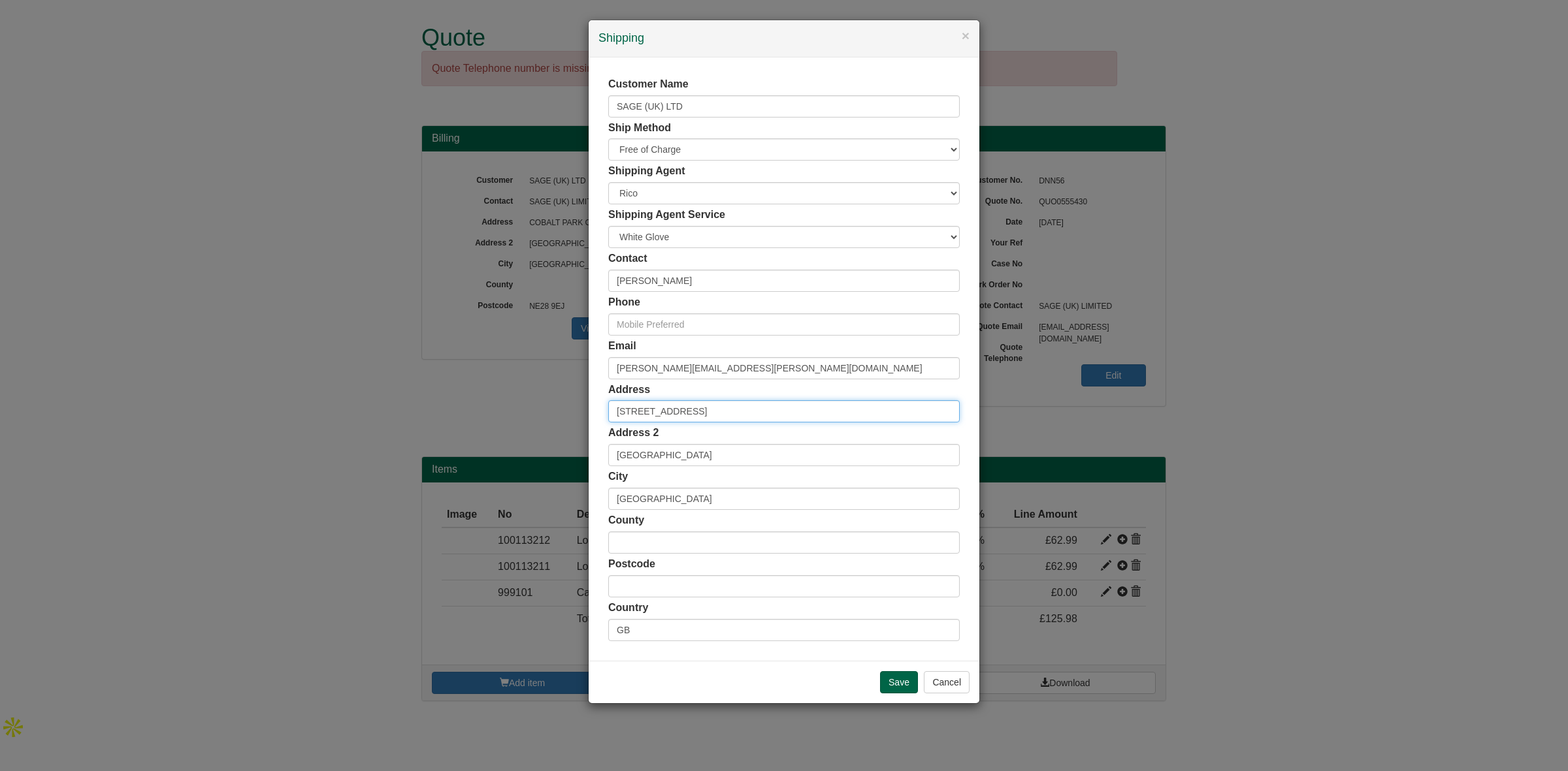
paste input "SE1 9SG"
click at [672, 440] on div "SE1 9SG London Bridge Street, London - 80 Addresses" at bounding box center [784, 434] width 350 height 20
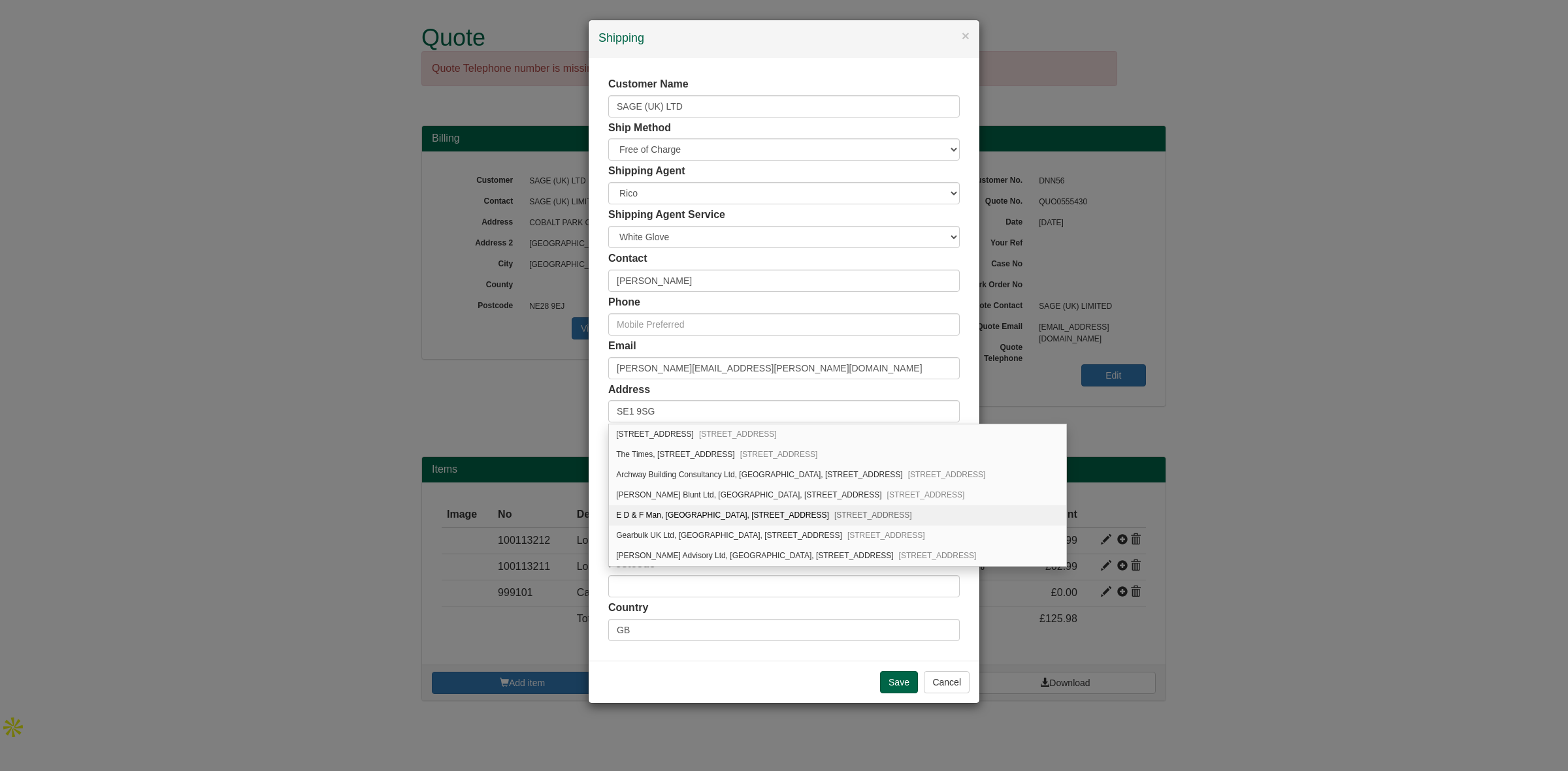
click at [716, 618] on div "Country GB" at bounding box center [783, 621] width 351 height 40
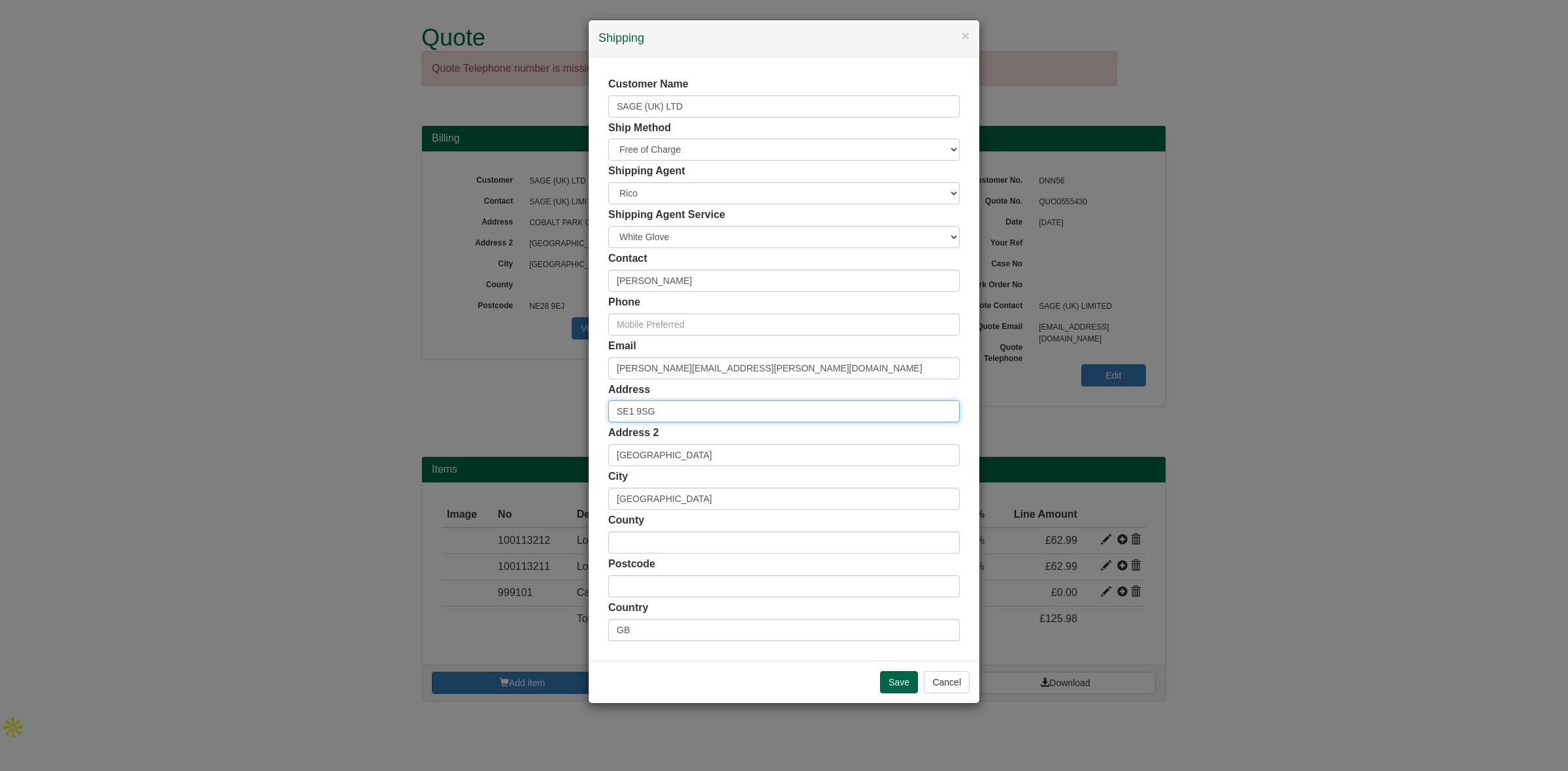
drag, startPoint x: 710, startPoint y: 409, endPoint x: 520, endPoint y: 422, distance: 190.4
click at [520, 422] on div "× Shipping Customer Name SAGE (UK) LTD Ship Method Free of Charge £5 Flat Rate …" at bounding box center [784, 386] width 1568 height 771
paste input "The Shard 32 London Bridge Street"
type input "The Shard 32 London Bridge Street"
click at [727, 474] on div "City NEWCASTLE UPON TYNE" at bounding box center [783, 489] width 351 height 40
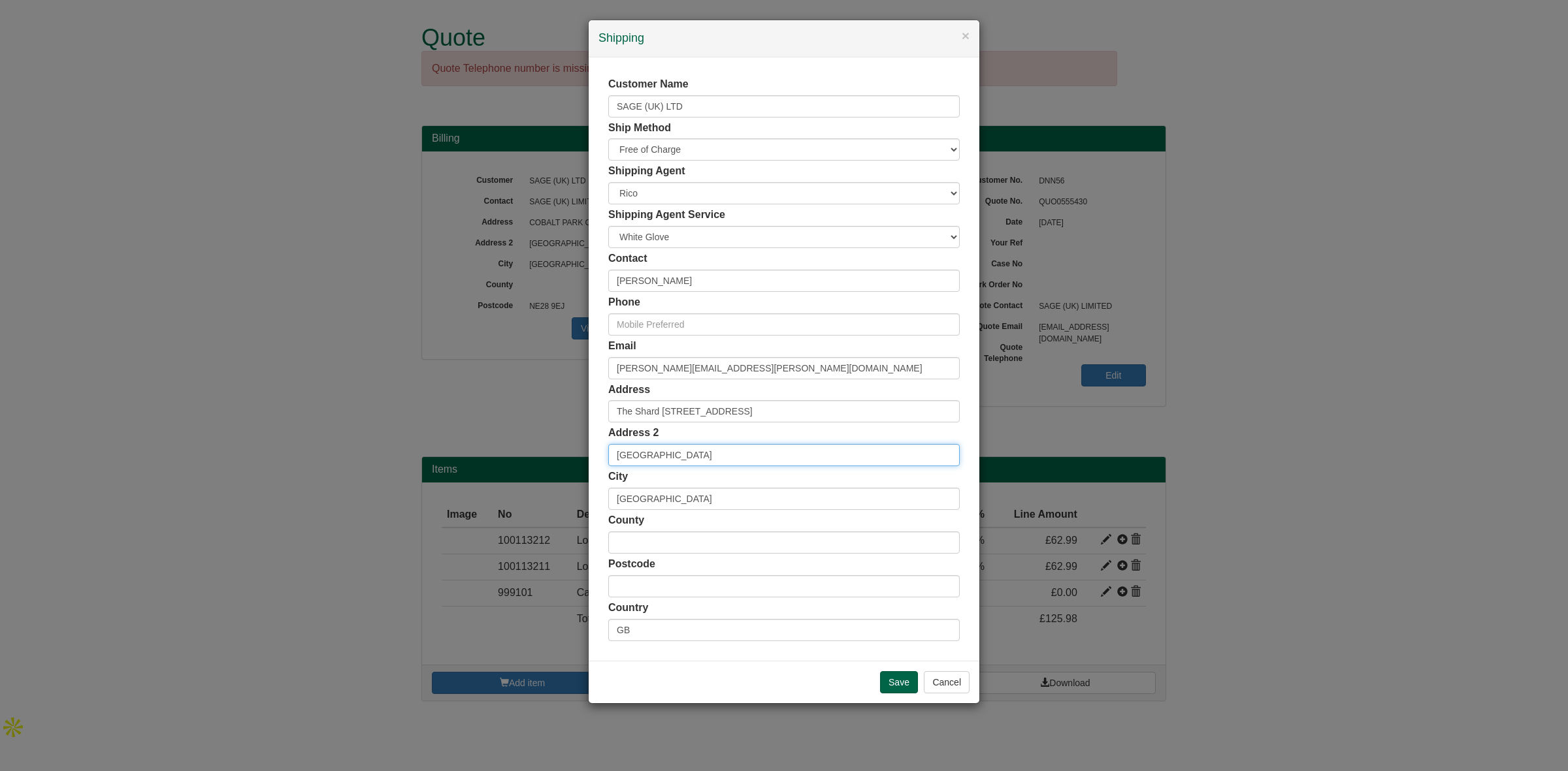
drag, startPoint x: 724, startPoint y: 458, endPoint x: 514, endPoint y: 446, distance: 210.3
click at [514, 446] on div "× Shipping Customer Name SAGE (UK) LTD Ship Method Free of Charge £5 Flat Rate …" at bounding box center [784, 386] width 1568 height 771
drag, startPoint x: 751, startPoint y: 492, endPoint x: 516, endPoint y: 507, distance: 235.5
click at [516, 507] on div "× Shipping Customer Name SAGE (UK) LTD Ship Method Free of Charge £5 Flat Rate …" at bounding box center [784, 386] width 1568 height 771
paste input "London SE1 9SG"
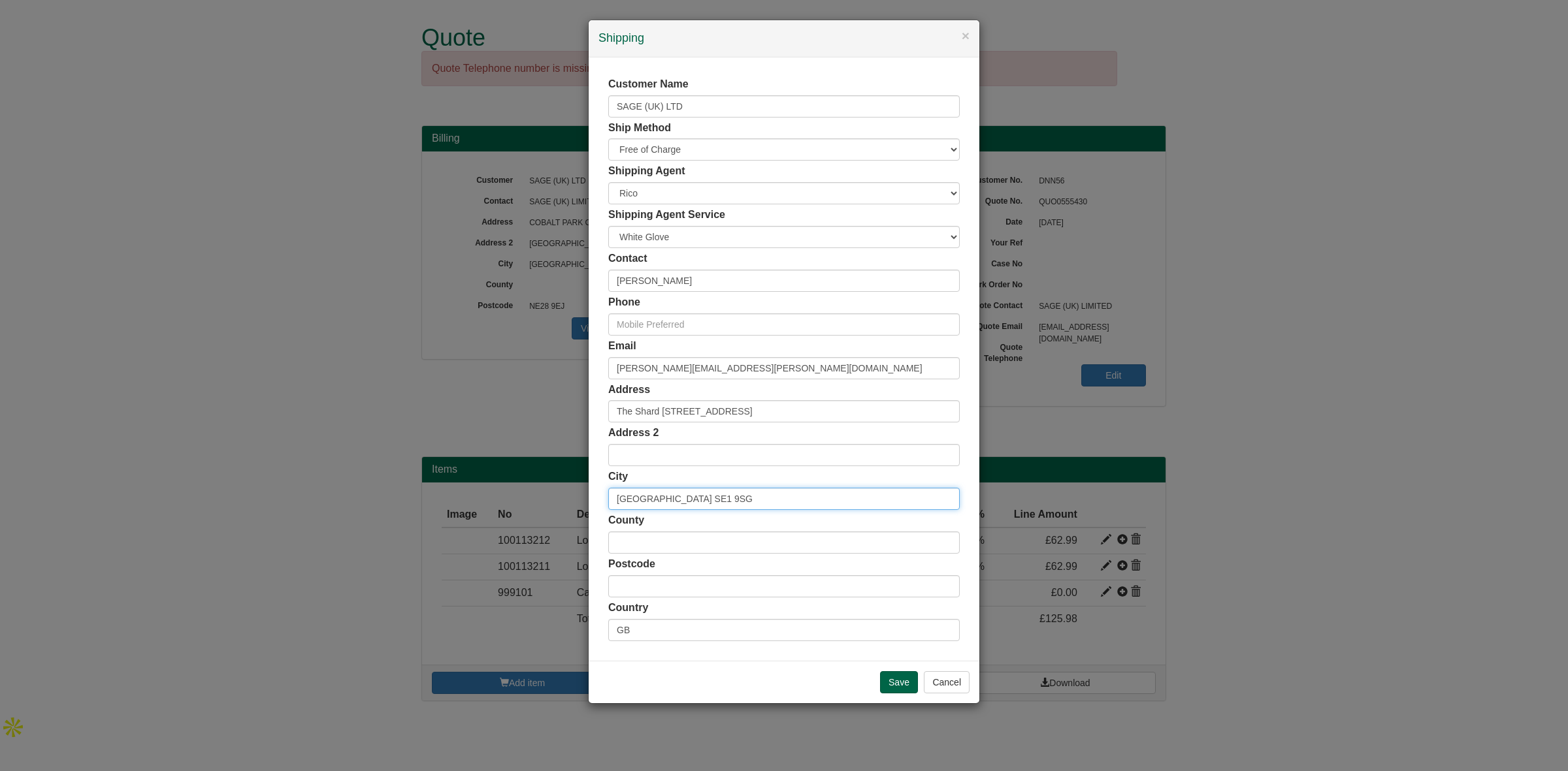
drag, startPoint x: 698, startPoint y: 503, endPoint x: 652, endPoint y: 507, distance: 46.2
click at [652, 507] on input "London SE1 9SG" at bounding box center [783, 499] width 351 height 22
type input "London"
click at [637, 583] on input "text" at bounding box center [783, 586] width 351 height 22
paste input "SE1 9SG"
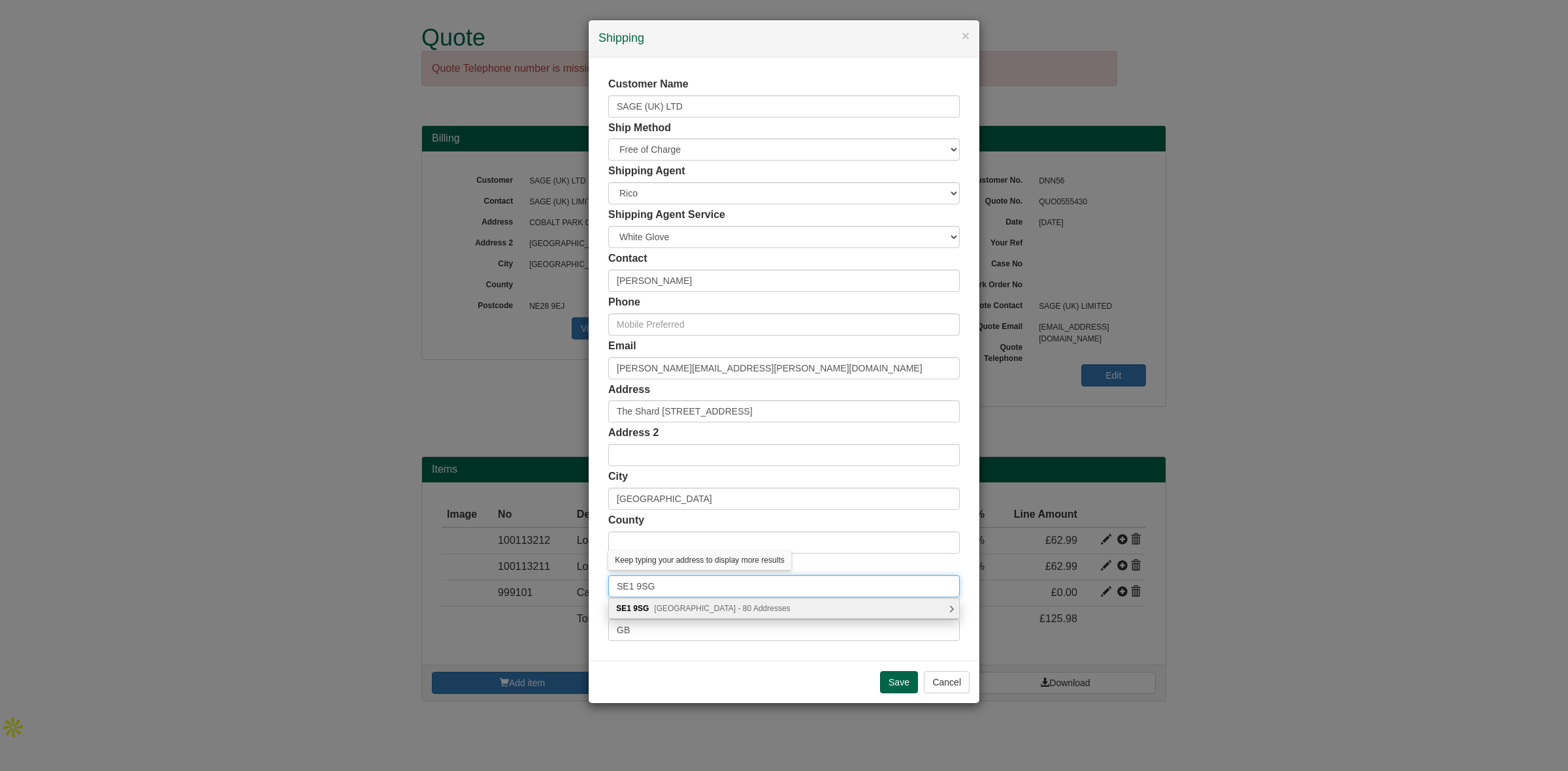
type input "SE1 9SG"
click at [802, 547] on input "text" at bounding box center [783, 543] width 351 height 22
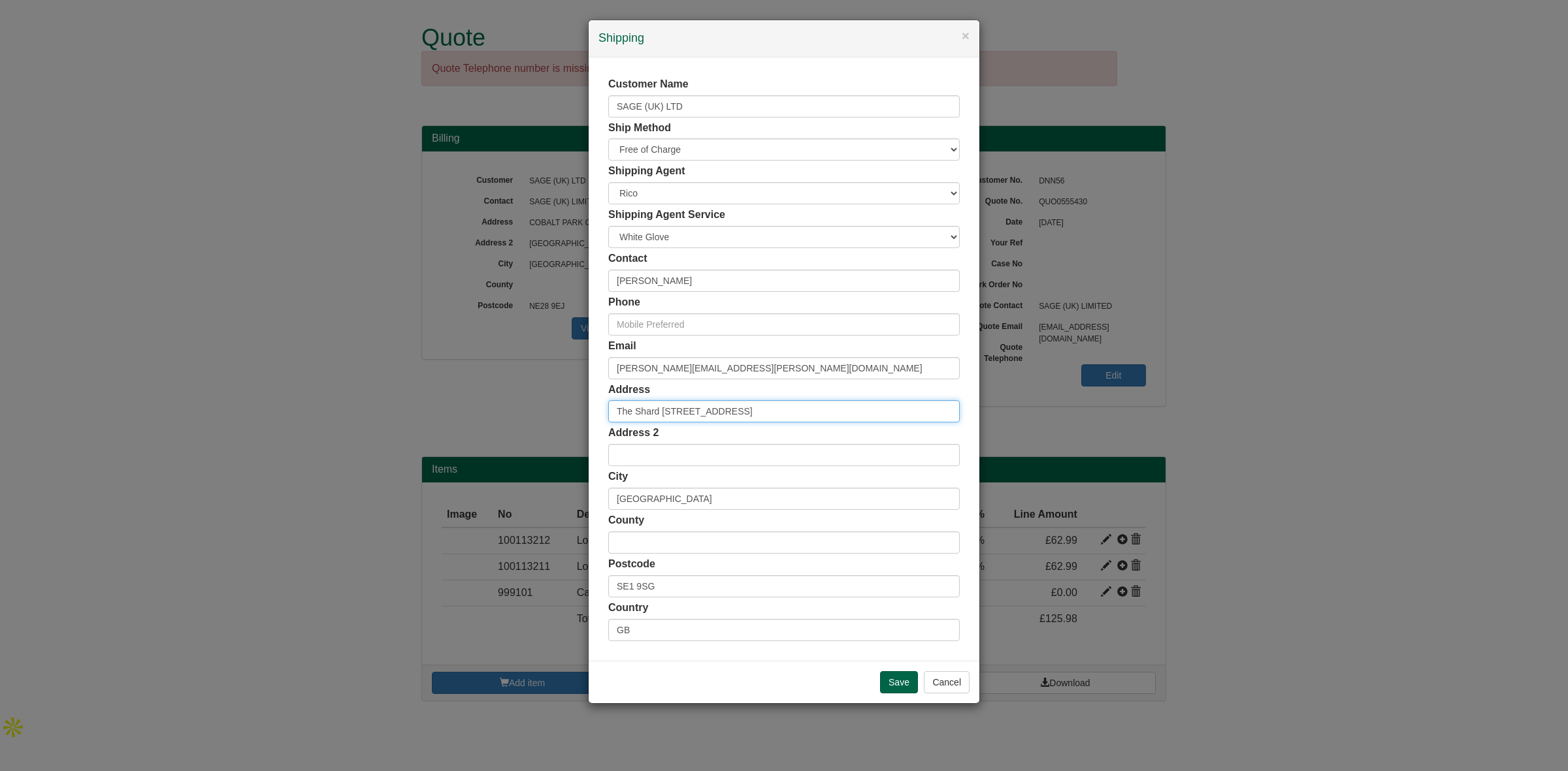
click at [659, 413] on input "The Shard 32 London Bridge Street" at bounding box center [783, 411] width 351 height 22
type input "The Shard, 32 London Bridge Street"
click at [831, 392] on div "Address The Shard, 32 London Bridge Street" at bounding box center [783, 403] width 351 height 40
click at [905, 688] on input "Save" at bounding box center [899, 683] width 38 height 22
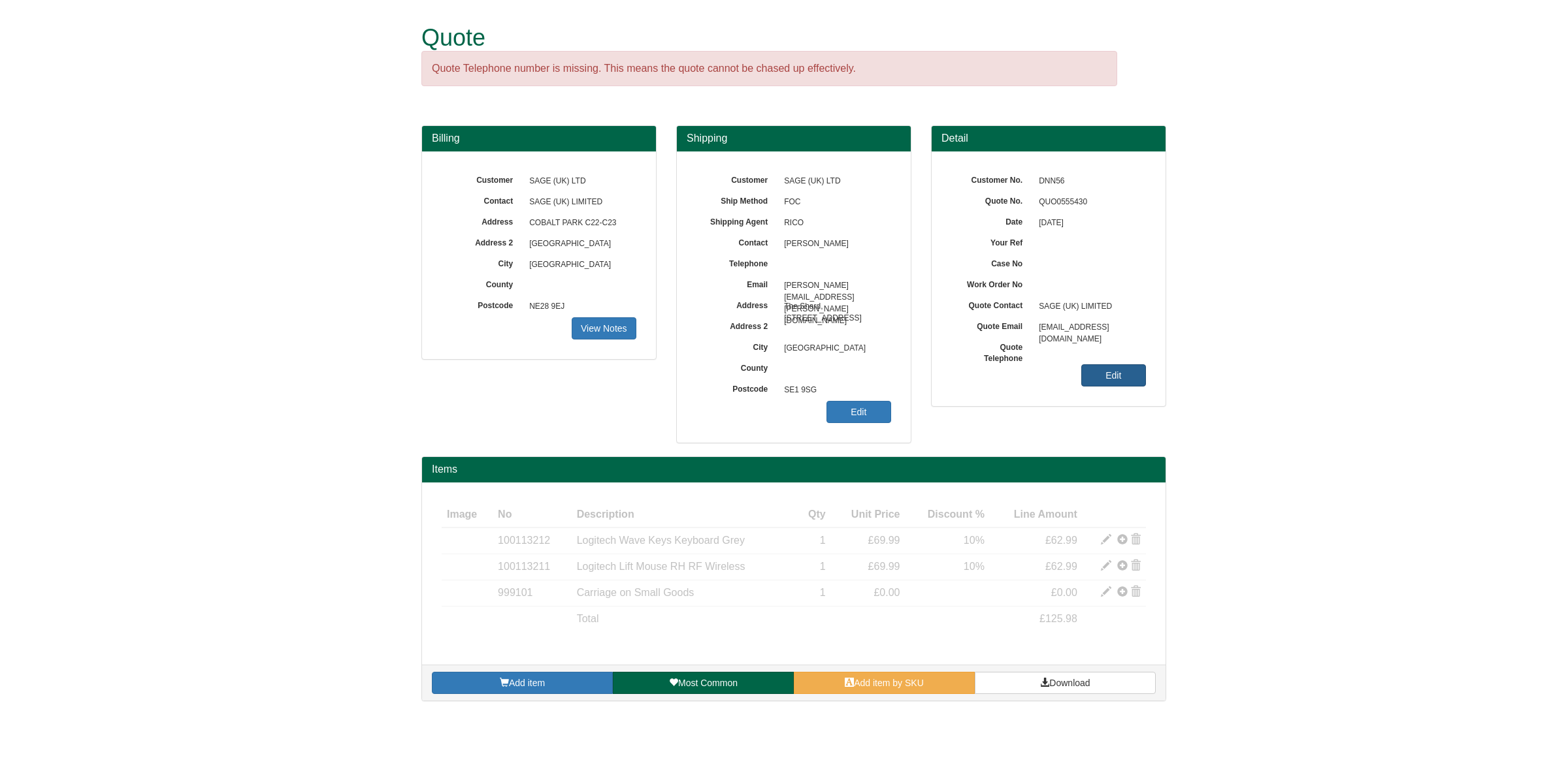
click at [1115, 375] on link "Edit" at bounding box center [1113, 376] width 64 height 22
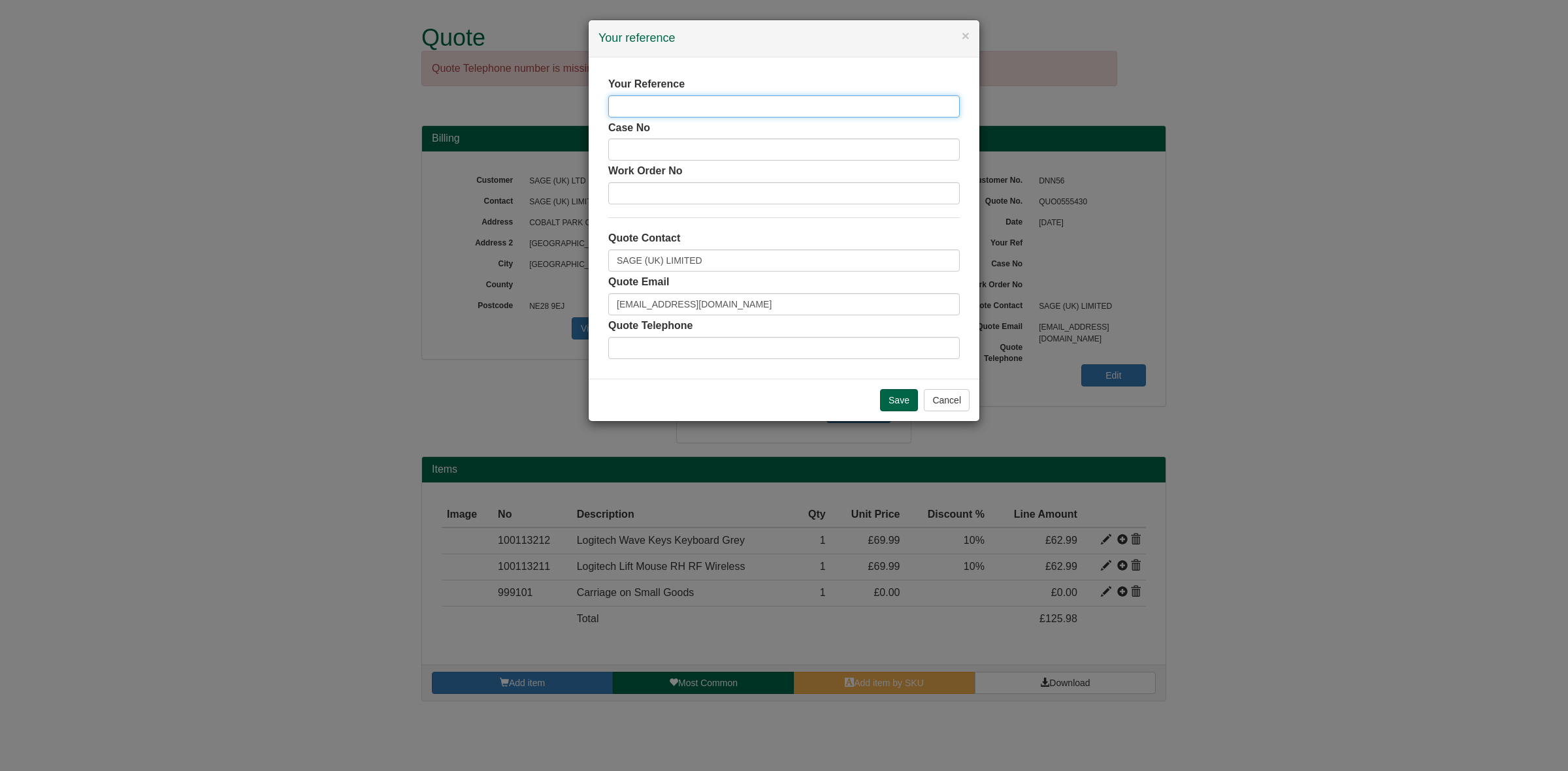
click at [648, 97] on input "text" at bounding box center [783, 106] width 351 height 22
type input "Mahor Roy"
drag, startPoint x: 761, startPoint y: 258, endPoint x: 540, endPoint y: 288, distance: 223.0
click at [540, 288] on div "× Your reference Your Reference Mahor Roy Case No Work Order No Quote Contact S…" at bounding box center [784, 386] width 1568 height 771
type input "[PERSON_NAME]"
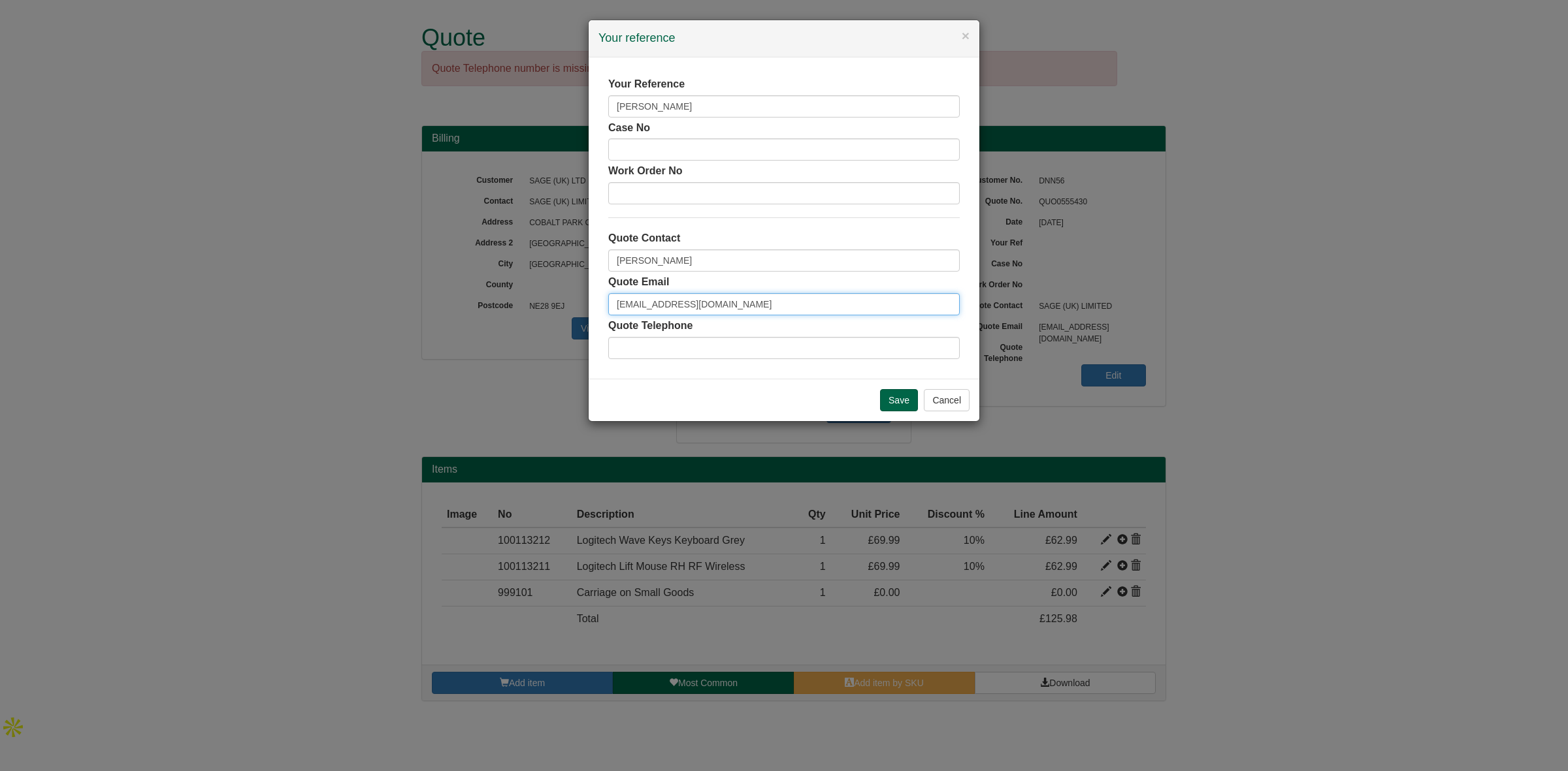
drag, startPoint x: 776, startPoint y: 299, endPoint x: 545, endPoint y: 318, distance: 231.8
click at [545, 318] on div "× Your reference Your Reference Mahor Roy Case No Work Order No Quote Contact S…" at bounding box center [784, 386] width 1568 height 771
click at [896, 405] on input "Save" at bounding box center [899, 400] width 38 height 22
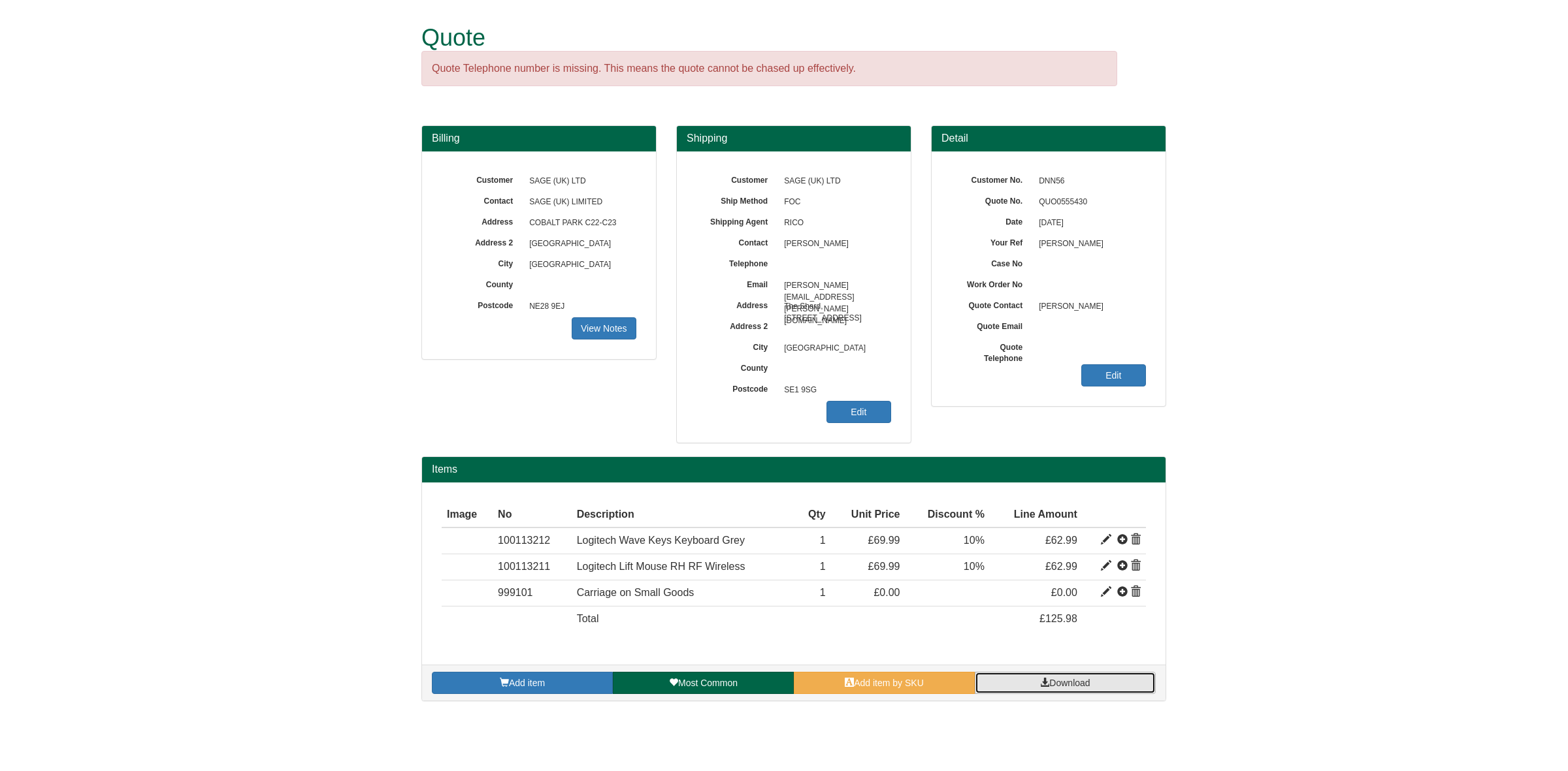
click at [1057, 681] on span "Download" at bounding box center [1069, 683] width 40 height 10
click at [542, 677] on link "Add item" at bounding box center [522, 683] width 181 height 22
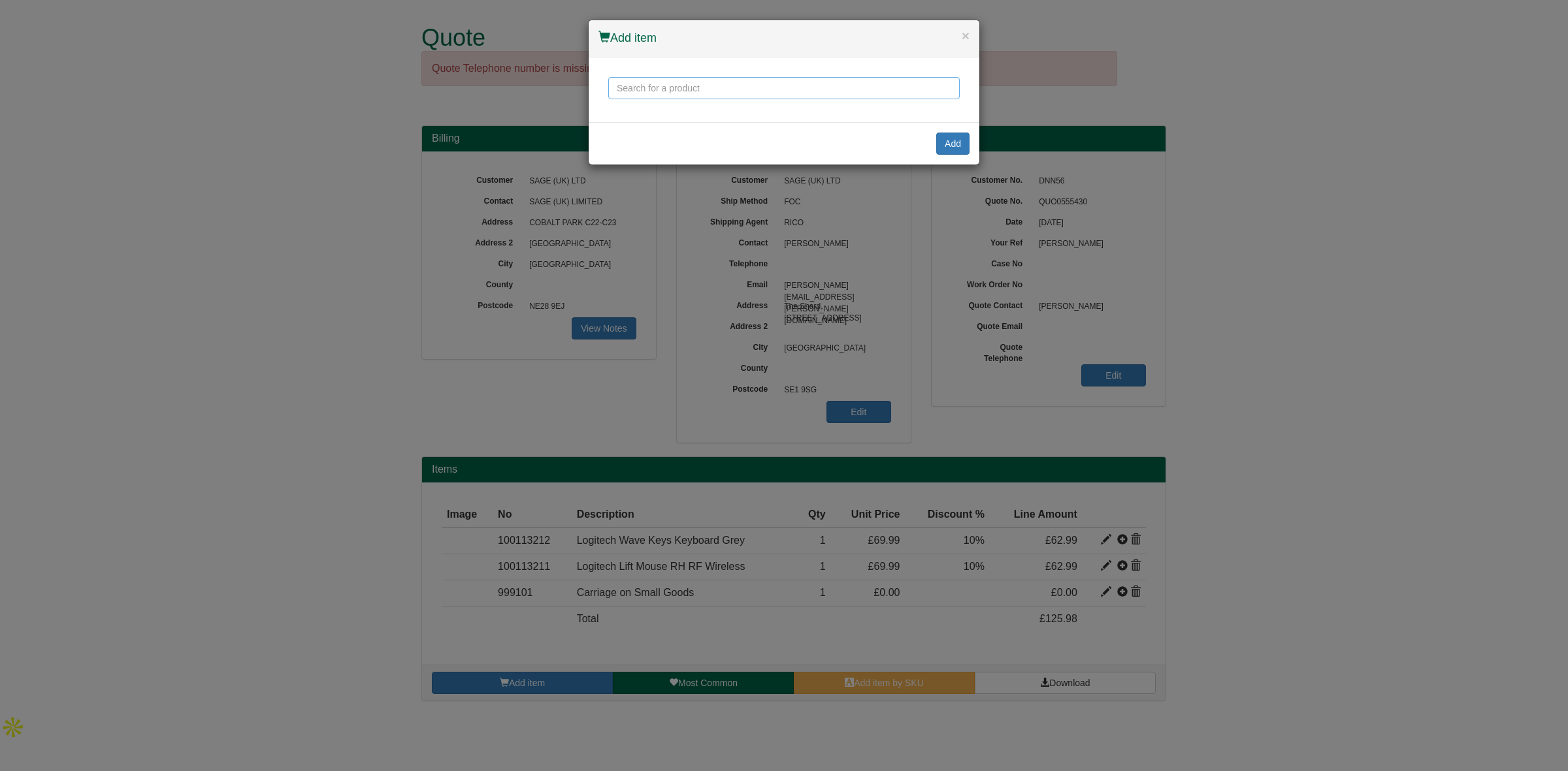
click at [704, 98] on input "text" at bounding box center [783, 88] width 351 height 22
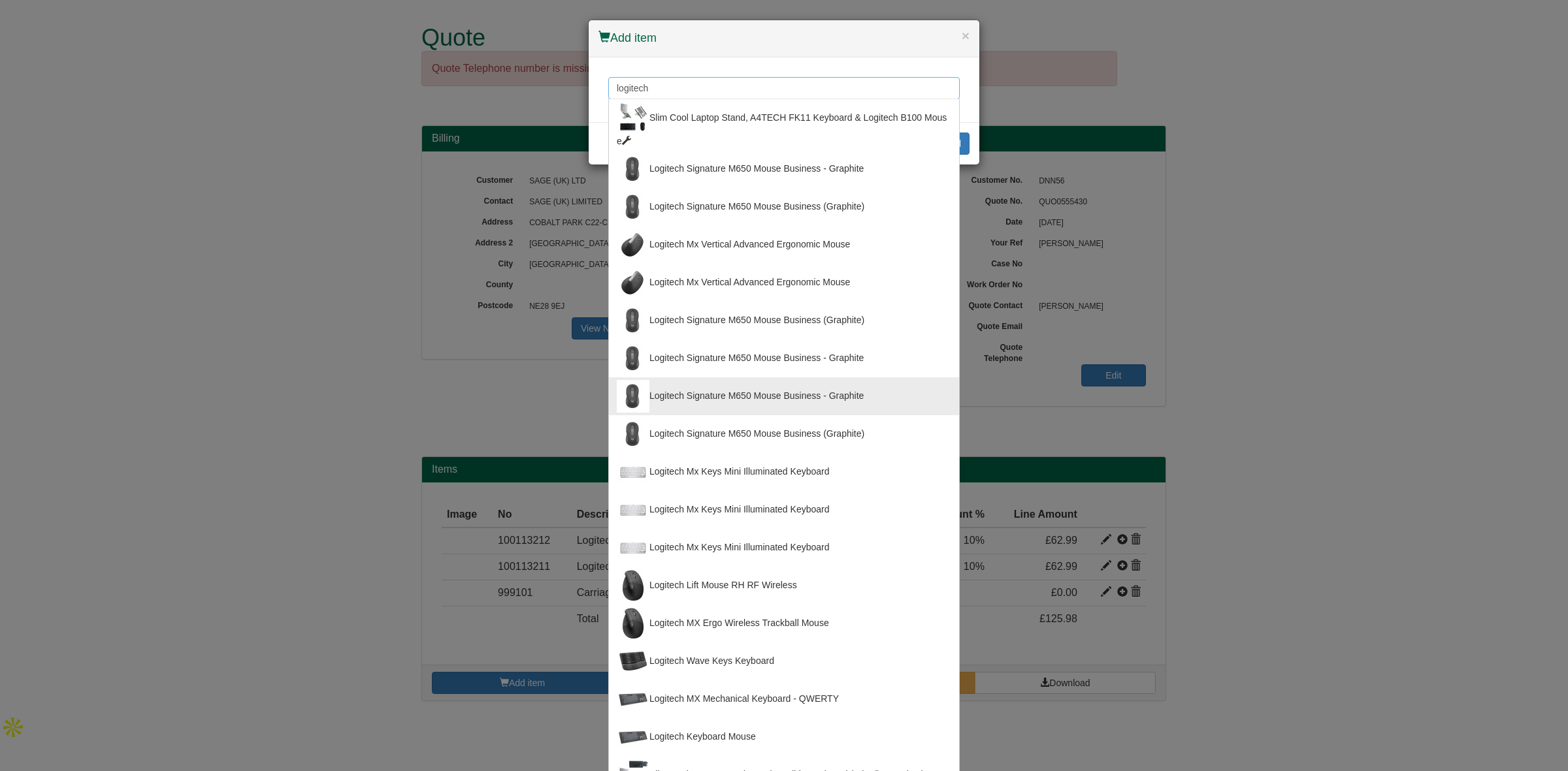
type input "logitech"
click at [1400, 188] on div "× Add item logitech Slim Cool Laptop Stand, A4TECH FK11 Keyboard & Logitech B10…" at bounding box center [784, 386] width 1568 height 771
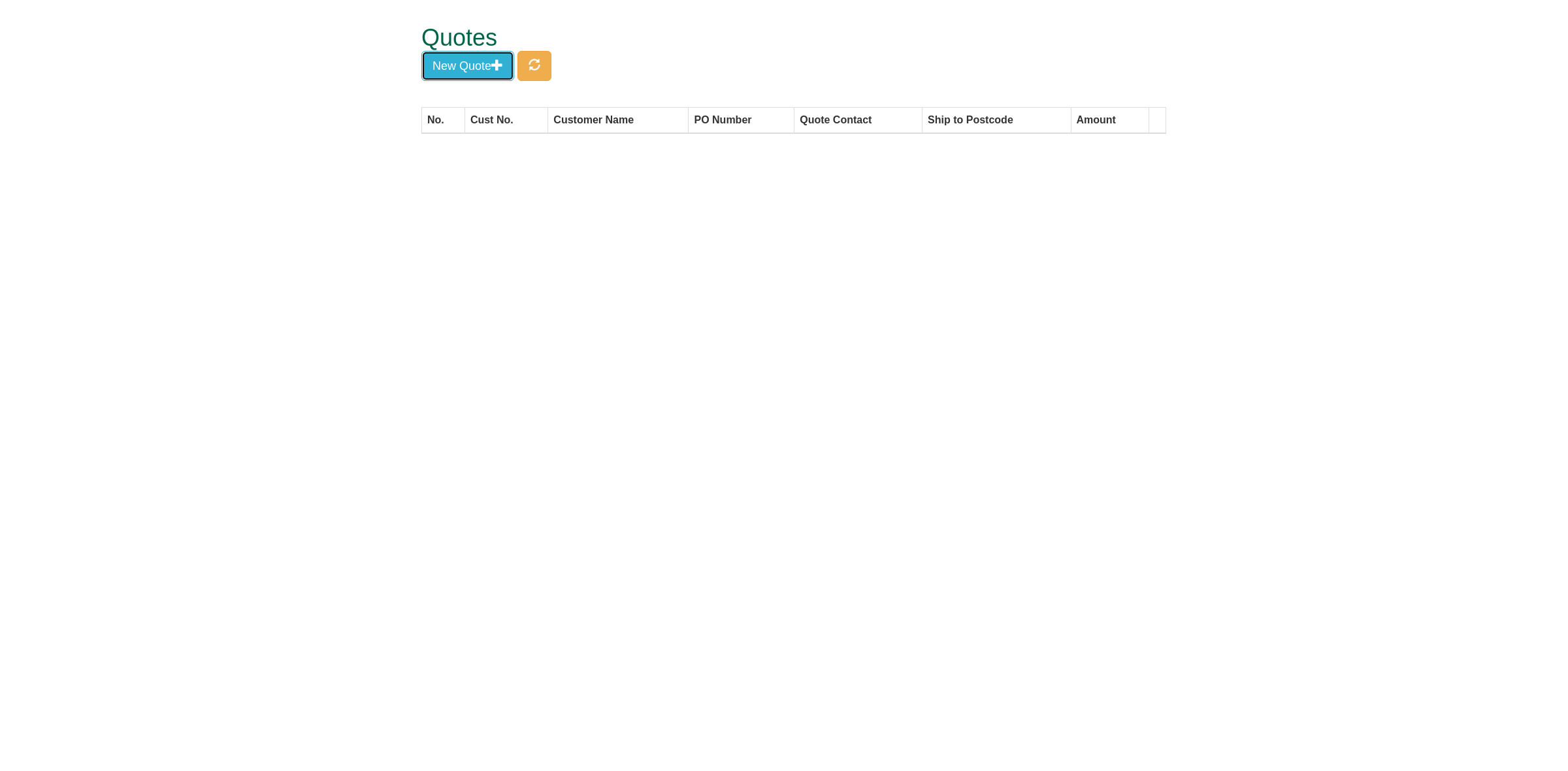
click at [459, 74] on button "New Quote" at bounding box center [468, 65] width 93 height 30
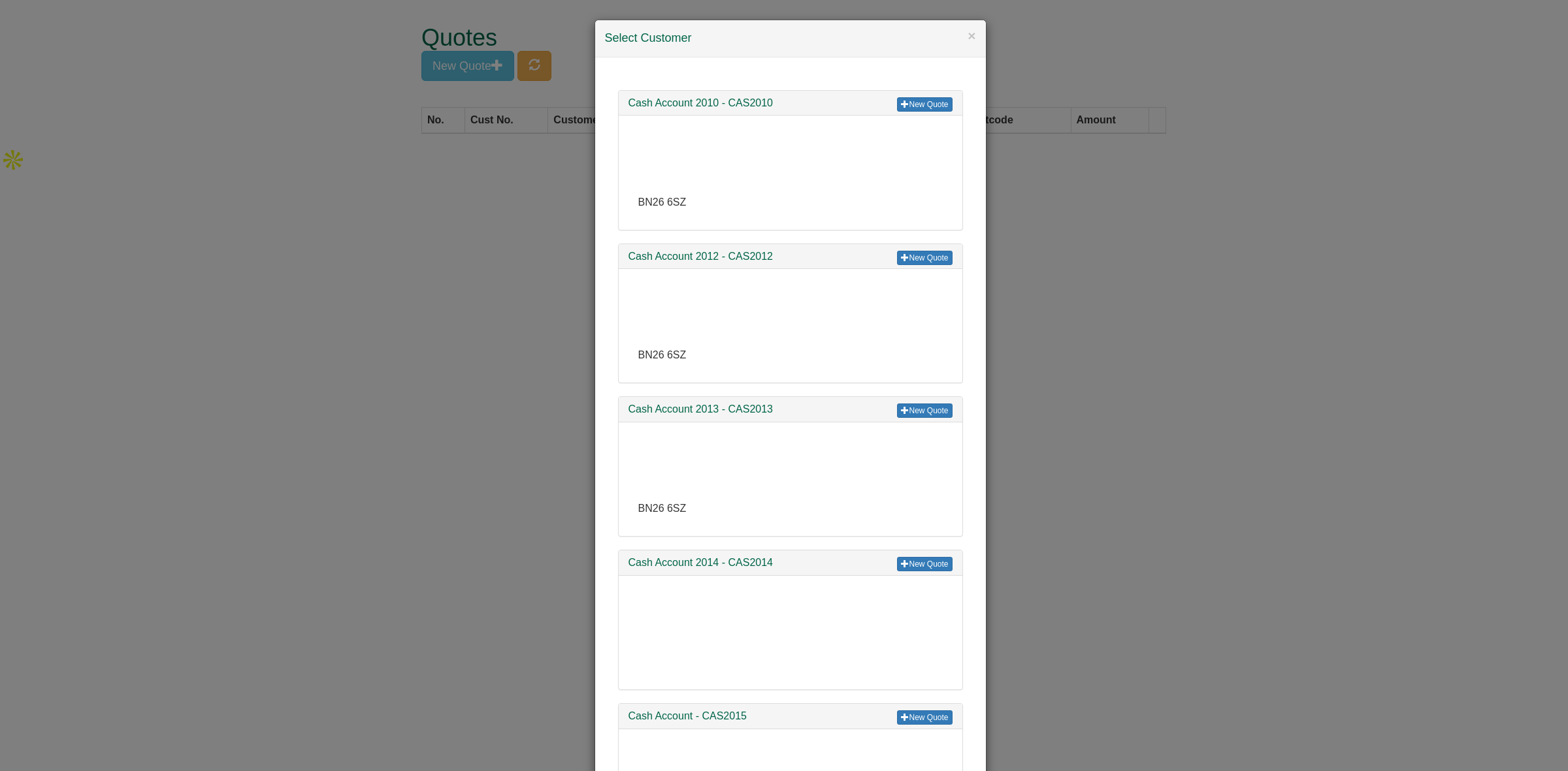
click at [411, 195] on div "× Select Customer New Quote Cash Account 2010 - CAS2010 BN26 6SZ New Quote Cash…" at bounding box center [784, 386] width 1568 height 771
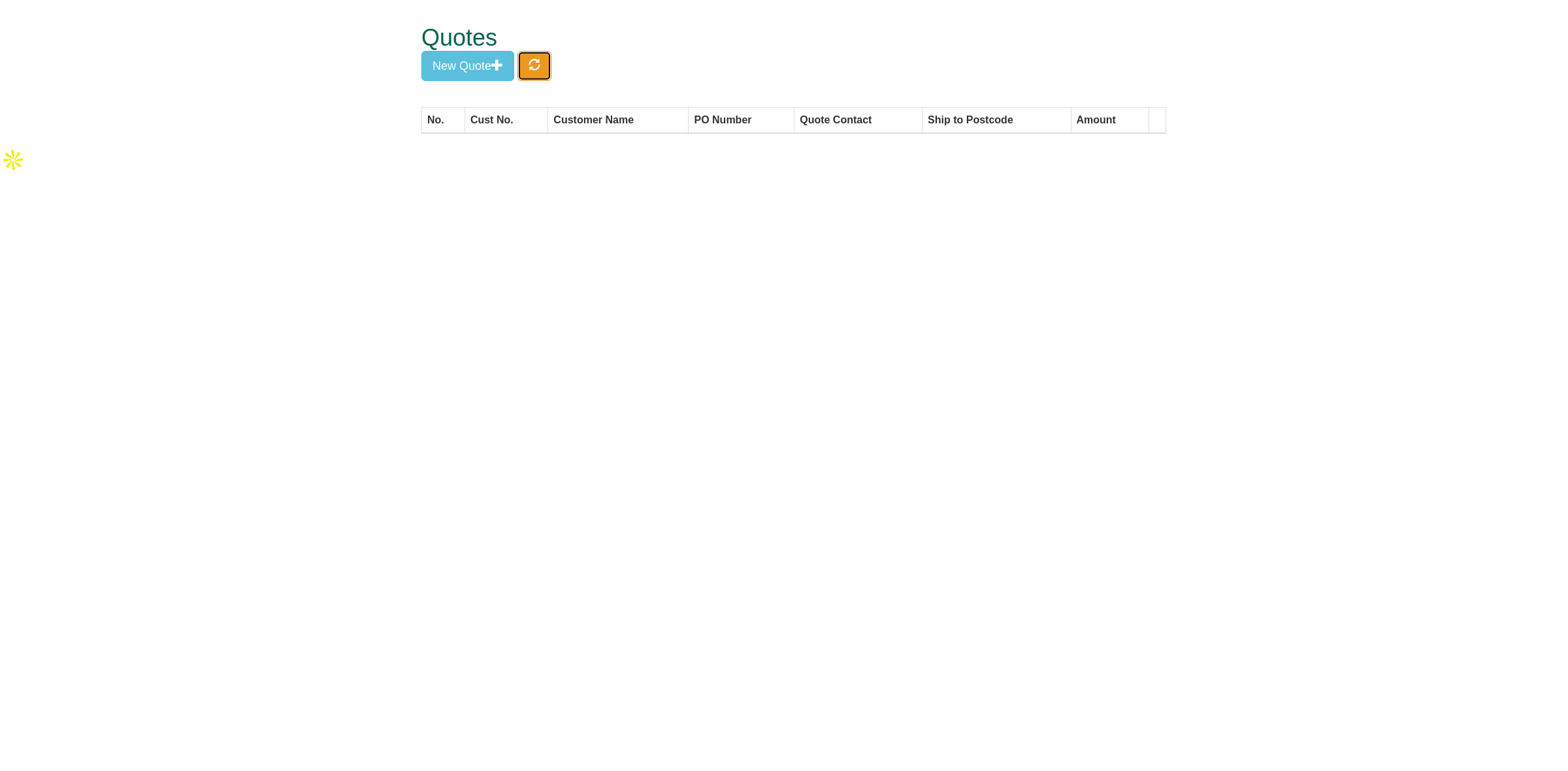
click at [539, 58] on span "button" at bounding box center [534, 64] width 12 height 12
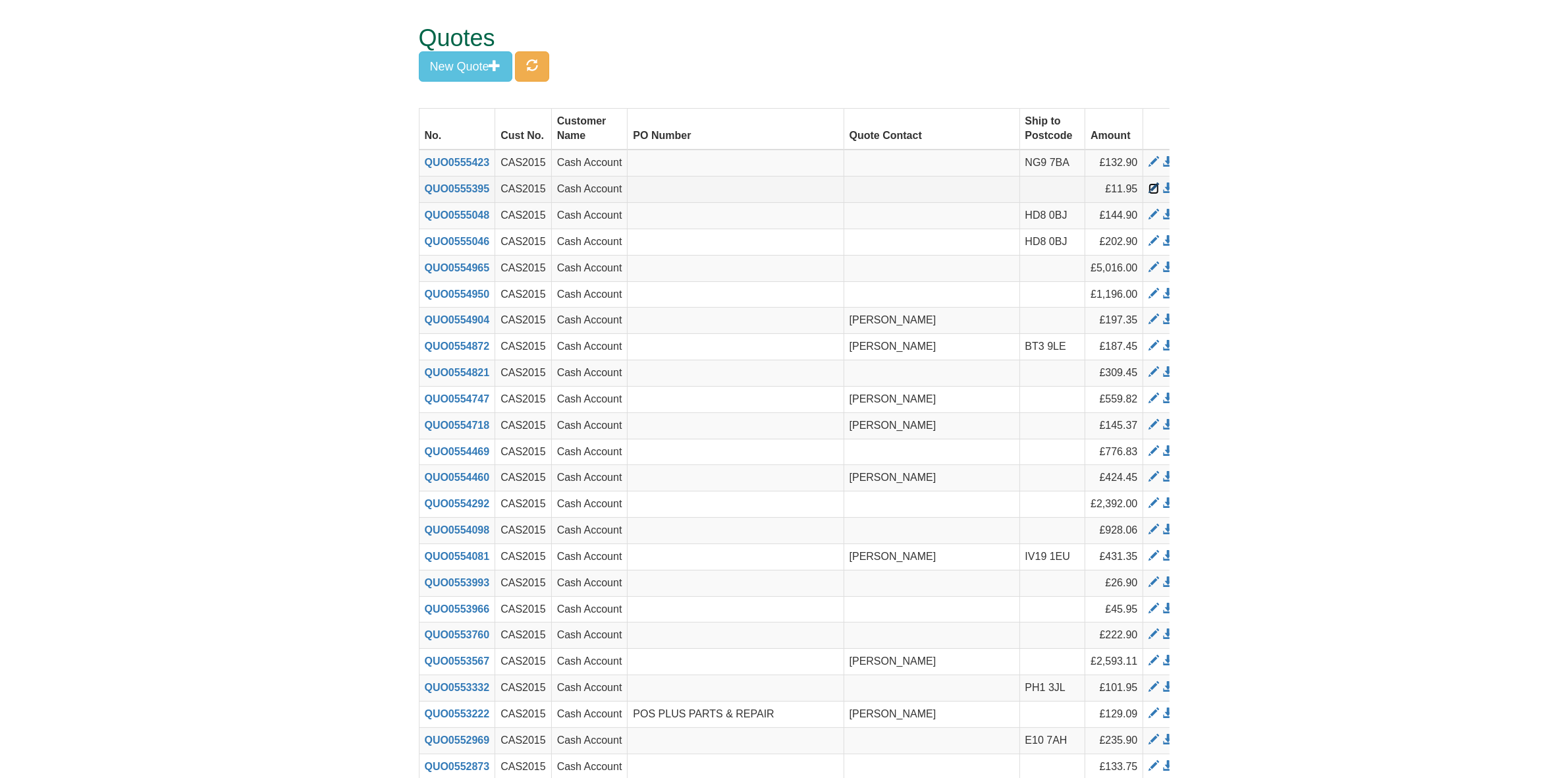
click at [1149, 189] on span at bounding box center [1154, 188] width 10 height 10
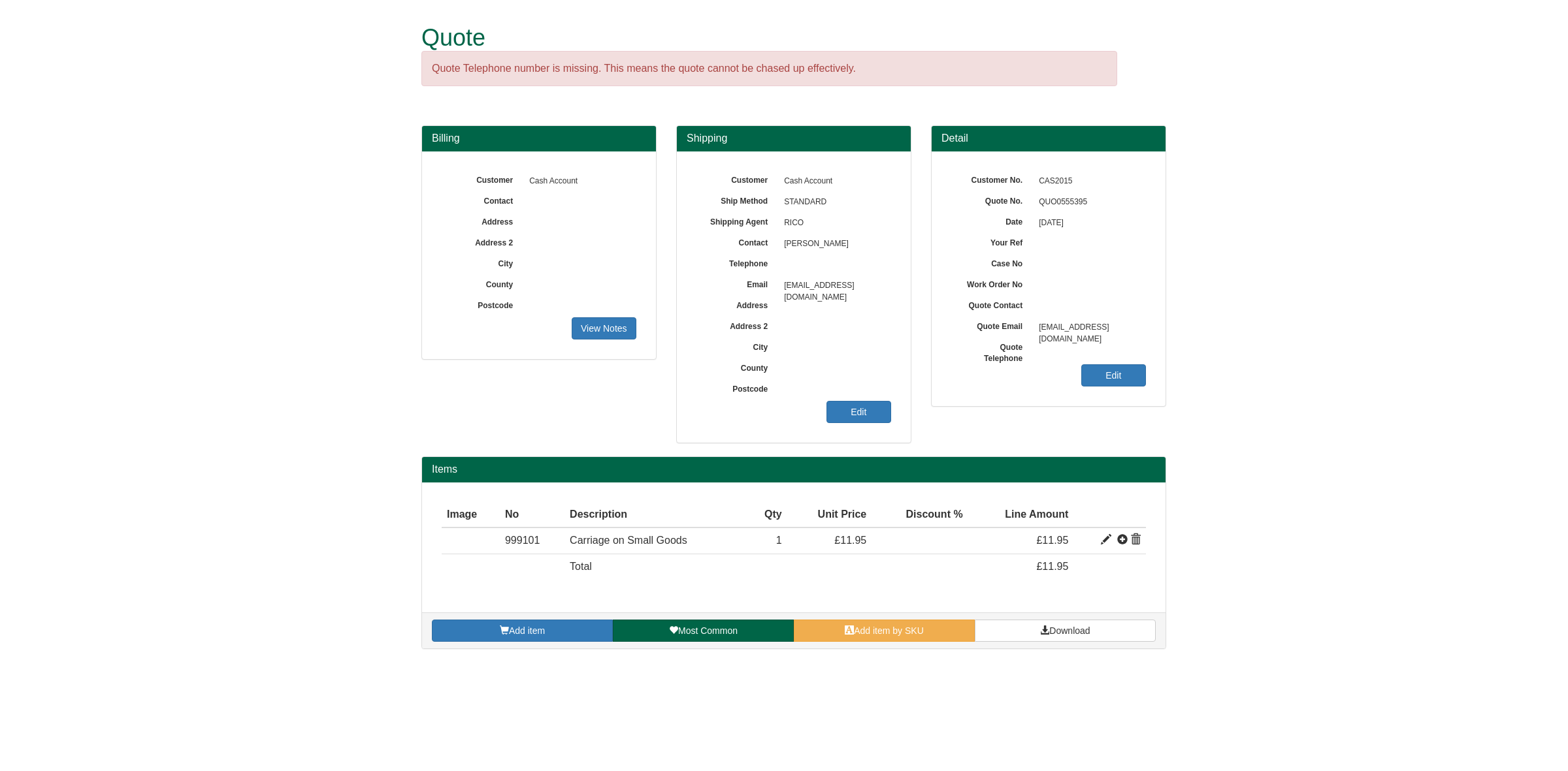
drag, startPoint x: 797, startPoint y: 252, endPoint x: 775, endPoint y: 246, distance: 22.8
click at [775, 171] on div "Contact [PERSON_NAME]" at bounding box center [793, 171] width 195 height 0
click at [1126, 382] on link "Edit" at bounding box center [1113, 376] width 64 height 22
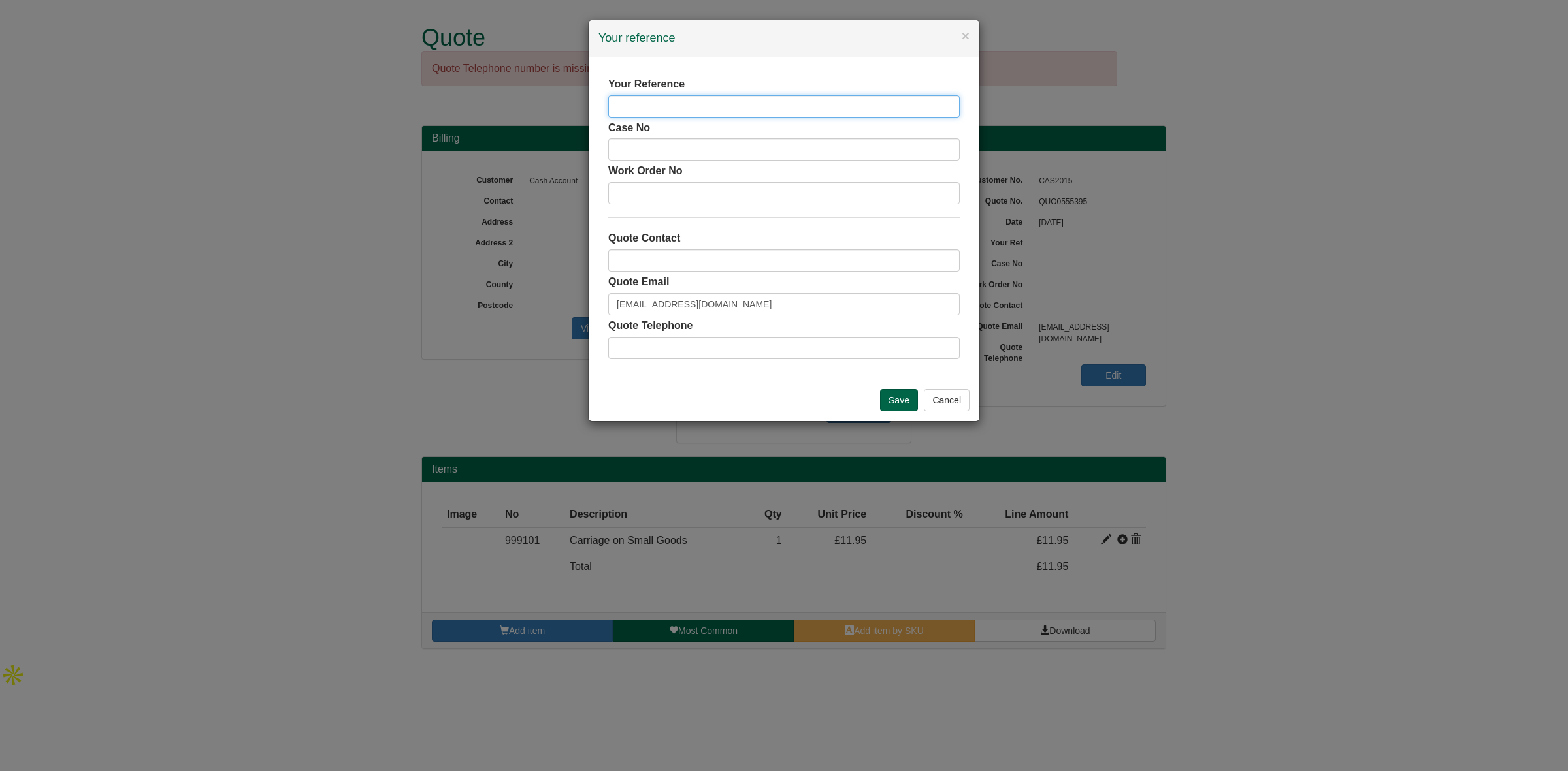
click at [660, 111] on input "text" at bounding box center [783, 106] width 351 height 22
paste input "[PERSON_NAME]"
type input "[PERSON_NAME]"
click at [701, 255] on input "text" at bounding box center [783, 261] width 351 height 22
type input "[PERSON_NAME]"
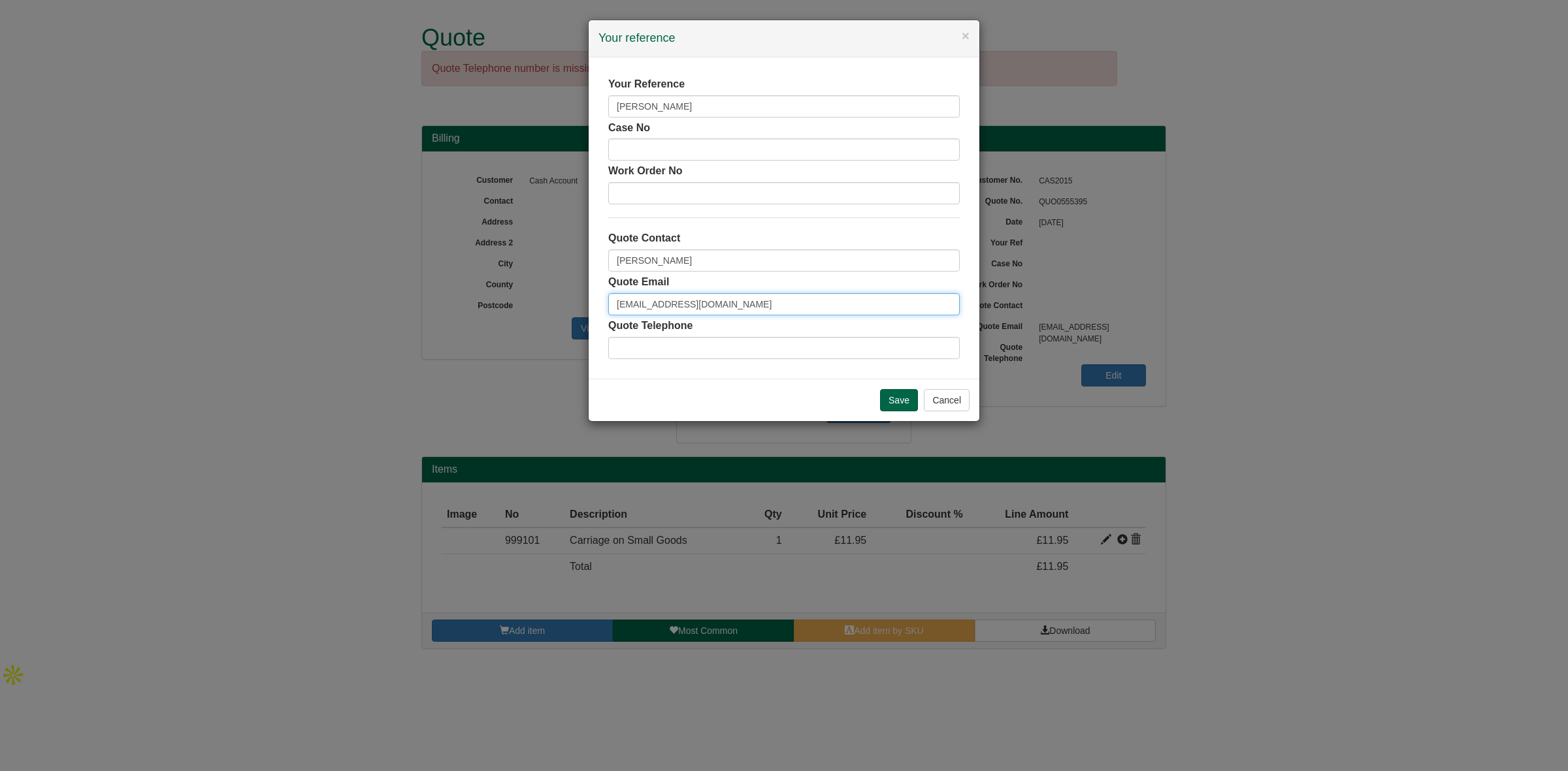
drag, startPoint x: 808, startPoint y: 313, endPoint x: 550, endPoint y: 306, distance: 258.1
click at [550, 306] on div "× Your reference Your Reference Surindder Singh Case No Work Order No Quote Con…" at bounding box center [784, 386] width 1568 height 771
click at [890, 402] on input "Save" at bounding box center [899, 400] width 38 height 22
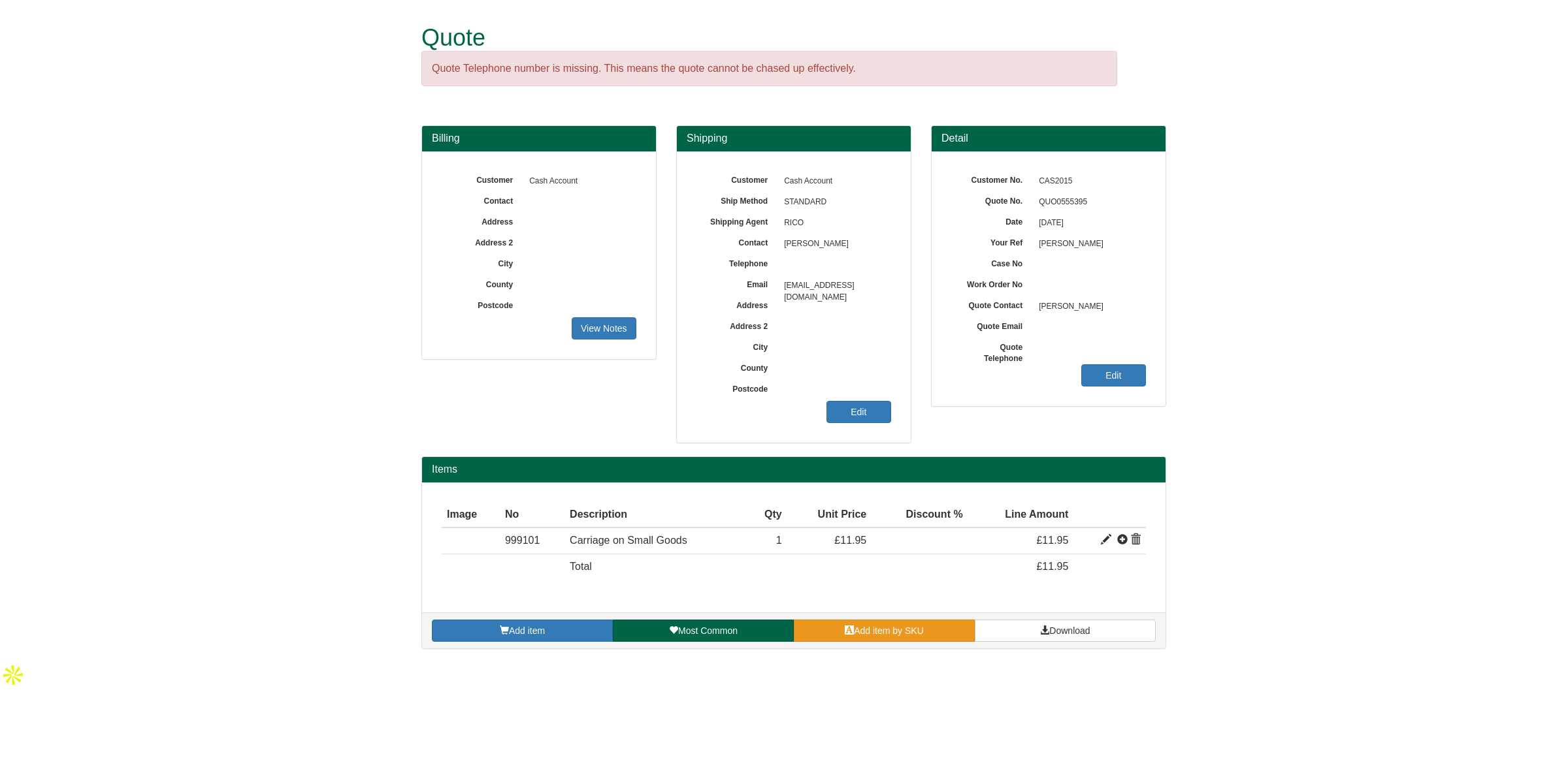
click at [883, 632] on span "Add item by SKU" at bounding box center [888, 631] width 70 height 10
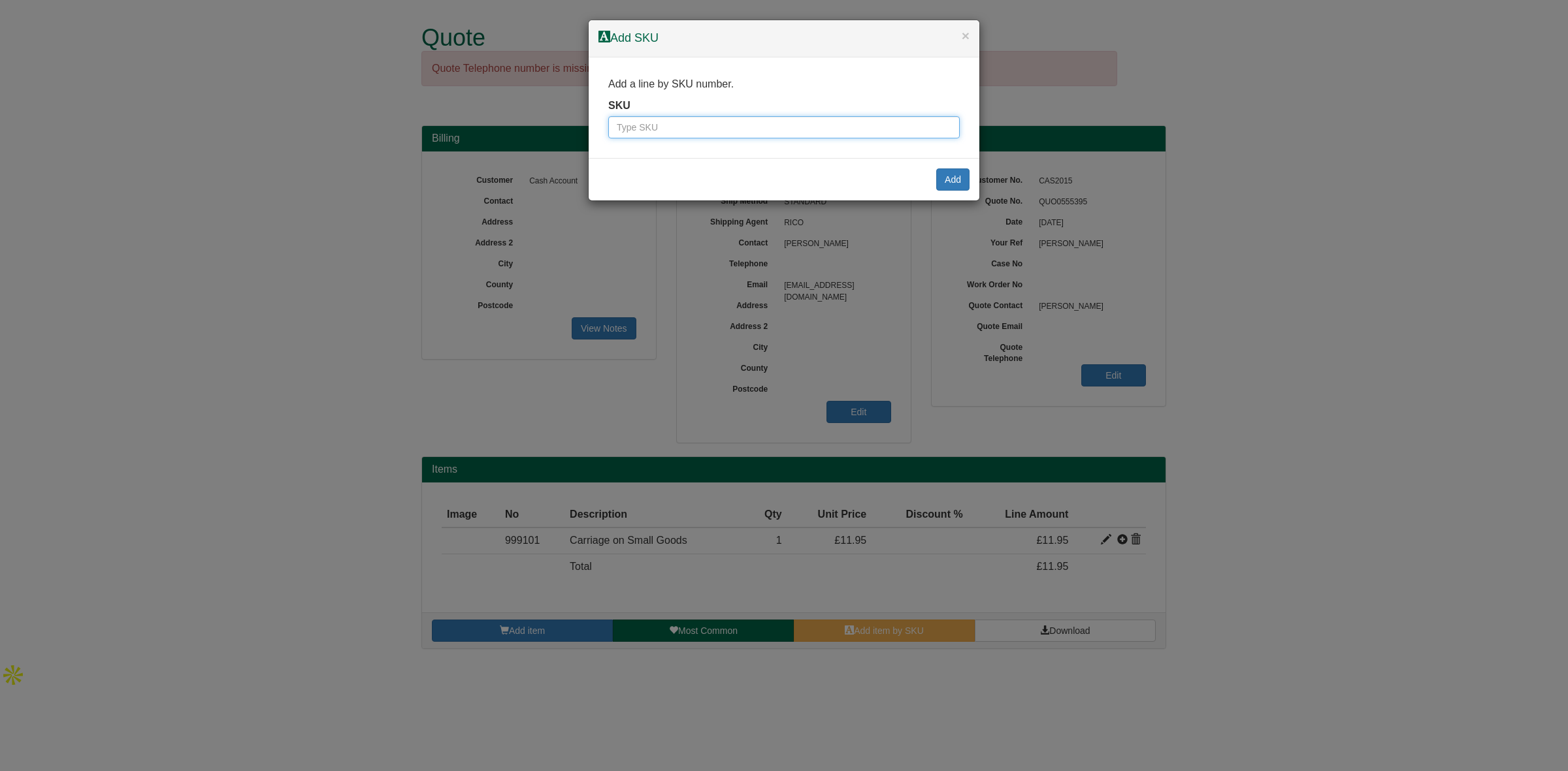
click at [657, 123] on input "text" at bounding box center [783, 127] width 351 height 22
paste input "9787004INFULLBLA"
type input "9787004INFULLBLA"
click at [954, 179] on button "Add" at bounding box center [952, 179] width 33 height 22
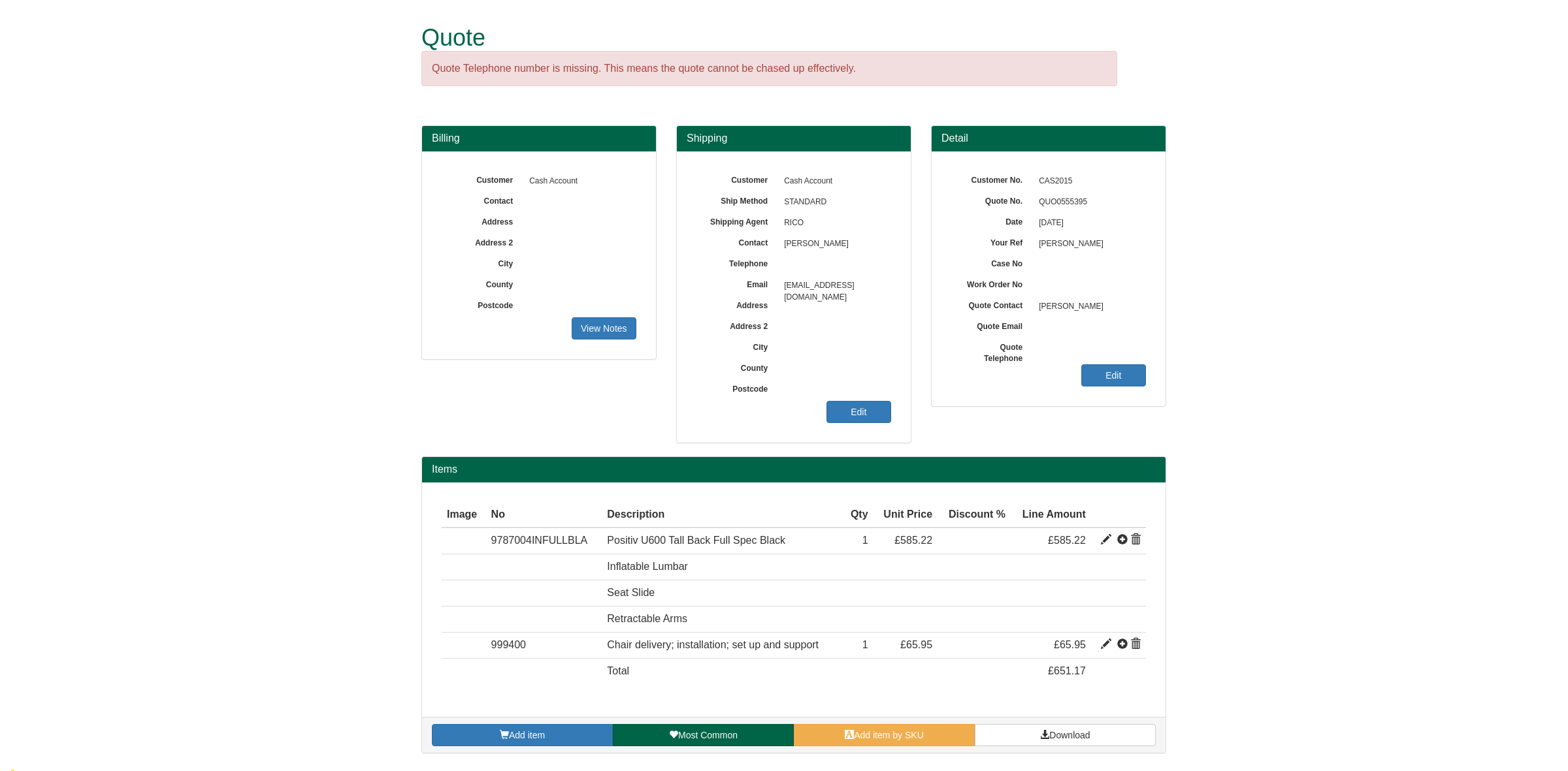
drag, startPoint x: 842, startPoint y: 248, endPoint x: 781, endPoint y: 249, distance: 61.0
click at [781, 249] on span "[PERSON_NAME]" at bounding box center [834, 244] width 113 height 21
copy span "[PERSON_NAME]"
click at [1106, 540] on span at bounding box center [1106, 540] width 10 height 10
type input "Positiv U600 Tall Back Full Spec Black"
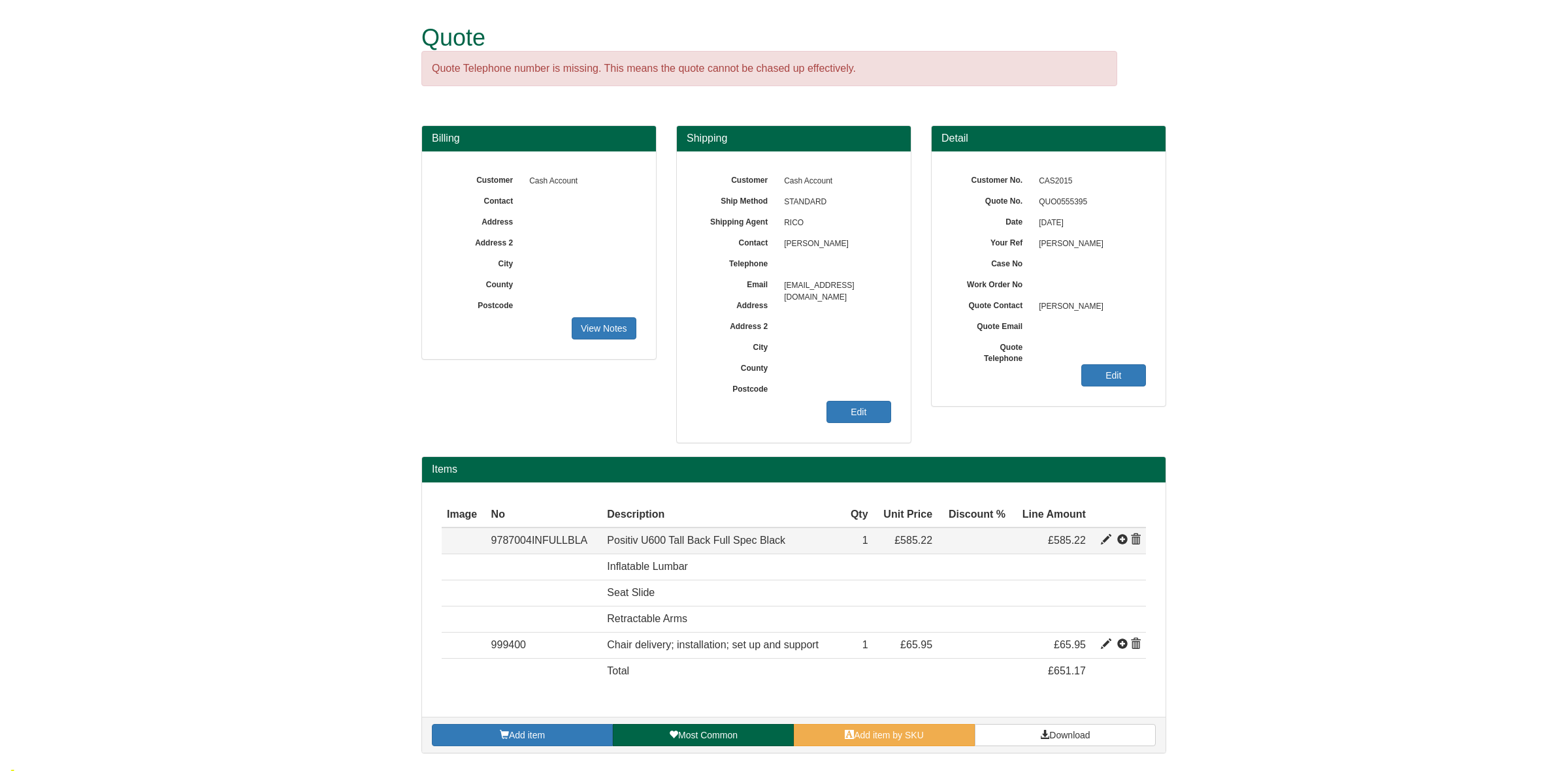
type input "Bondai FR Black 8033"
type input "244.62"
type input "585.22"
type input "1"
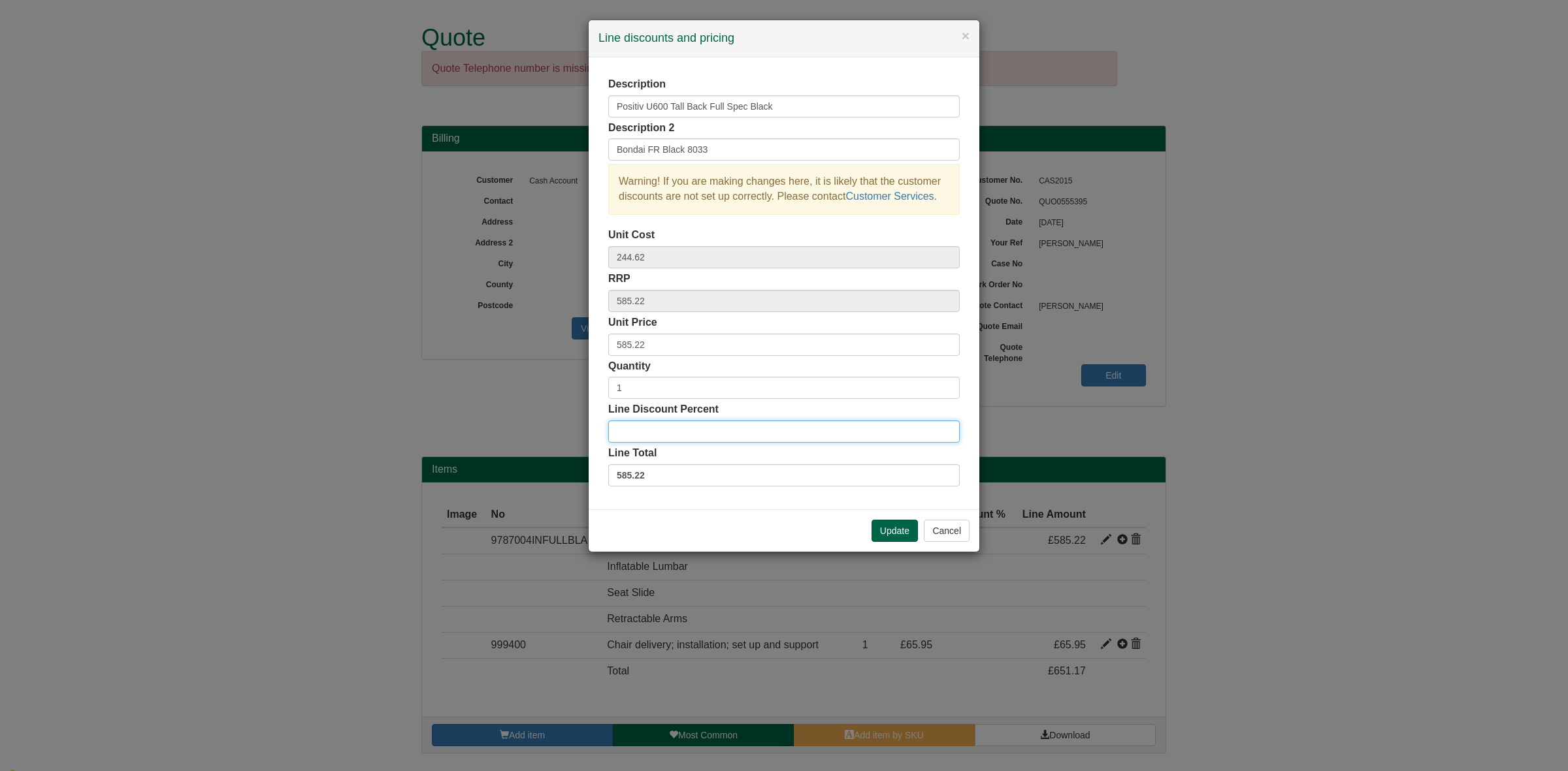
click at [647, 426] on input "Line Discount Percent" at bounding box center [783, 432] width 351 height 22
type input "20"
click at [884, 530] on button "Update" at bounding box center [895, 531] width 46 height 22
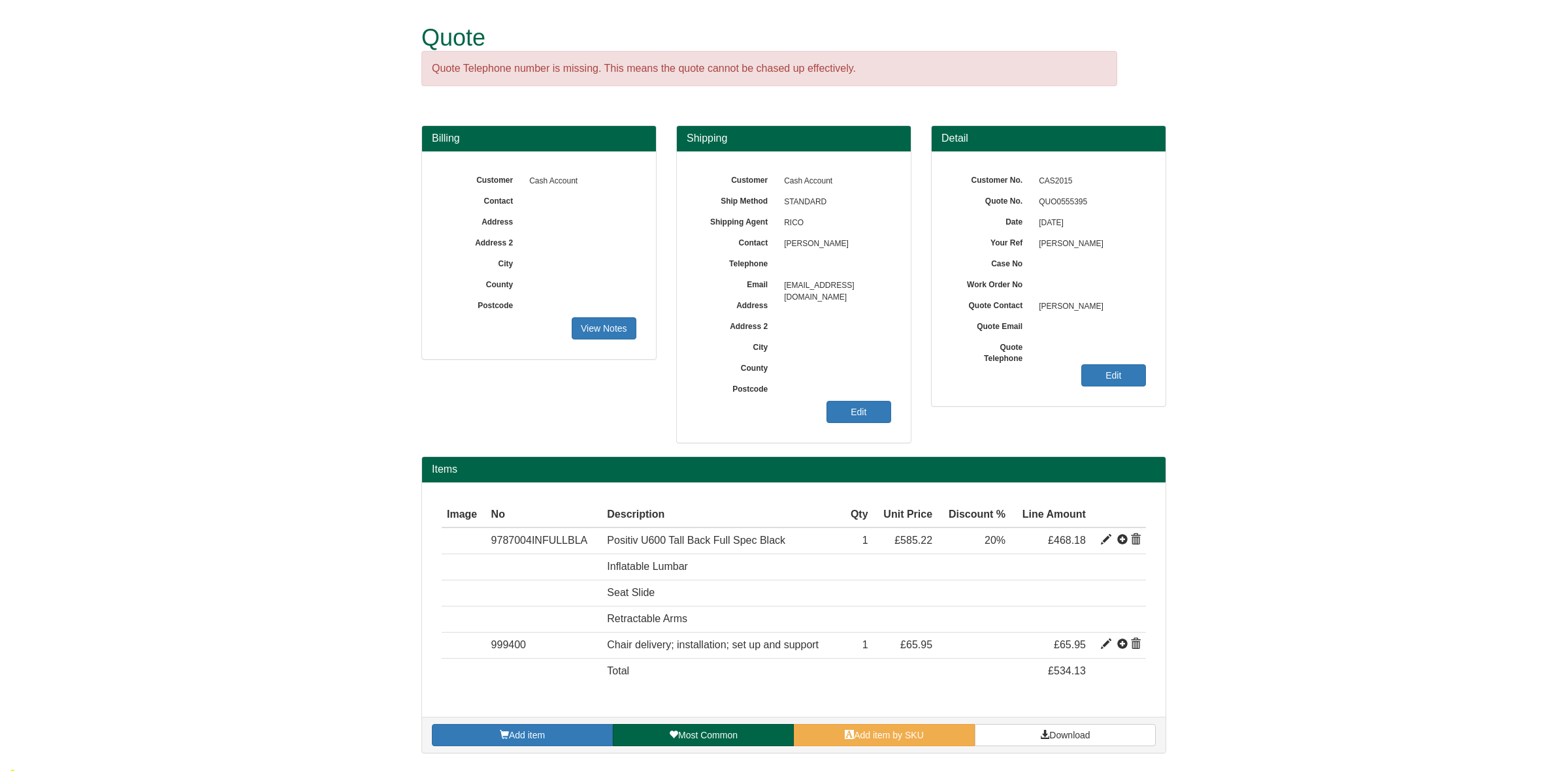
drag, startPoint x: 843, startPoint y: 246, endPoint x: 786, endPoint y: 246, distance: 57.0
click at [786, 246] on span "Surindder Singh" at bounding box center [834, 244] width 113 height 21
copy span "Surindder Singh"
click at [1040, 736] on span at bounding box center [1044, 735] width 9 height 9
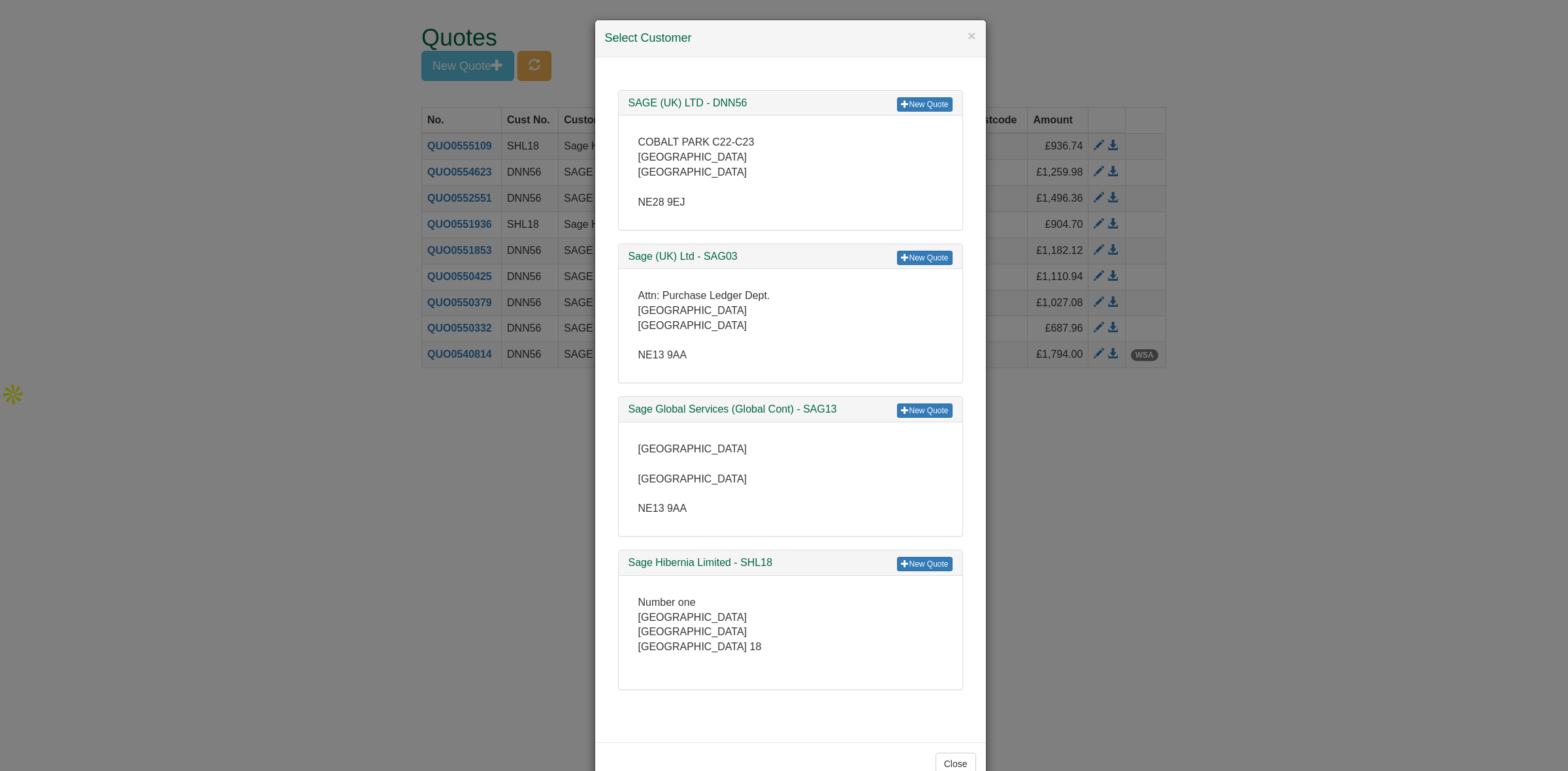
click at [1252, 555] on div "× Select Customer New Quote SAGE (UK) LTD - DNN56 COBALT PARK C22-C23 [GEOGRAPH…" at bounding box center [784, 386] width 1568 height 771
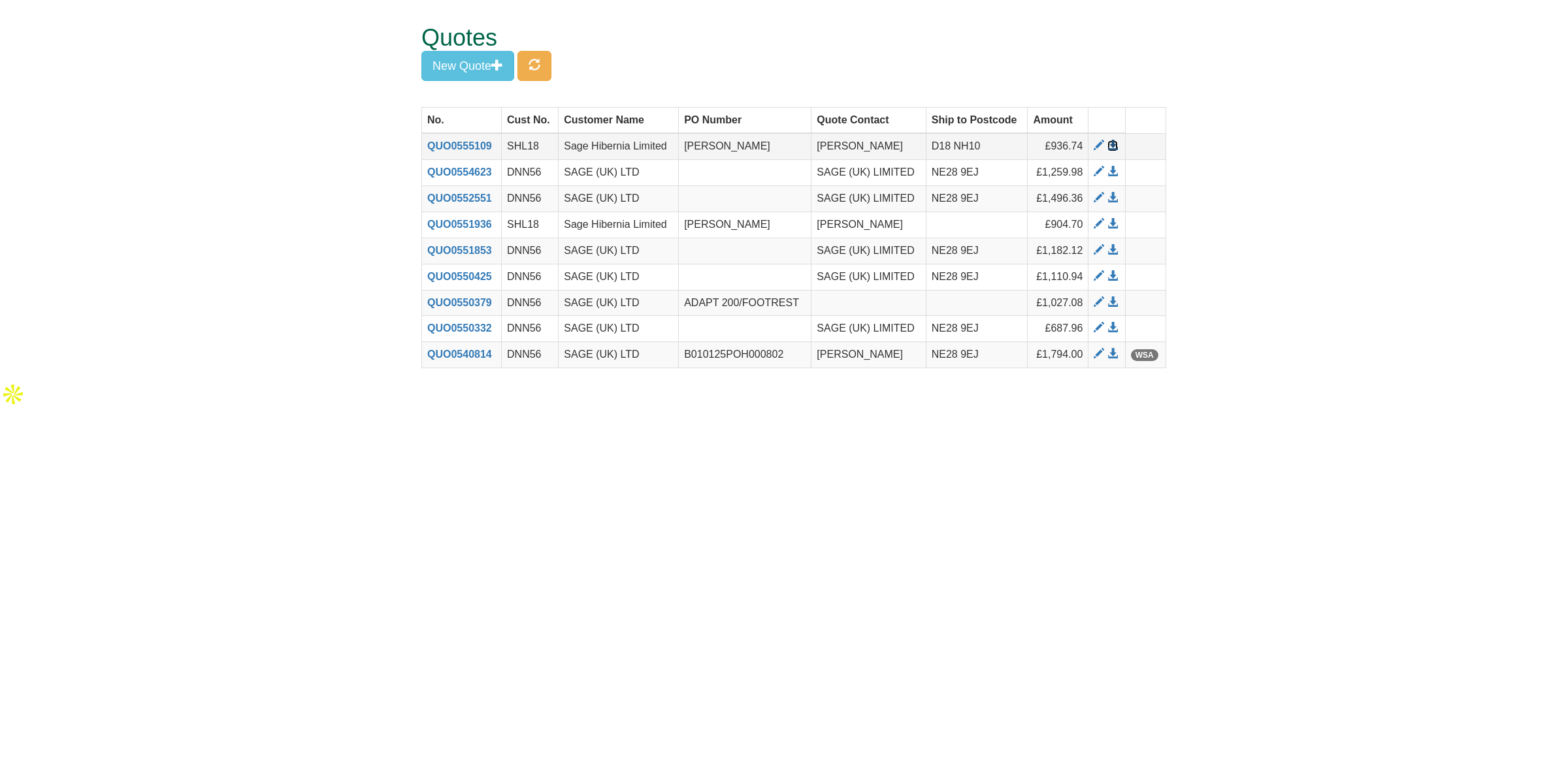
click at [1112, 146] on span at bounding box center [1113, 146] width 10 height 10
